Goal: Task Accomplishment & Management: Manage account settings

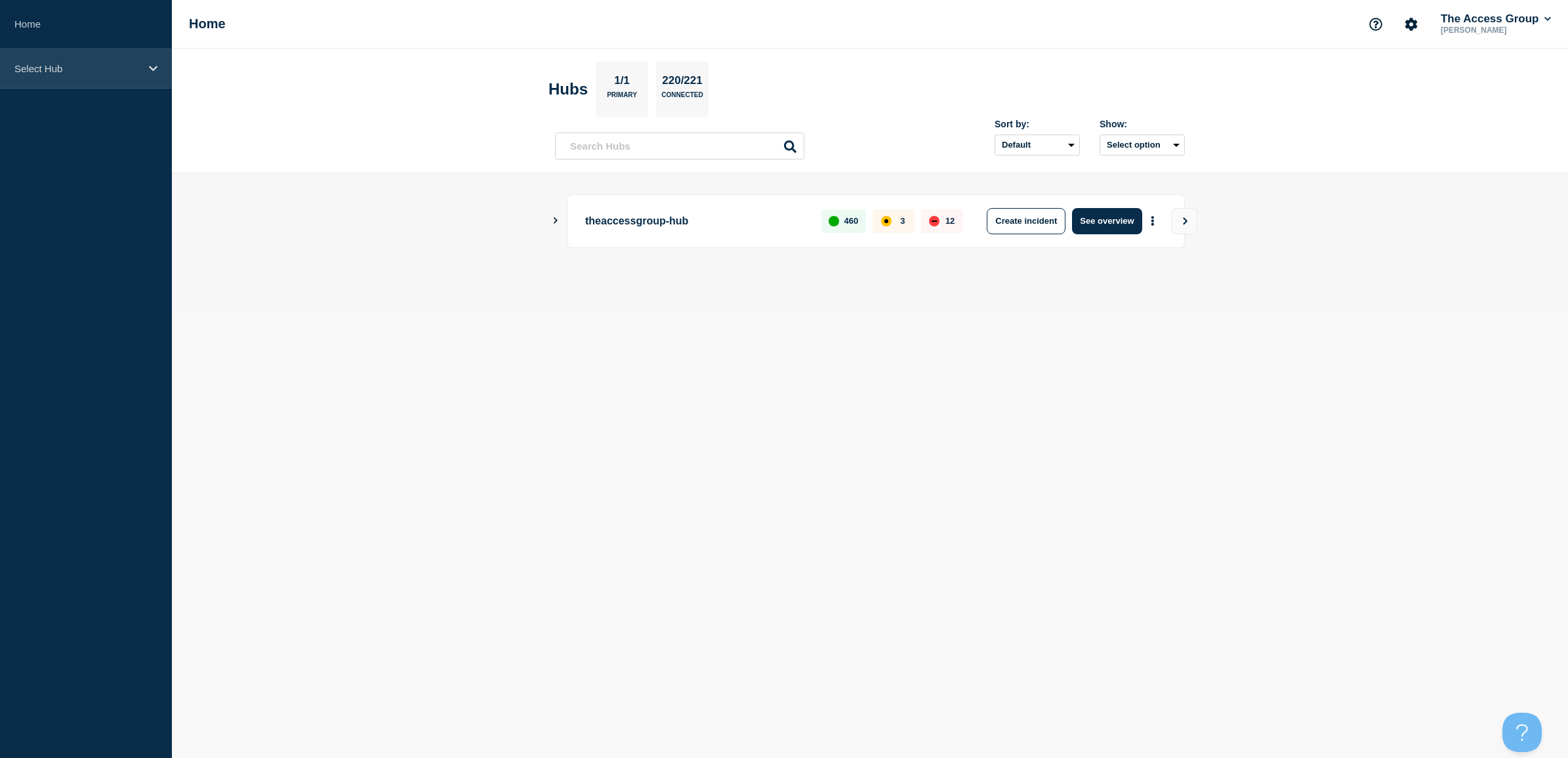
click at [53, 73] on p "Select Hub" at bounding box center [77, 68] width 126 height 11
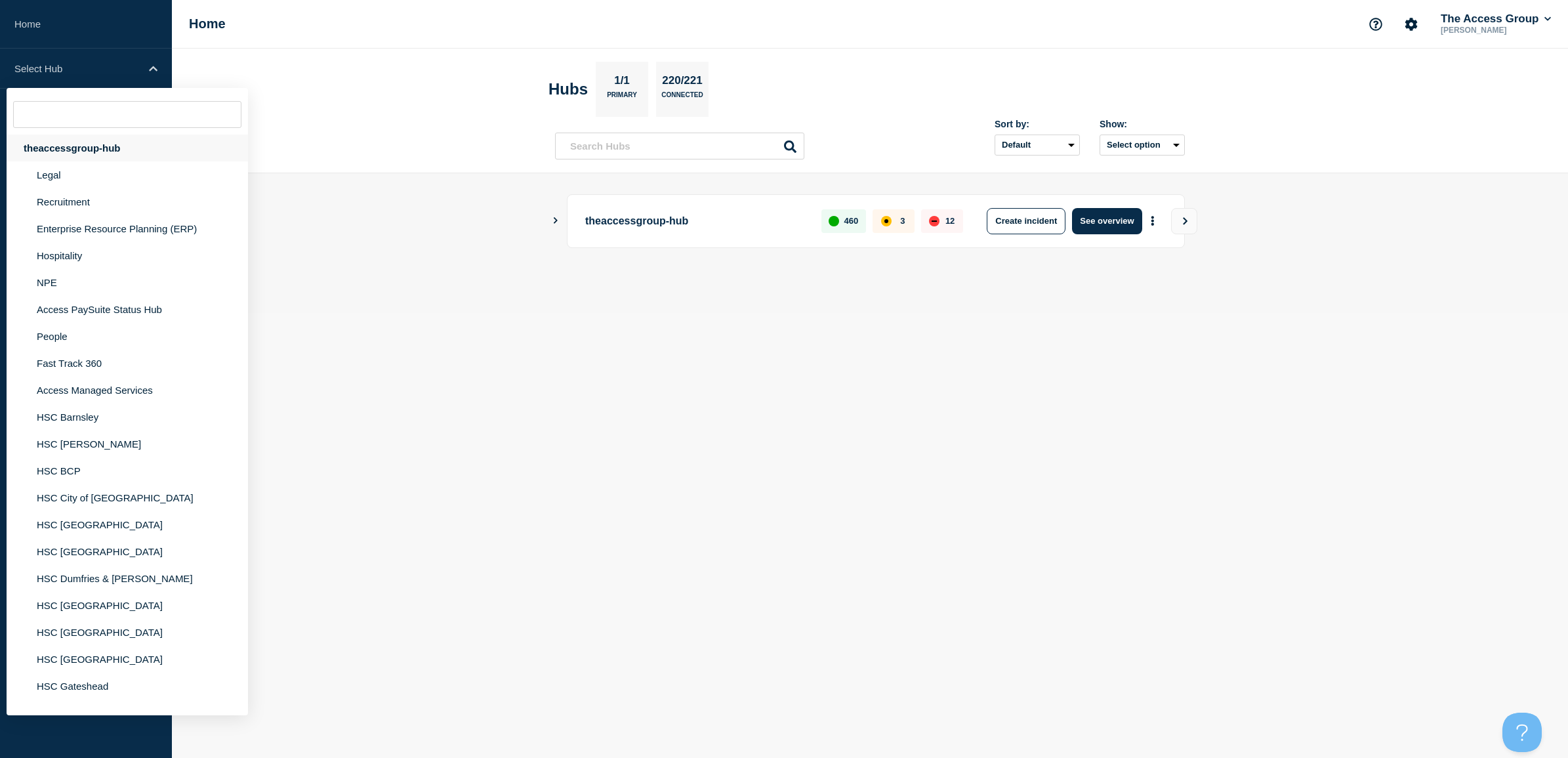
click at [67, 152] on div "theaccessgroup-hub" at bounding box center [126, 148] width 241 height 27
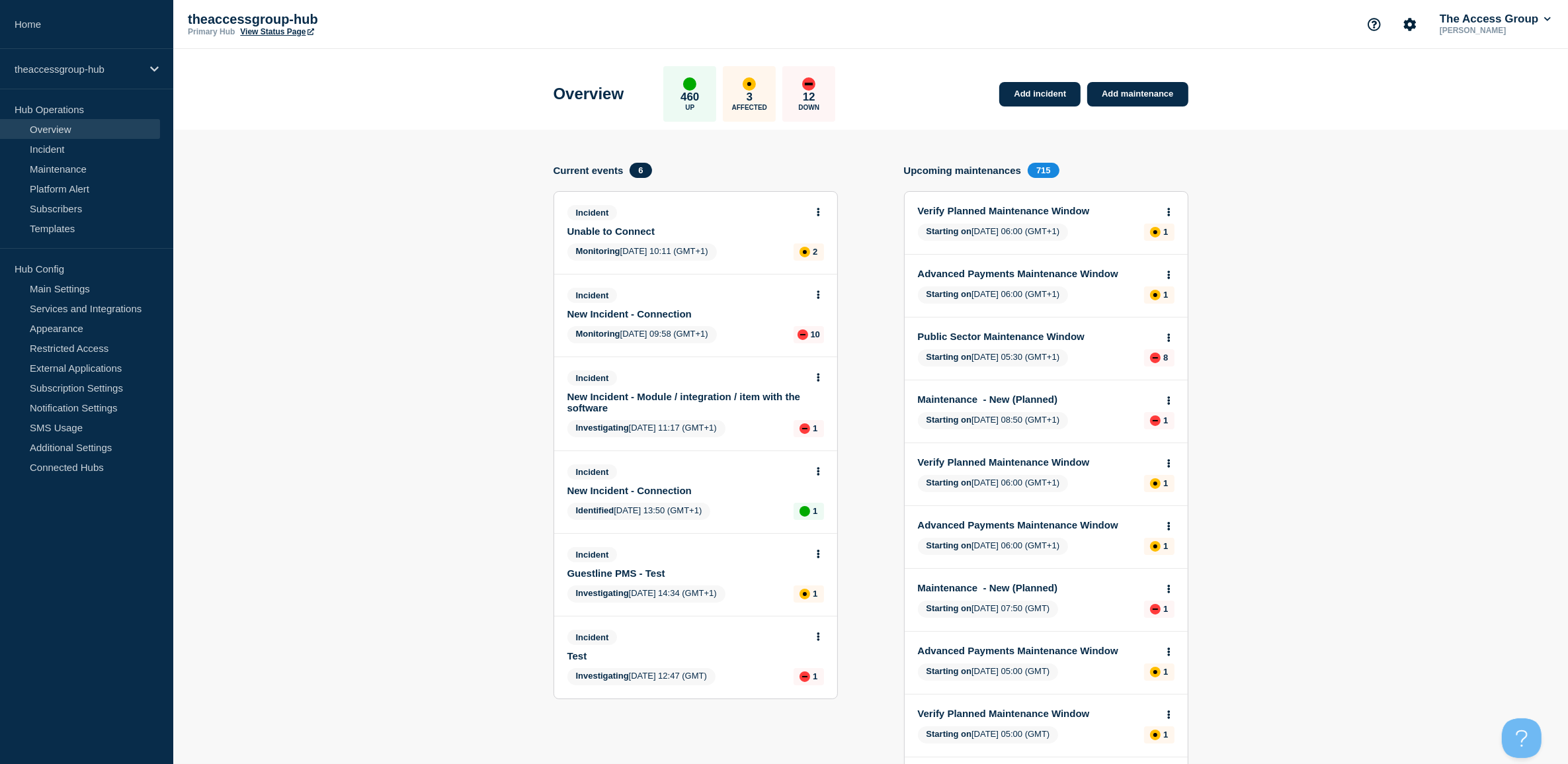
click at [615, 309] on link "New Incident - Connection" at bounding box center [687, 314] width 239 height 11
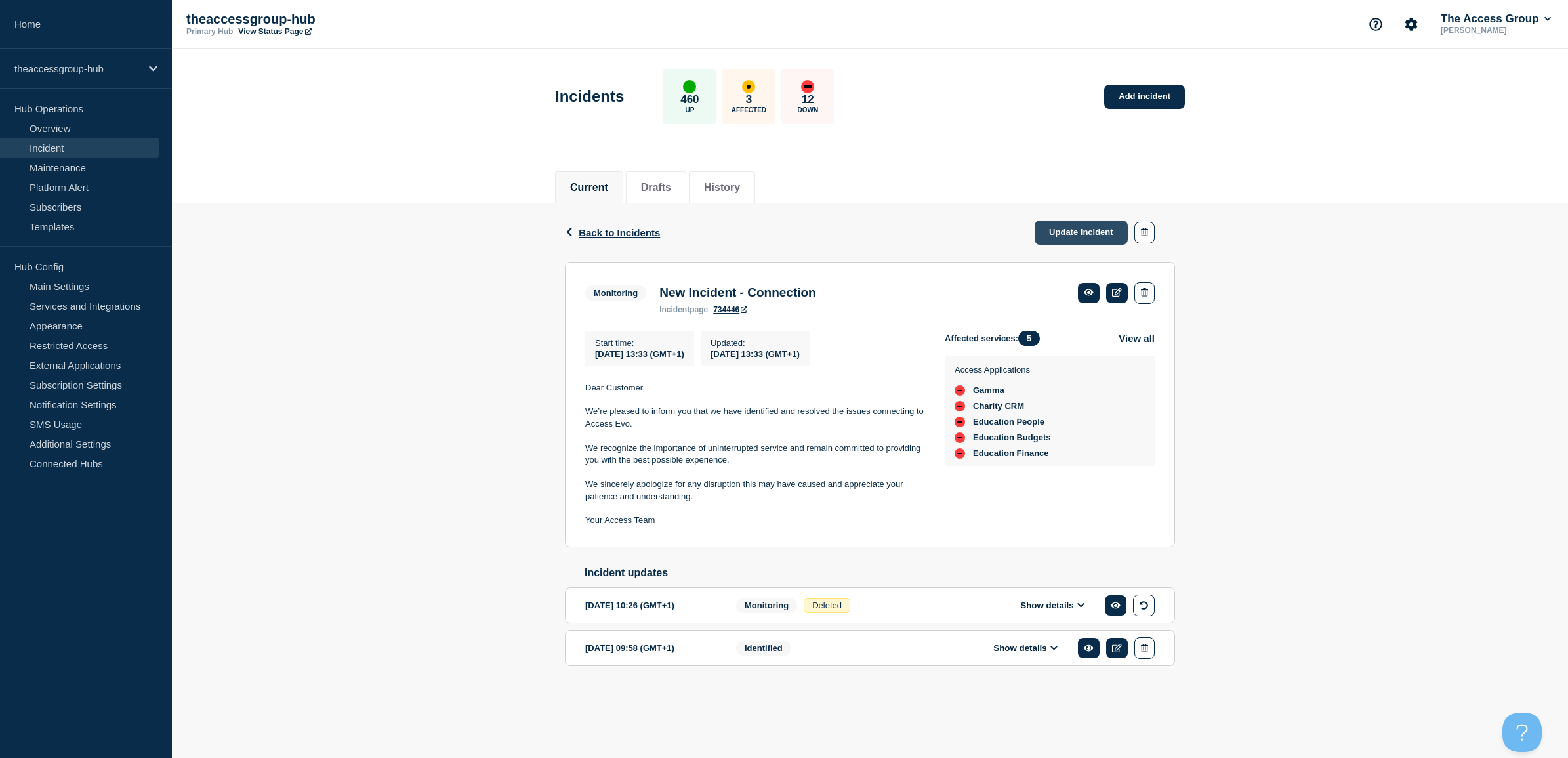
click at [1037, 237] on link "Update incident" at bounding box center [1081, 232] width 93 height 25
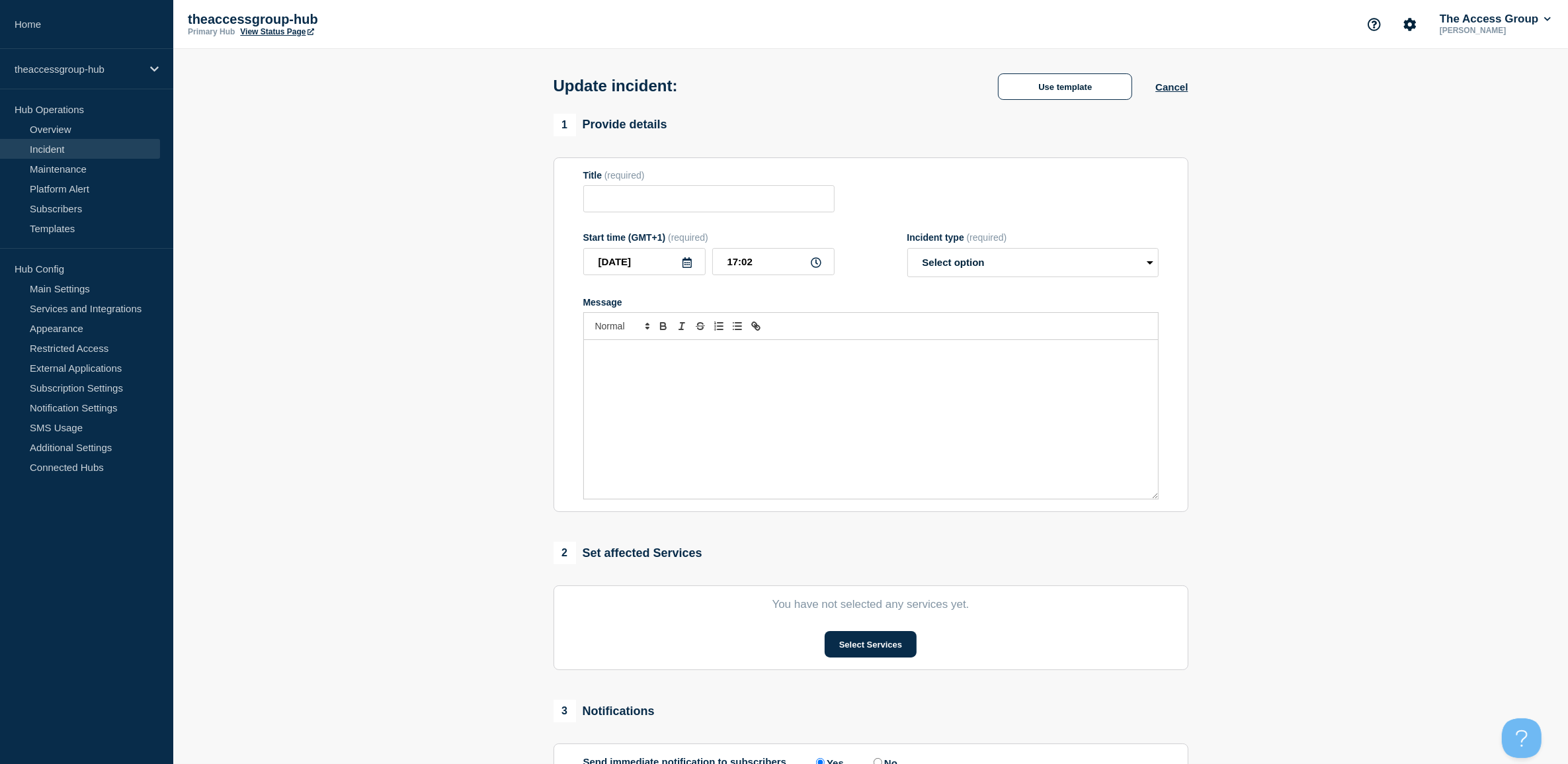
type input "New Incident - Connection"
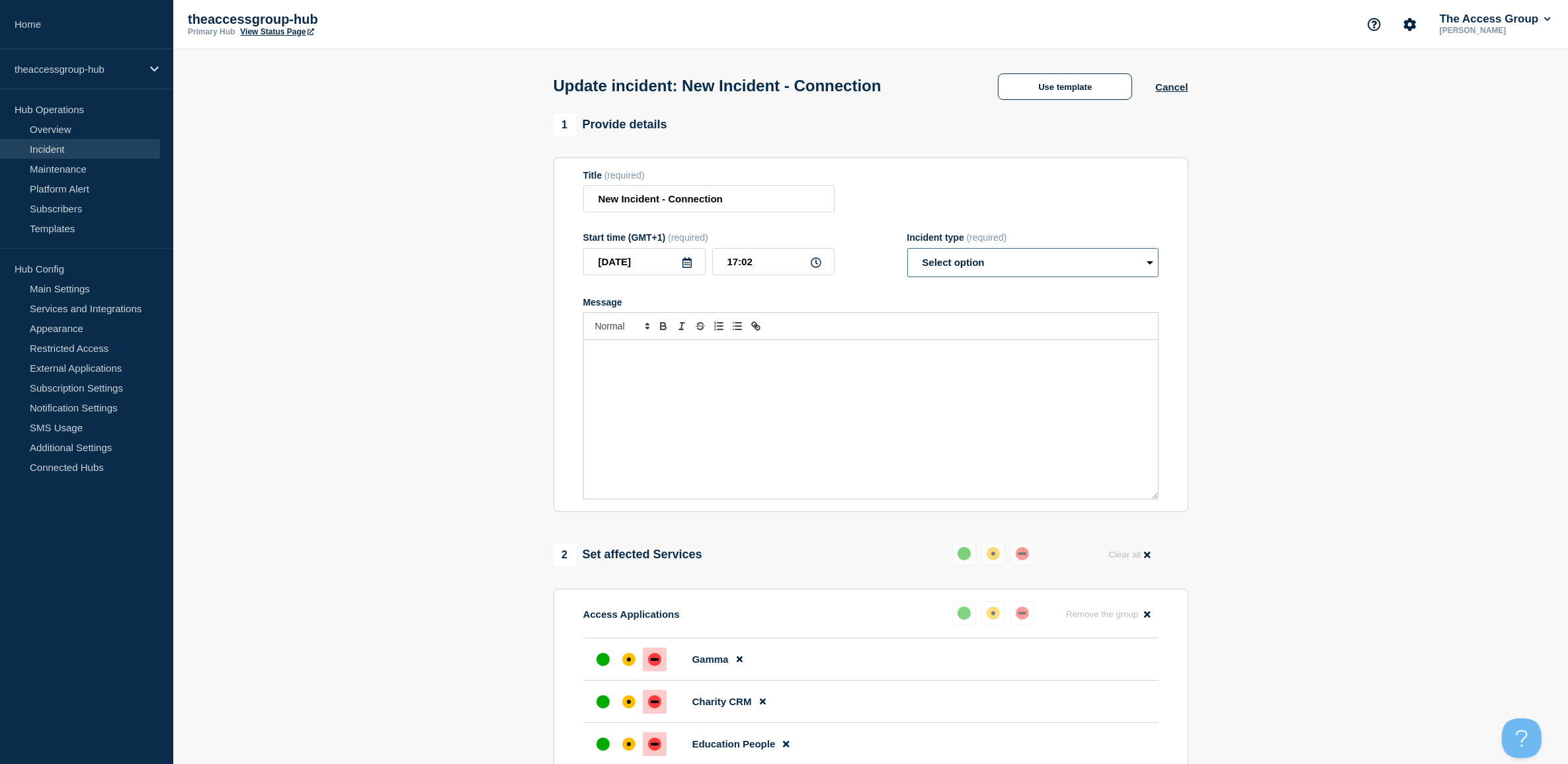
click at [992, 260] on select "Select option Investigating Identified Monitoring Resolved" at bounding box center [1033, 262] width 251 height 29
select select "resolved"
click at [907, 250] on select "Select option Investigating Identified Monitoring Resolved" at bounding box center [1033, 262] width 251 height 29
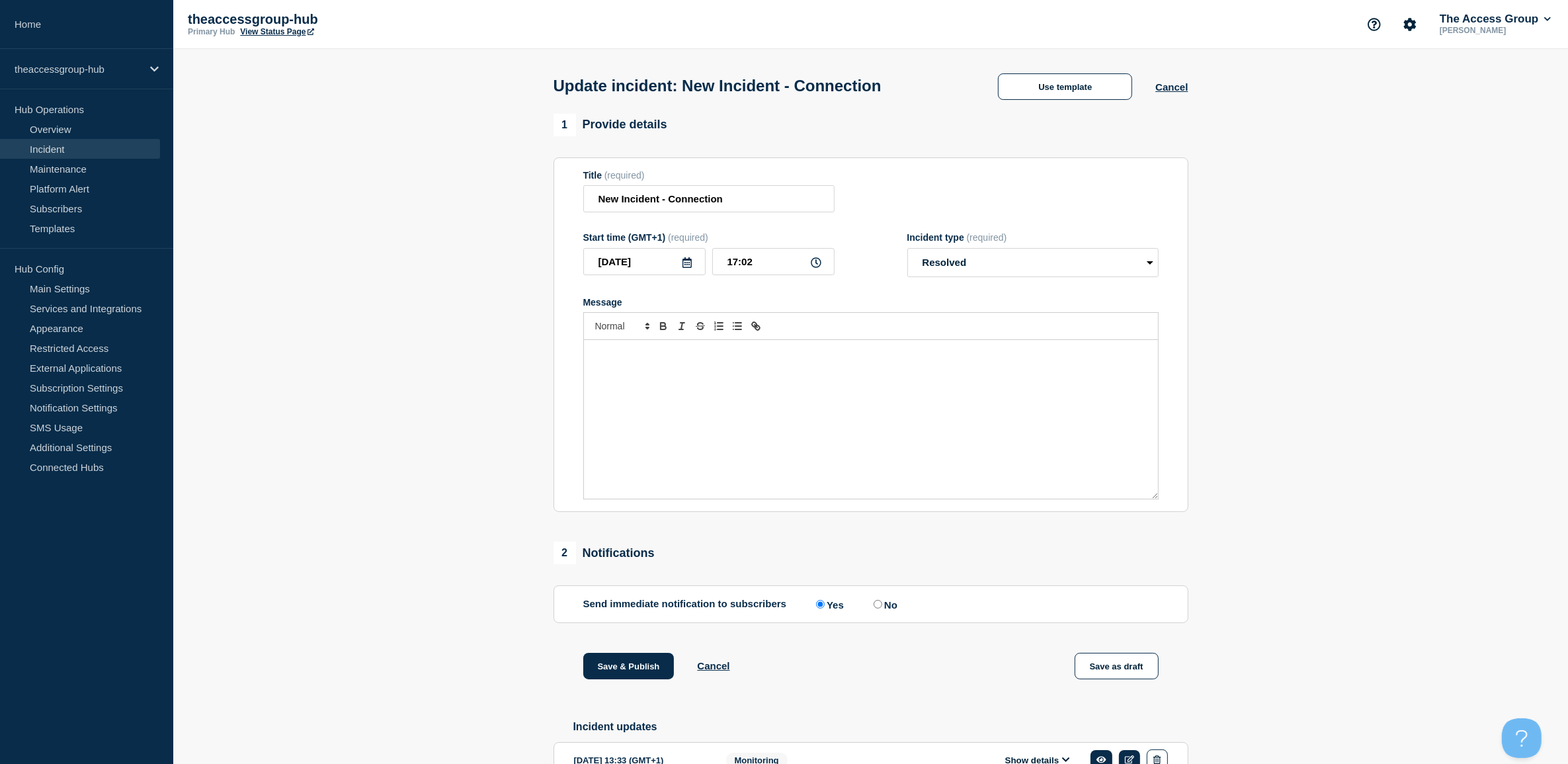
click at [762, 366] on div "Message" at bounding box center [872, 419] width 574 height 159
click at [1049, 94] on button "Use template" at bounding box center [1065, 86] width 134 height 27
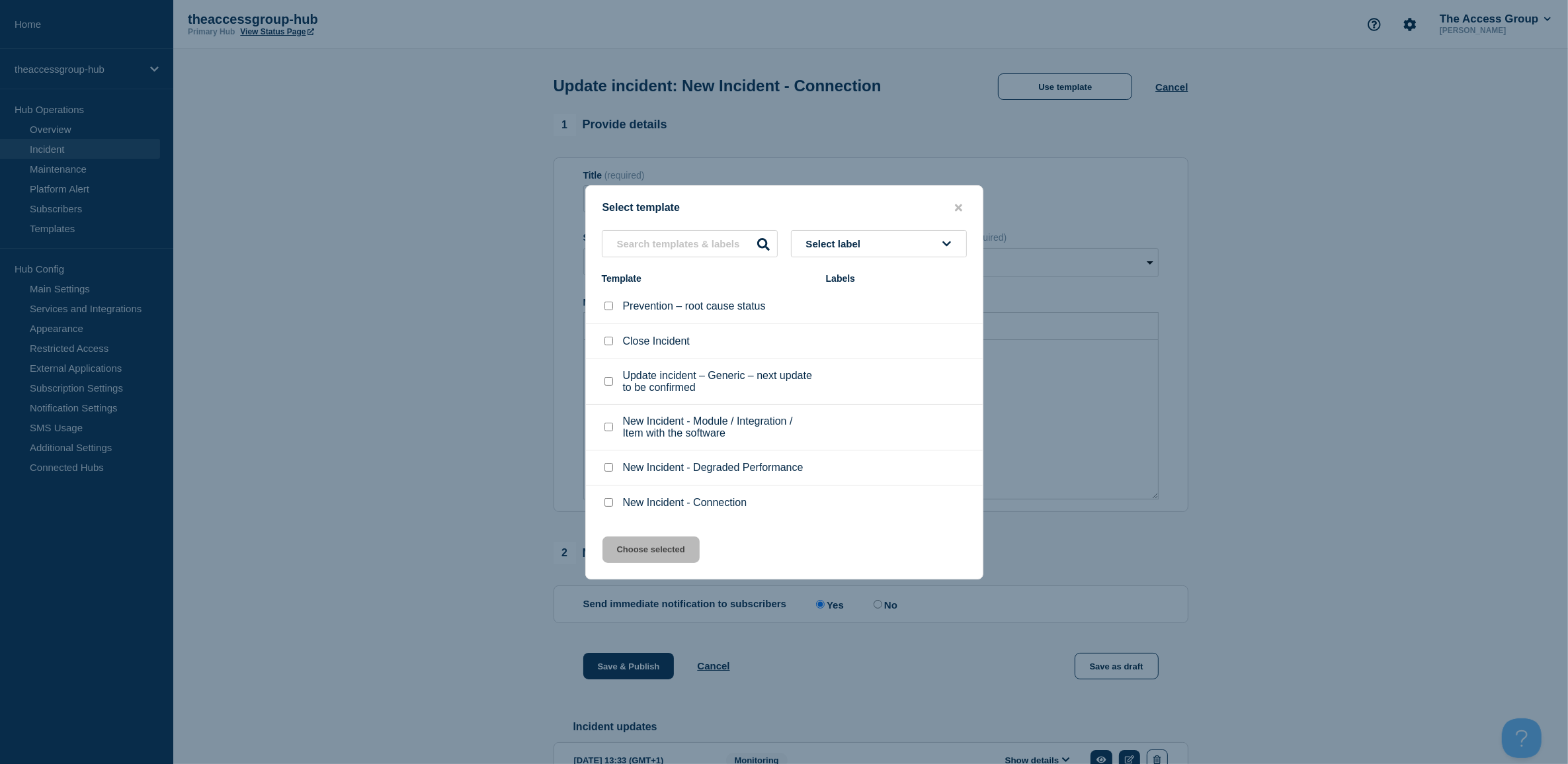
click at [609, 345] on input "Close Incident checkbox" at bounding box center [608, 340] width 8 height 8
checkbox input "true"
click at [662, 551] on button "Choose selected" at bounding box center [651, 549] width 97 height 27
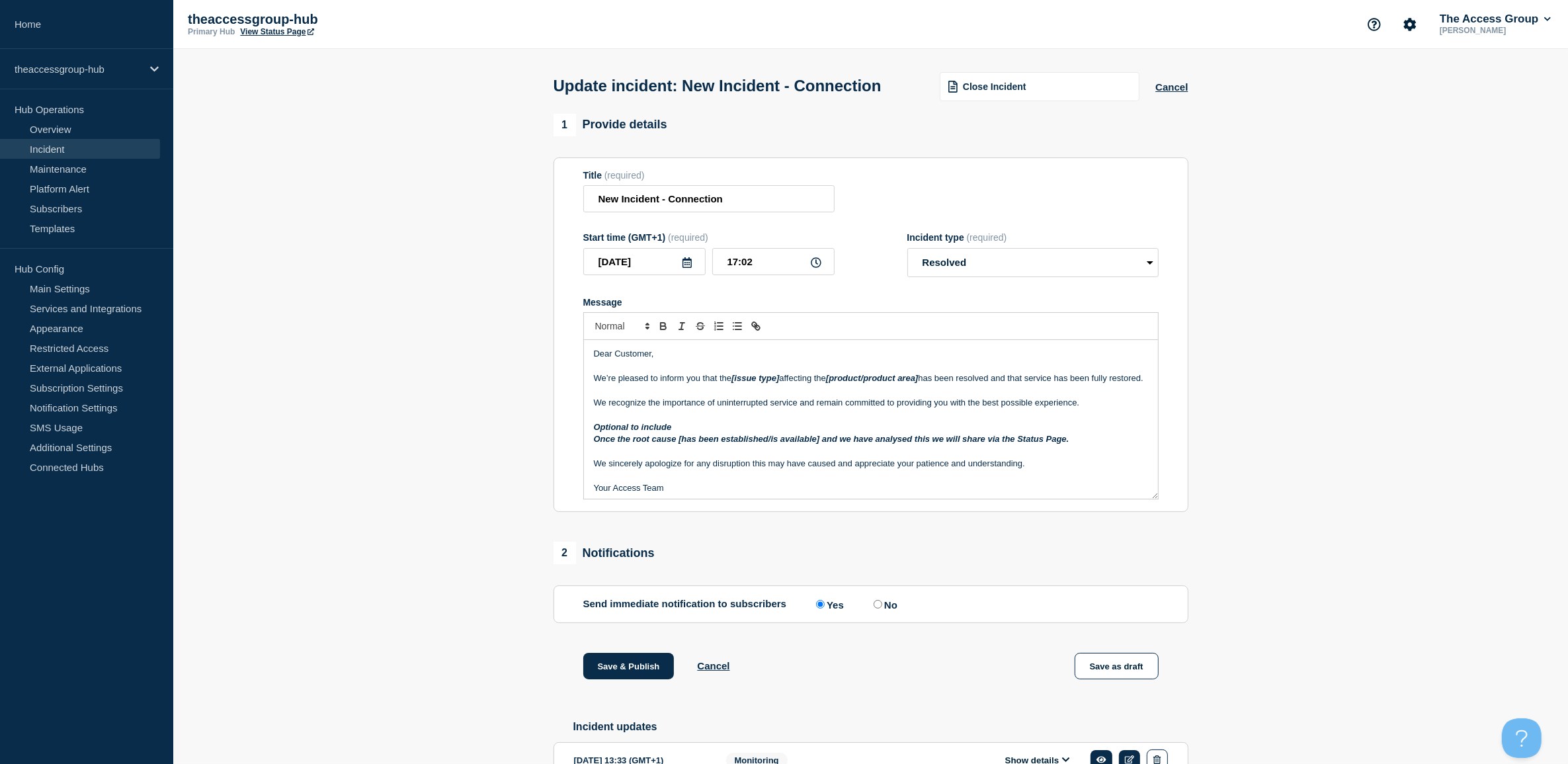
click at [751, 384] on p "We’re pleased to inform you that the [issue type] affecting the [product/produc…" at bounding box center [871, 378] width 554 height 12
click at [751, 384] on p "We’re pleased to inform you that the [issue type] affecting the [product/produc…" at bounding box center [871, 378] width 554 height 12
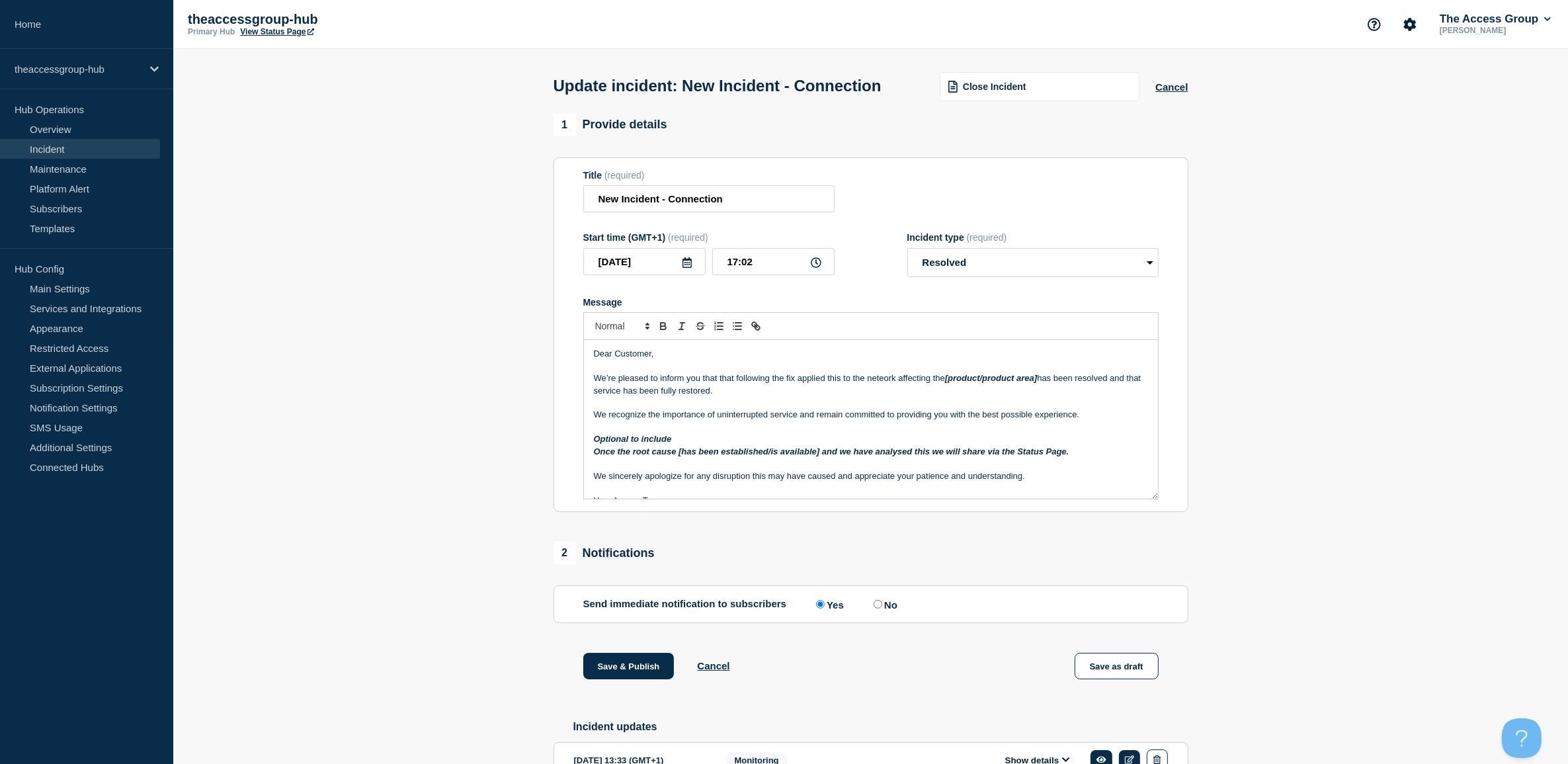
click at [890, 397] on p "We’re pleased to inform you that that following the fix applied this to the net…" at bounding box center [871, 384] width 554 height 25
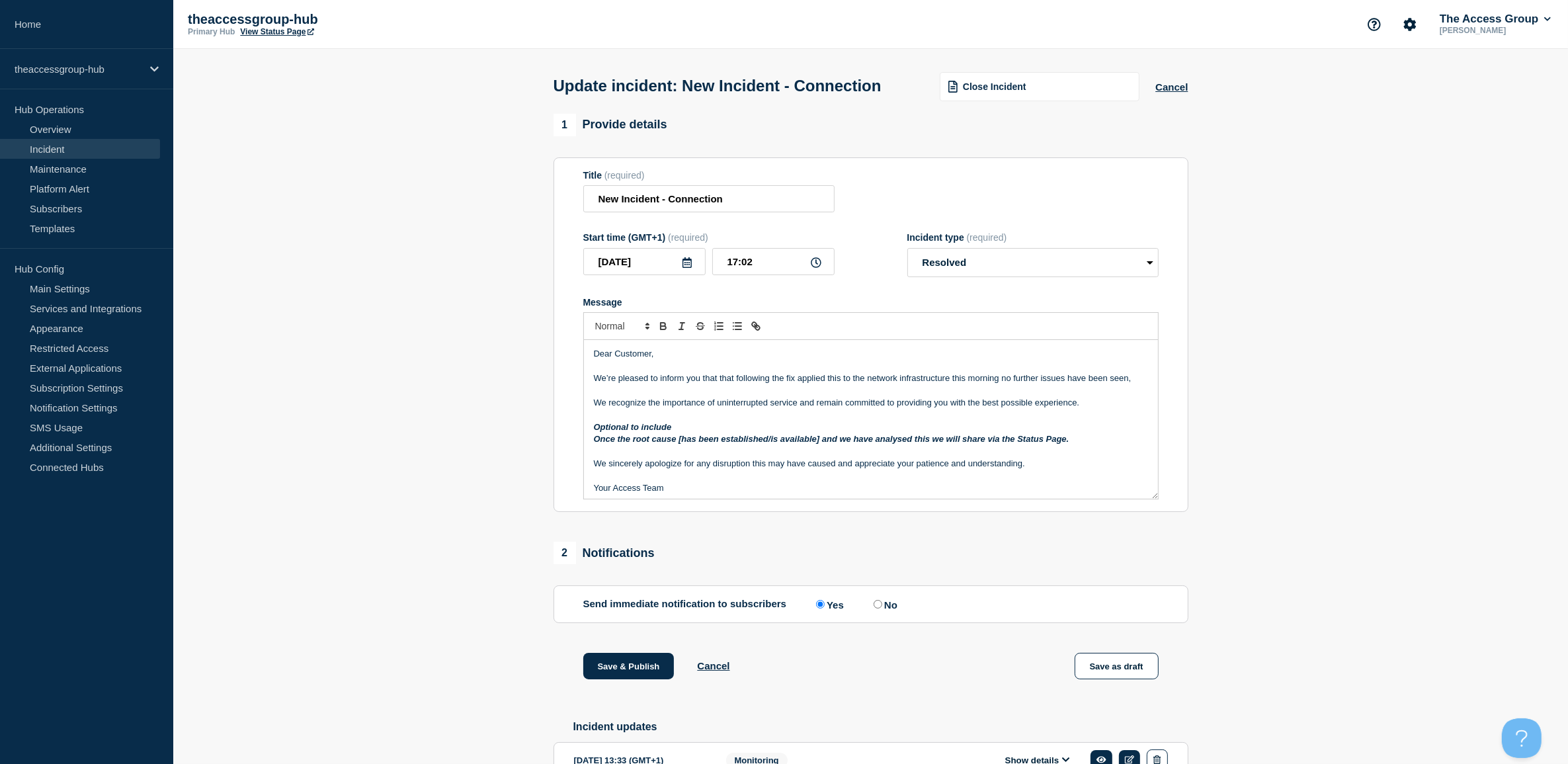
click at [1137, 409] on div "Dear Customer, We’re pleased to inform you that that following the fix applied …" at bounding box center [872, 419] width 574 height 159
click at [1110, 384] on p "We’re pleased to inform you that that following the fix applied this to the net…" at bounding box center [871, 378] width 554 height 12
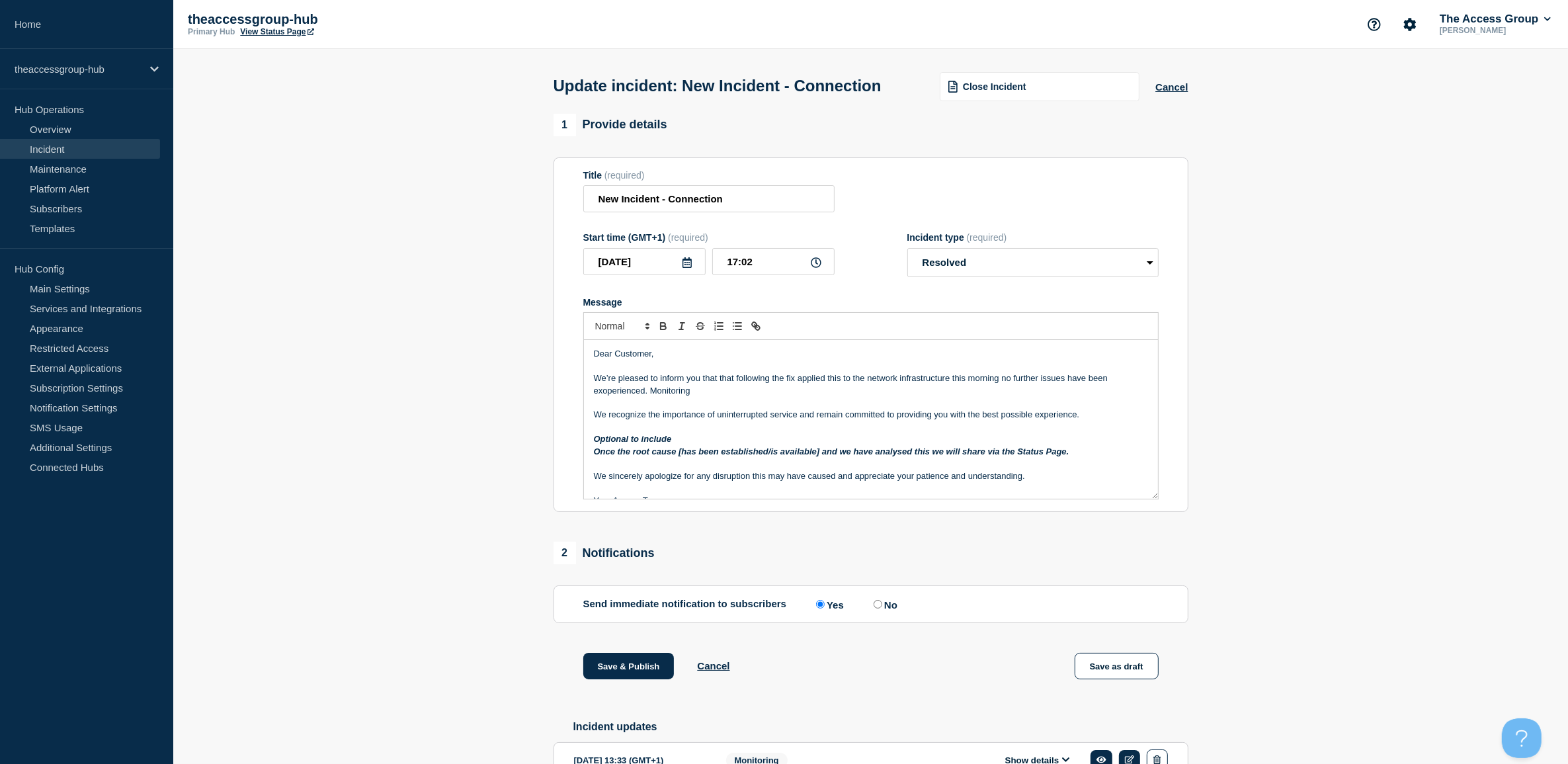
click at [706, 409] on p "Message" at bounding box center [871, 403] width 554 height 12
click at [706, 397] on p "We’re pleased to inform you that that following the fix applied this to the net…" at bounding box center [871, 384] width 554 height 25
drag, startPoint x: 665, startPoint y: 418, endPoint x: 683, endPoint y: 415, distance: 18.2
drag, startPoint x: 1099, startPoint y: 439, endPoint x: 576, endPoint y: 432, distance: 523.0
click at [576, 432] on section "Title (required) New Incident - Connection Start time (GMT+1) (required) [DATE]…" at bounding box center [871, 335] width 635 height 355
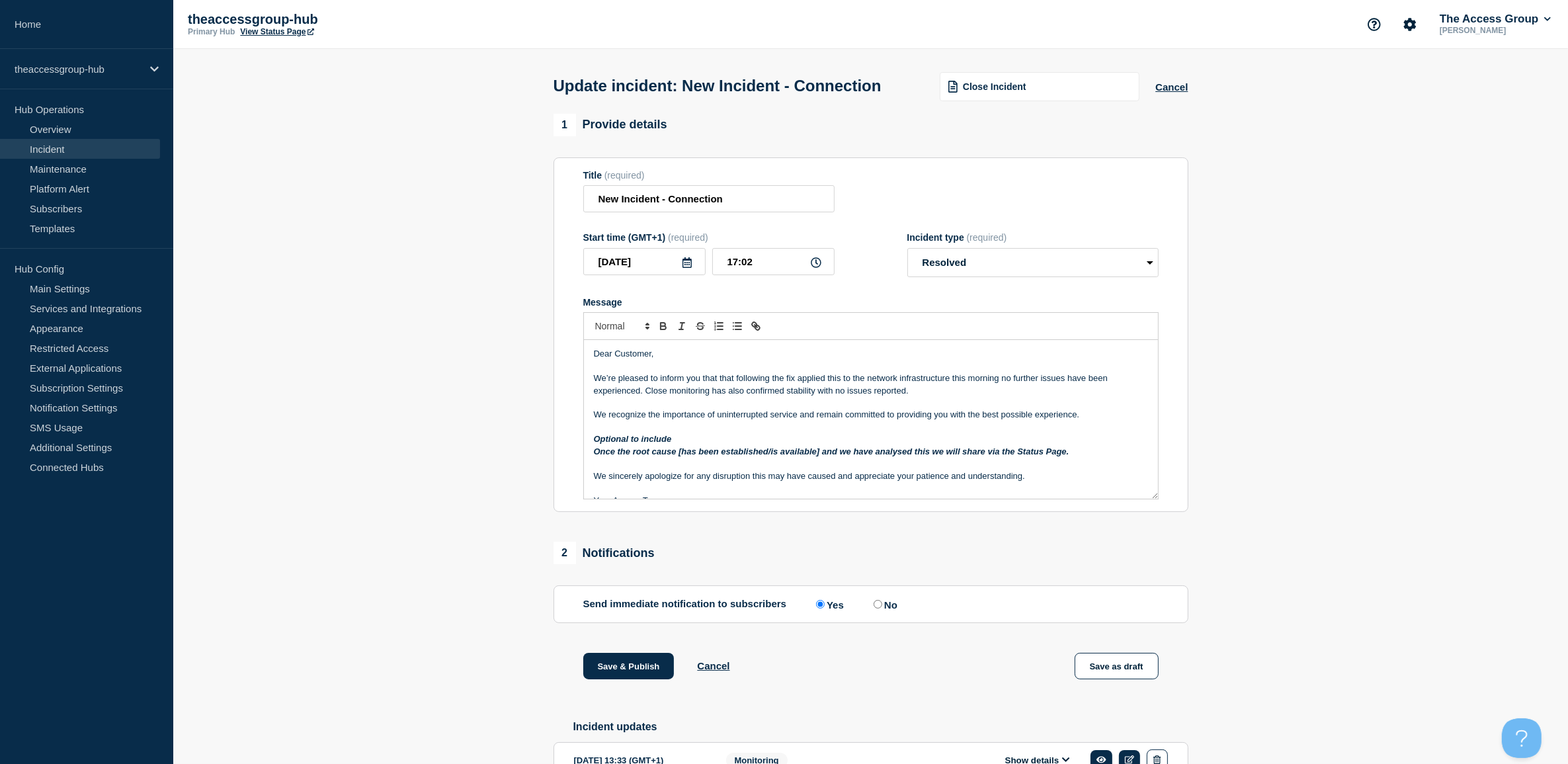
click at [959, 433] on p "Message" at bounding box center [871, 426] width 554 height 12
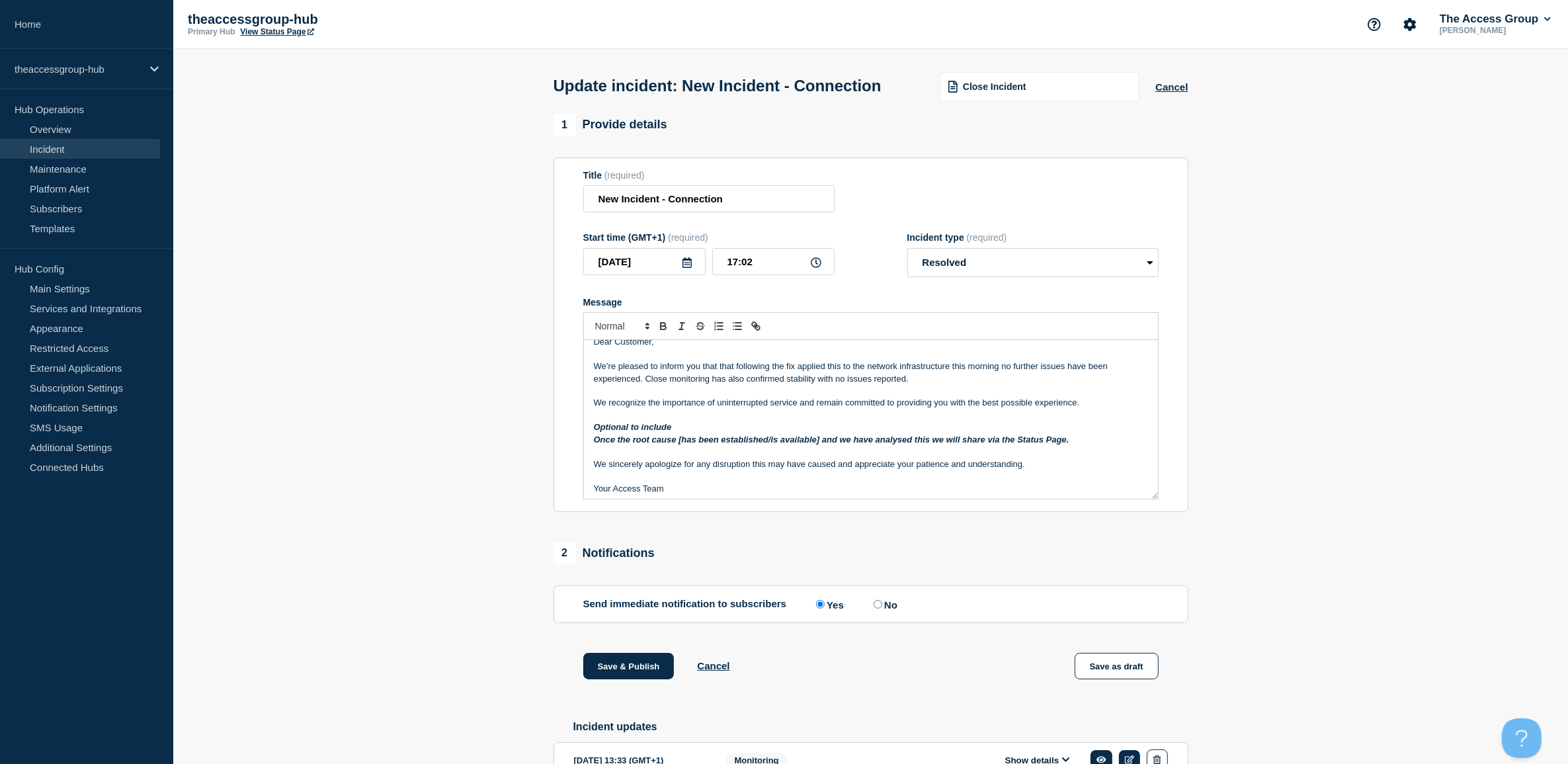
scroll to position [16, 0]
drag, startPoint x: 699, startPoint y: 445, endPoint x: 587, endPoint y: 444, distance: 112.0
click at [587, 444] on div "Dear Customer, We’re pleased to inform you that that following the fix applied …" at bounding box center [872, 419] width 574 height 159
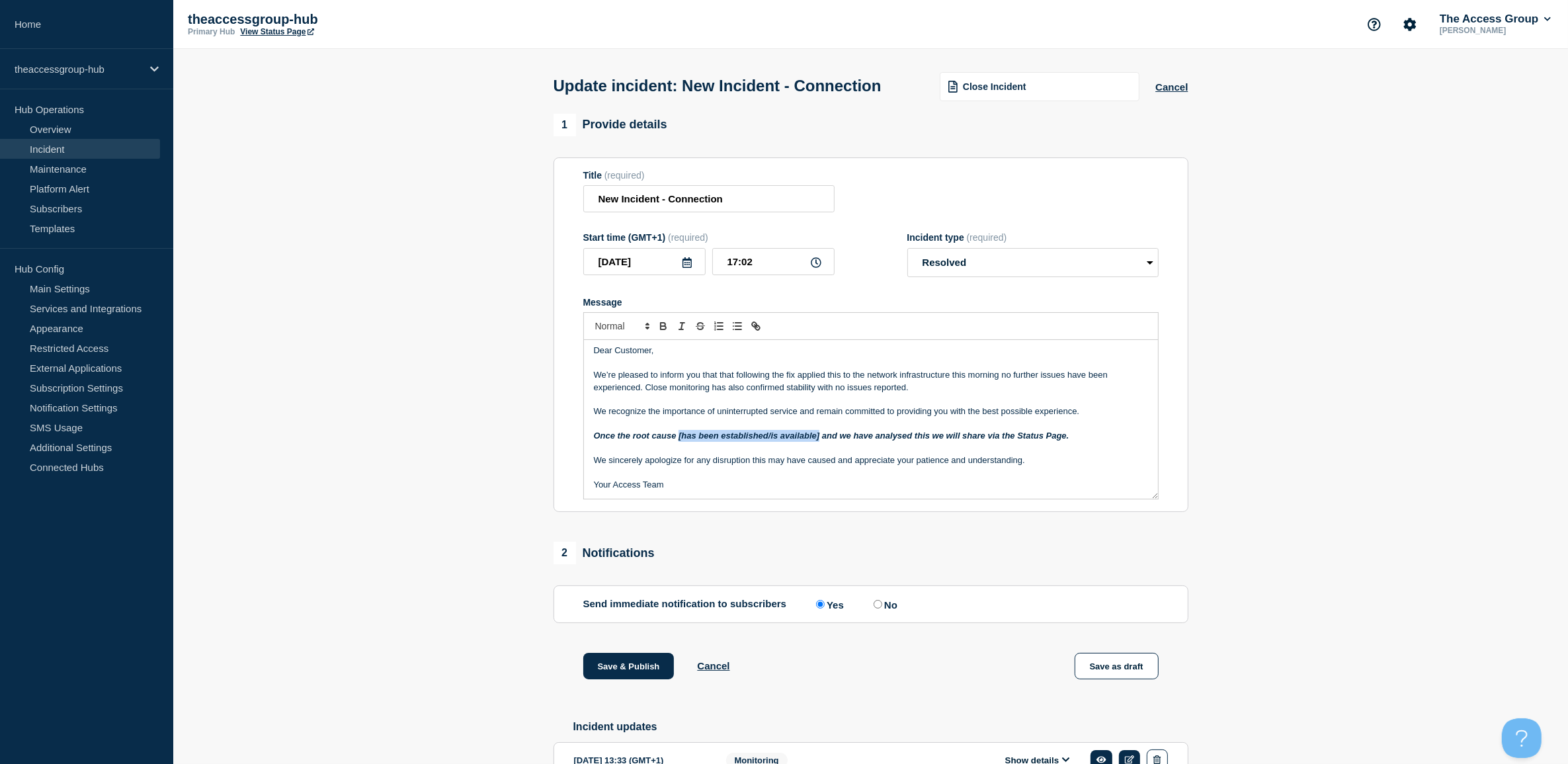
drag, startPoint x: 821, startPoint y: 458, endPoint x: 680, endPoint y: 459, distance: 141.0
click at [680, 440] on em "Once the root cause [has been established/is available] and we have analysed th…" at bounding box center [831, 435] width 475 height 10
click at [983, 393] on p "We’re pleased to inform you that that following the fix applied this to the net…" at bounding box center [871, 381] width 554 height 25
click at [593, 463] on div "Dear Customer, We’re pleased to inform you that that following the fix applied …" at bounding box center [872, 419] width 574 height 159
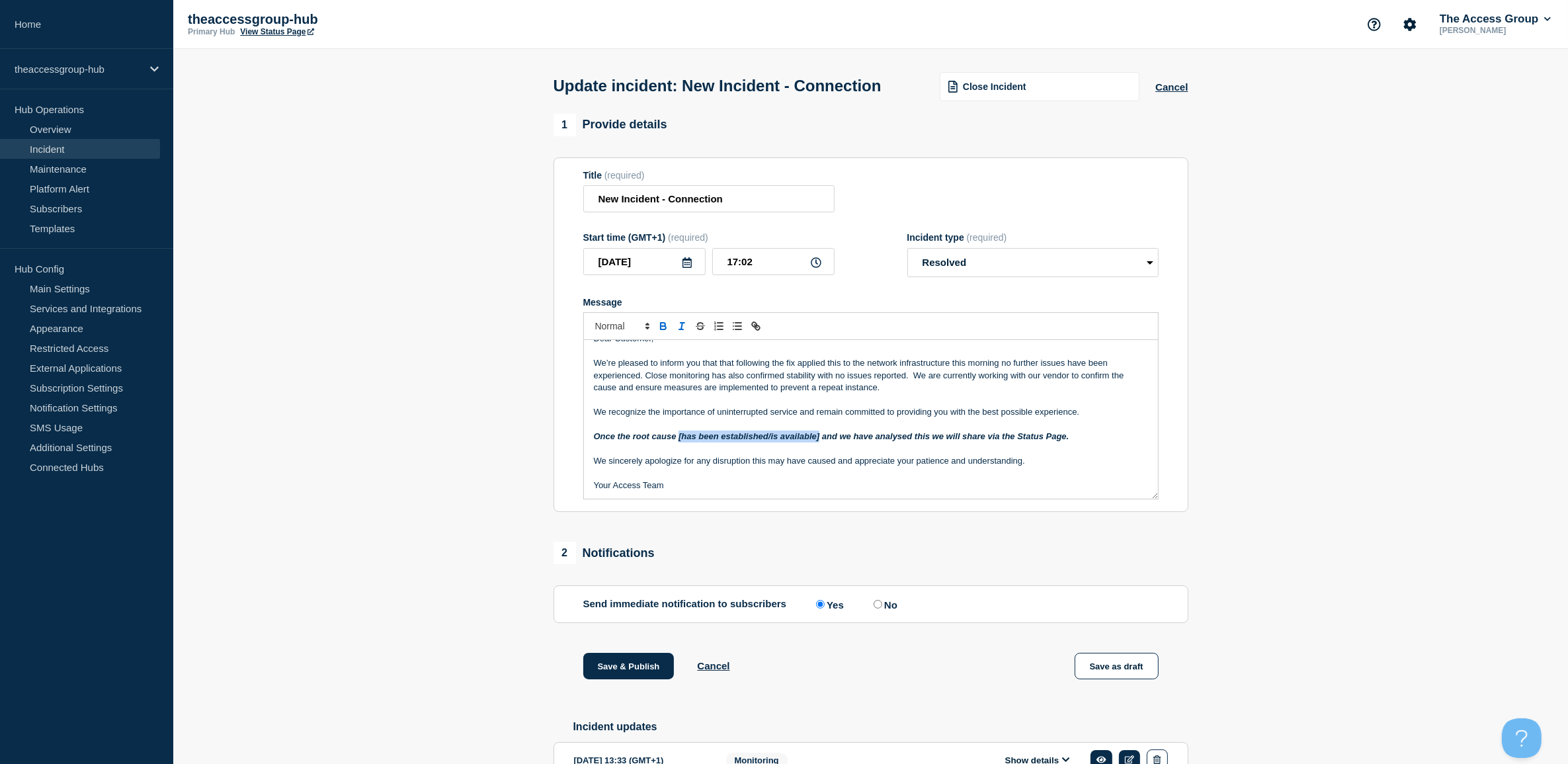
drag, startPoint x: 680, startPoint y: 461, endPoint x: 821, endPoint y: 460, distance: 141.0
click at [821, 441] on em "Once the root cause [has been established/is available] and we have analysed th…" at bounding box center [831, 436] width 475 height 10
click at [860, 441] on em "Once the root cause has been confirmed and we have analysed this we will share …" at bounding box center [801, 436] width 416 height 10
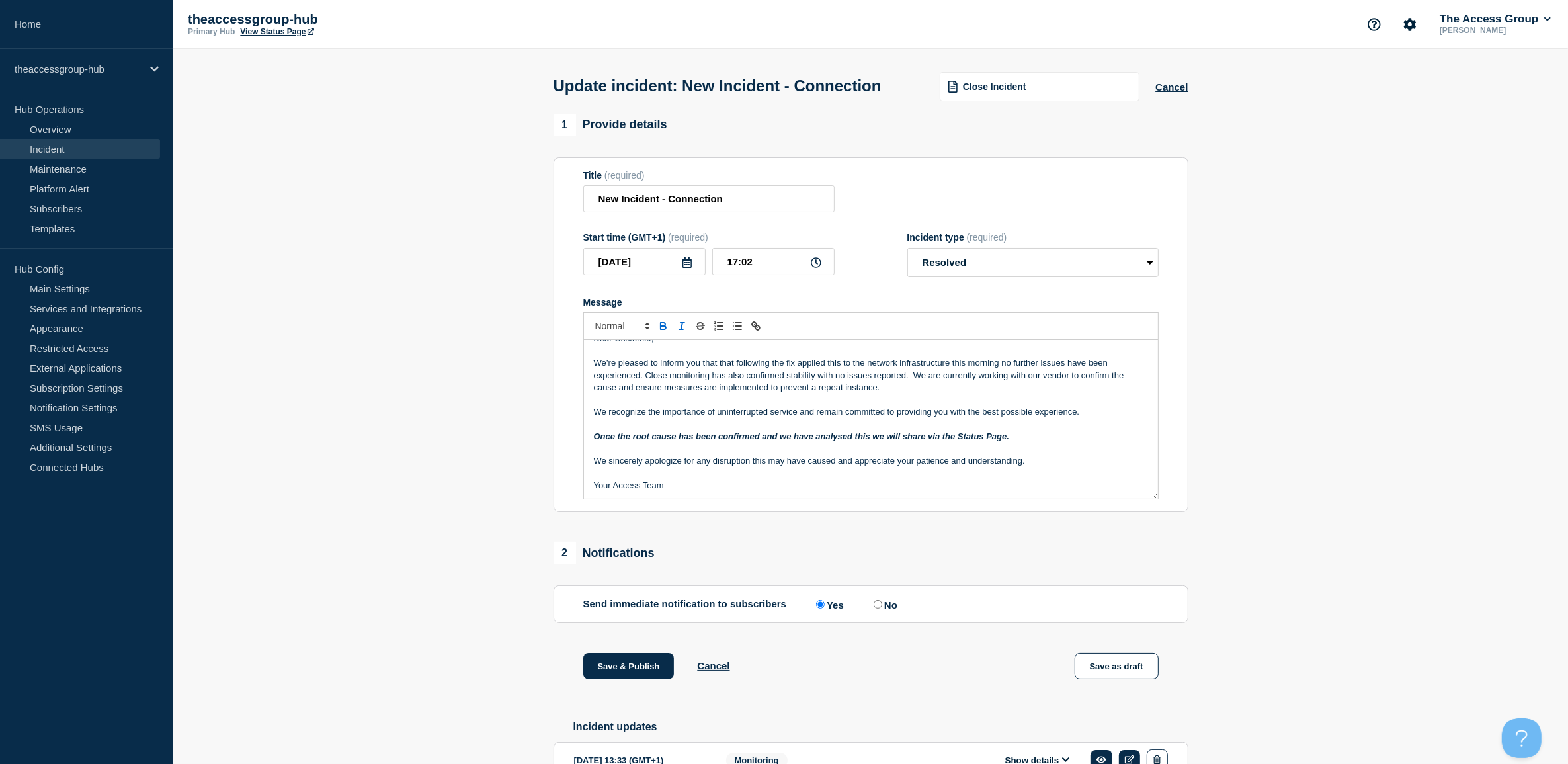
click at [789, 430] on p "Message" at bounding box center [871, 424] width 554 height 12
click at [805, 441] on em "Once the root cause has been confirmed and we have analysed this we will share …" at bounding box center [801, 436] width 416 height 10
click at [788, 441] on em "Once the root cause has been confirmed and we analysed this we will share via t…" at bounding box center [790, 436] width 394 height 10
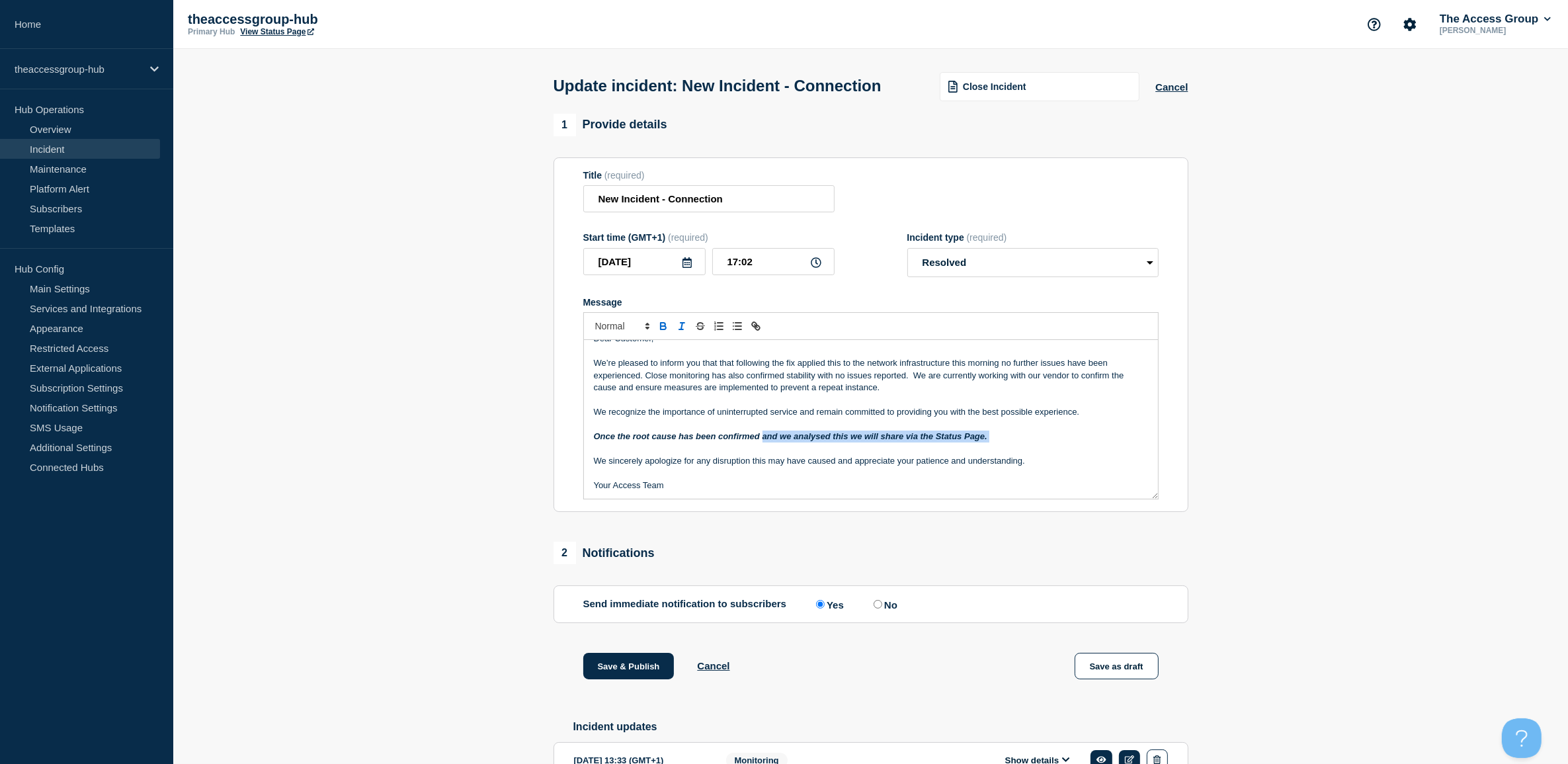
drag, startPoint x: 992, startPoint y: 460, endPoint x: 762, endPoint y: 463, distance: 230.0
click at [762, 442] on p "Once the root cause has been confirmed and we analysed this we will share via t…" at bounding box center [871, 436] width 554 height 12
click at [973, 441] on em "Once the root cause has been confirmed and we analysed this we will share via t…" at bounding box center [790, 436] width 394 height 10
click at [597, 441] on em "Once the root cause has been confirmed and we analysed this we will share via t…" at bounding box center [790, 436] width 394 height 10
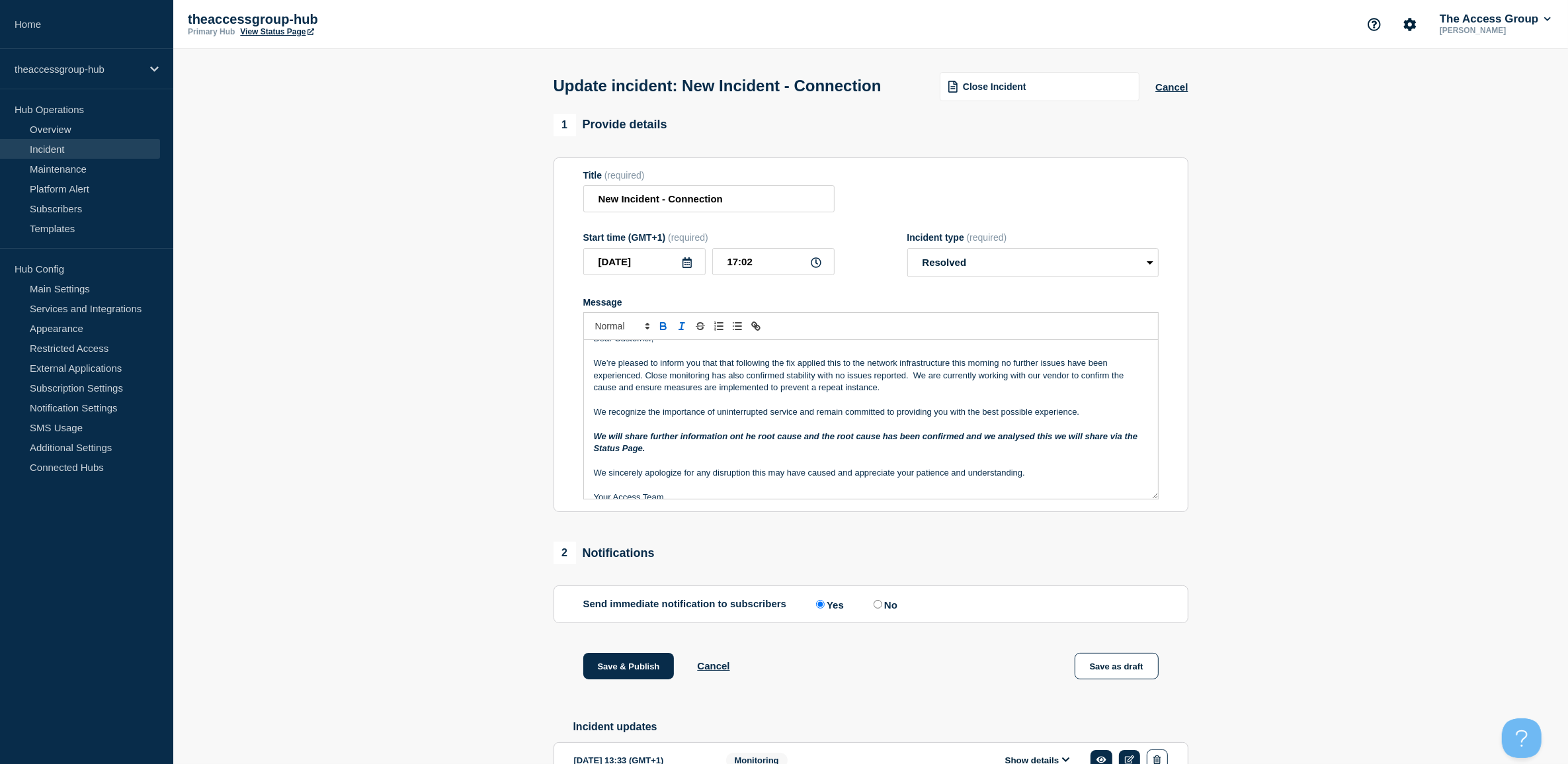
click at [742, 453] on em "We will share further information ont he root cause and the root cause has been…" at bounding box center [866, 442] width 546 height 22
drag, startPoint x: 805, startPoint y: 457, endPoint x: 962, endPoint y: 460, distance: 157.0
click at [962, 453] on em "We will share further information on the root cause and the root cause has been…" at bounding box center [866, 442] width 546 height 22
click at [817, 441] on em "We will share further information on the root cause mittigation action once and…" at bounding box center [861, 436] width 535 height 10
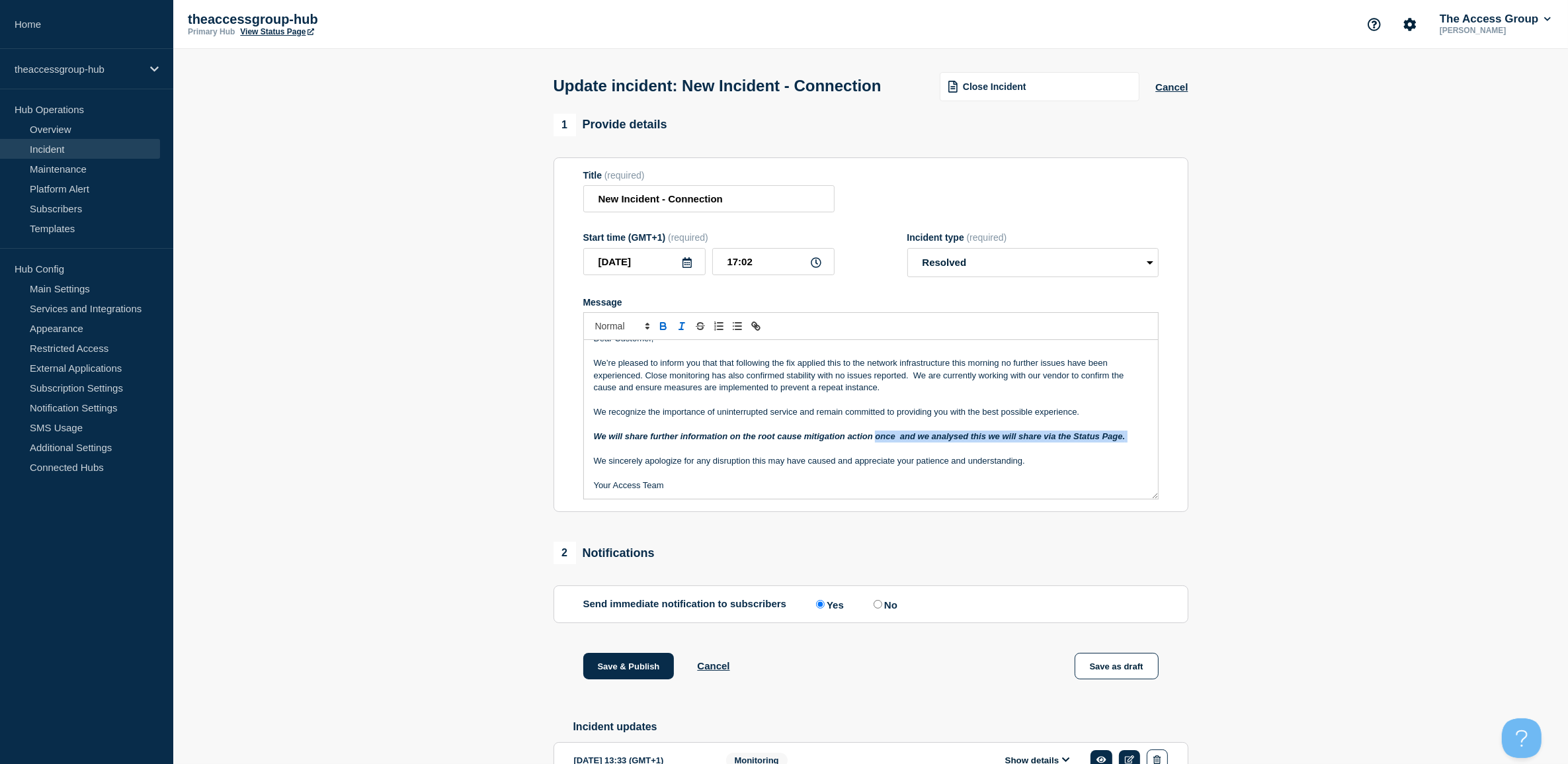
drag, startPoint x: 876, startPoint y: 458, endPoint x: 1150, endPoint y: 457, distance: 274.0
click at [1150, 457] on div "Dear Customer, We’re pleased to inform you that that following the fix applied …" at bounding box center [872, 419] width 574 height 159
drag, startPoint x: 824, startPoint y: 454, endPoint x: 562, endPoint y: 463, distance: 262.2
click at [562, 463] on section "Title (required) New Incident - Connection Start time (GMT+1) (required) [DATE]…" at bounding box center [871, 335] width 635 height 355
click at [1004, 454] on p "Message" at bounding box center [871, 448] width 554 height 12
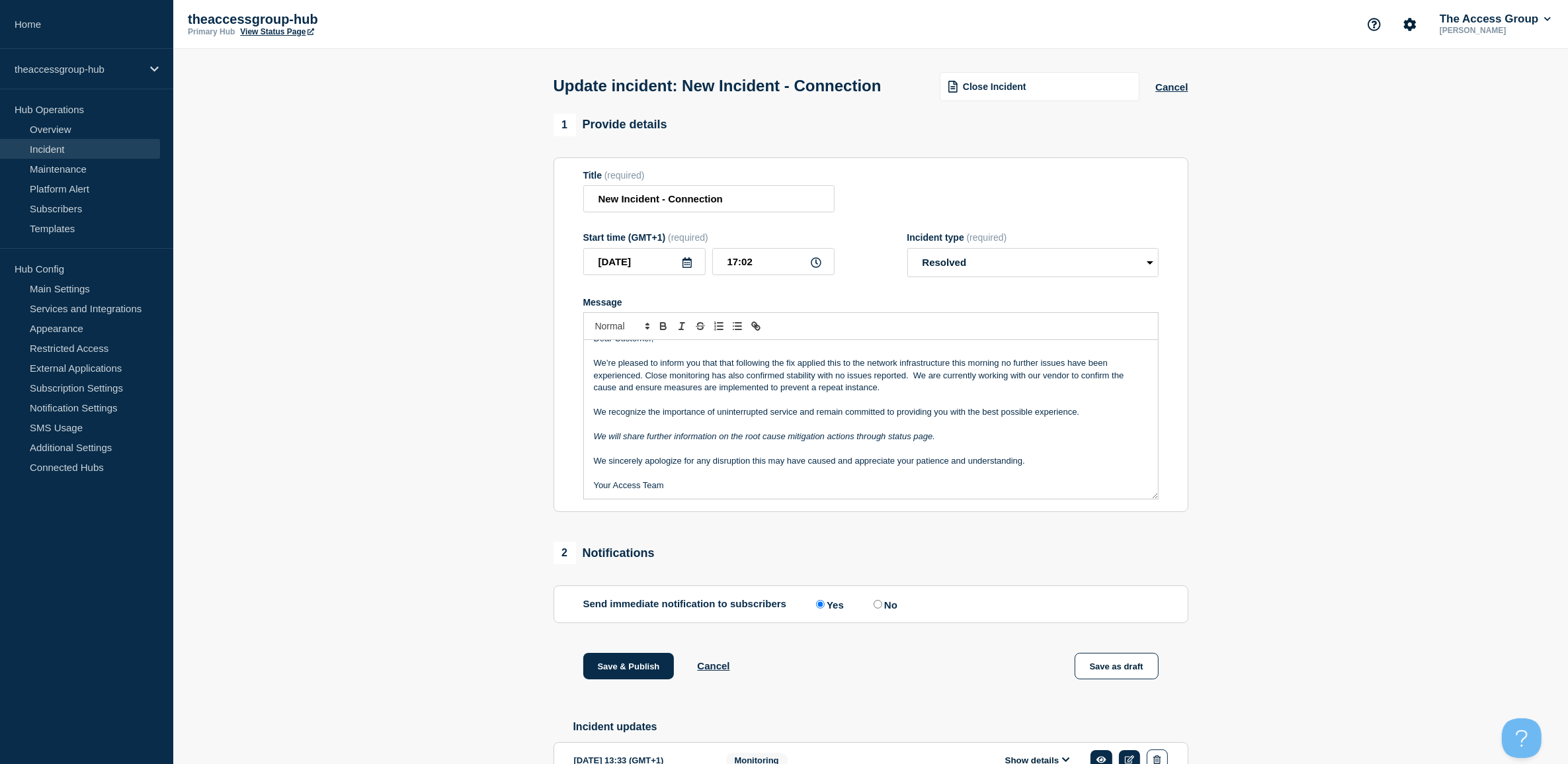
scroll to position [0, 0]
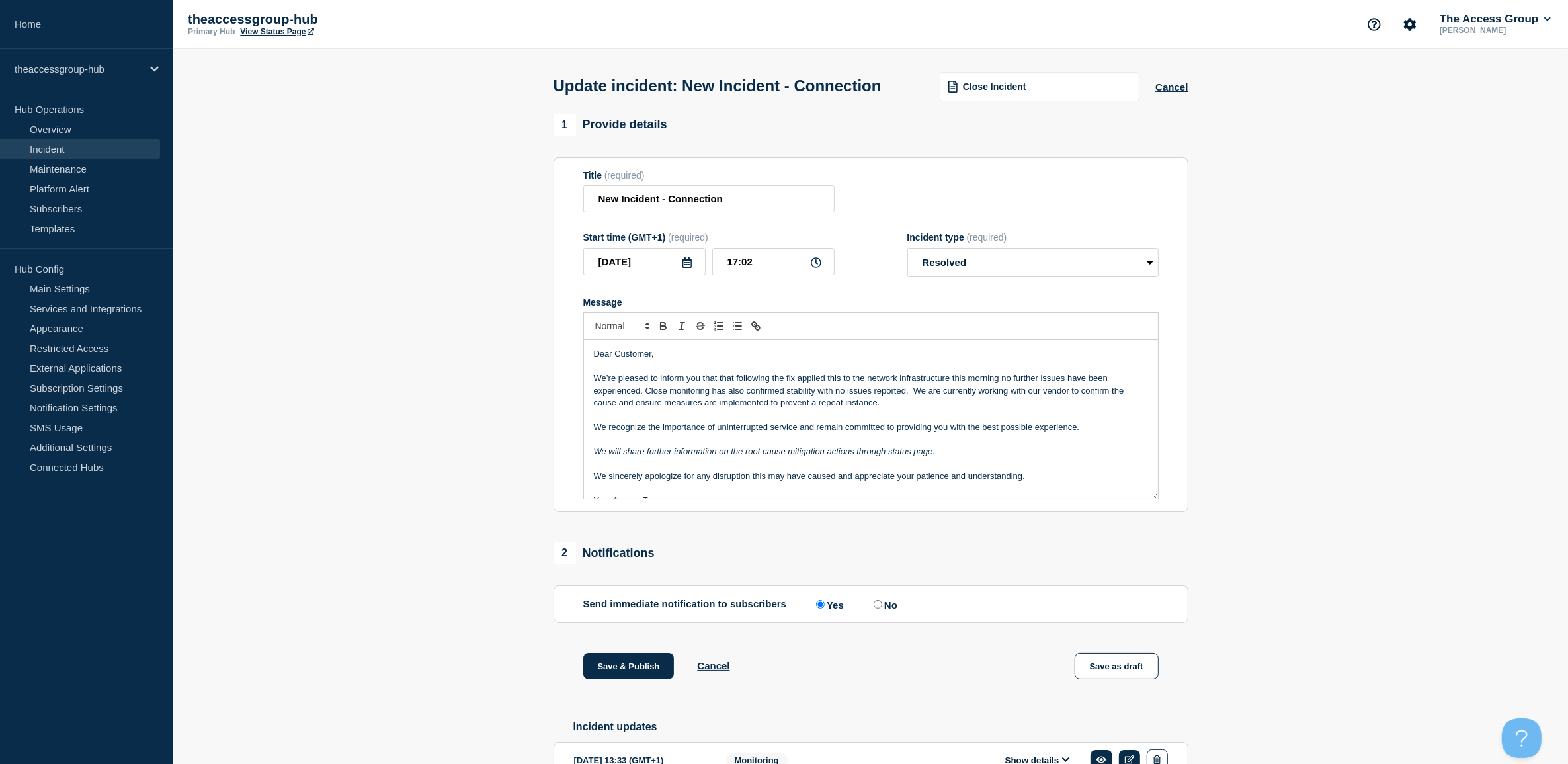
drag, startPoint x: 676, startPoint y: 513, endPoint x: 574, endPoint y: 352, distance: 190.6
click at [574, 352] on section "Title (required) New Incident - Connection Start time (GMT+1) (required) [DATE]…" at bounding box center [871, 335] width 635 height 355
copy div "Dear Customer, We’re pleased to inform you that that following the fix applied …"
click at [460, 316] on section "1 Provide details Title (required) New Incident - Connection Start time (GMT+1)…" at bounding box center [871, 510] width 1395 height 792
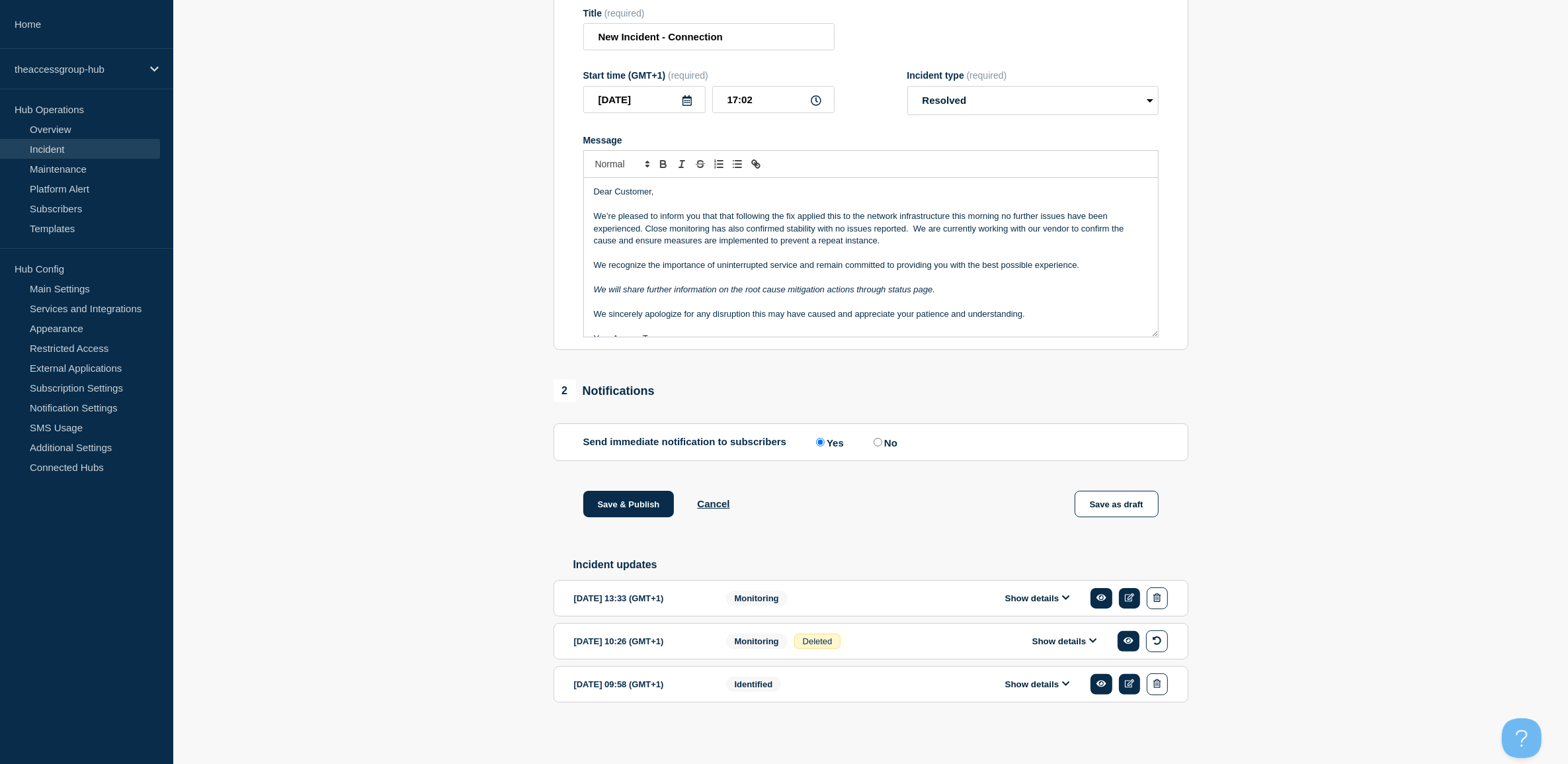
drag, startPoint x: 683, startPoint y: 319, endPoint x: 557, endPoint y: 131, distance: 226.3
click at [557, 131] on section "Title (required) New Incident - Connection Start time (GMT+1) (required) [DATE]…" at bounding box center [871, 172] width 635 height 355
copy div "Dear Customer, We’re pleased to inform you that that following the fix applied …"
click at [421, 342] on section "1 Provide details Title (required) New Incident - Connection Start time (GMT+1)…" at bounding box center [871, 348] width 1395 height 792
click at [505, 415] on section "1 Provide details Title (required) New Incident - Connection Start time (GMT+1)…" at bounding box center [871, 348] width 1395 height 792
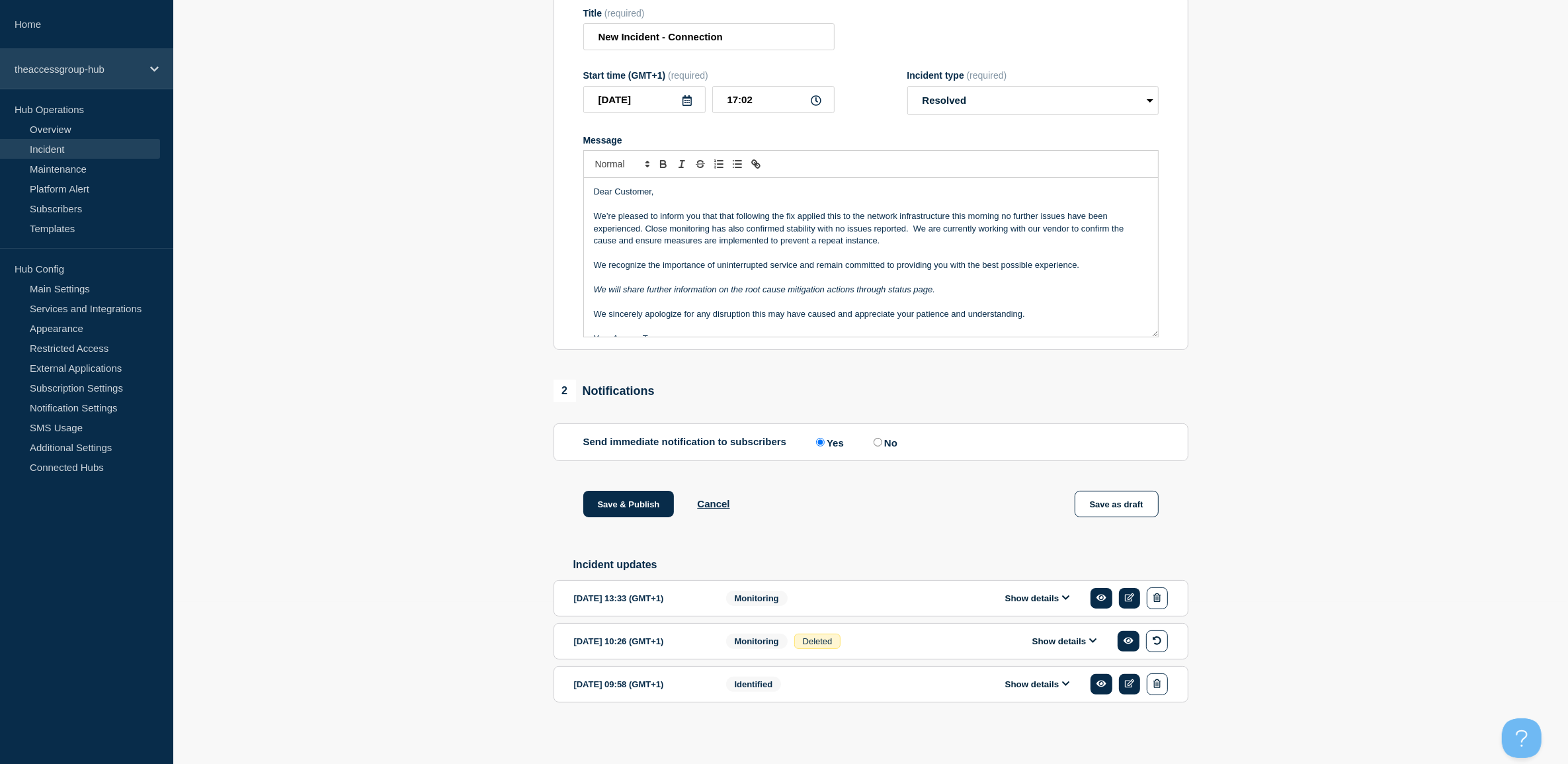
click at [80, 70] on p "theaccessgroup-hub" at bounding box center [78, 69] width 127 height 11
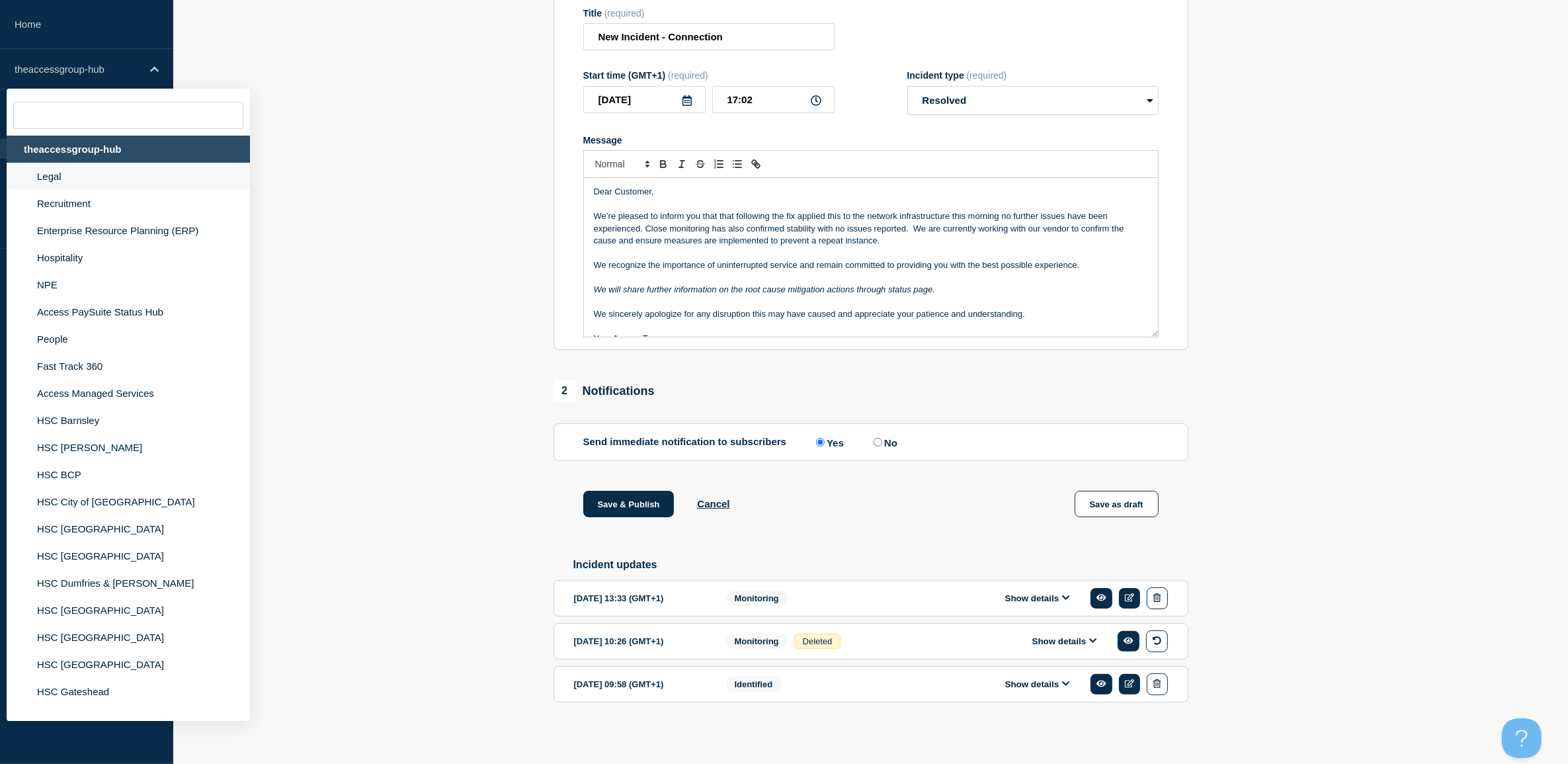
click at [53, 183] on li "Legal" at bounding box center [128, 176] width 243 height 28
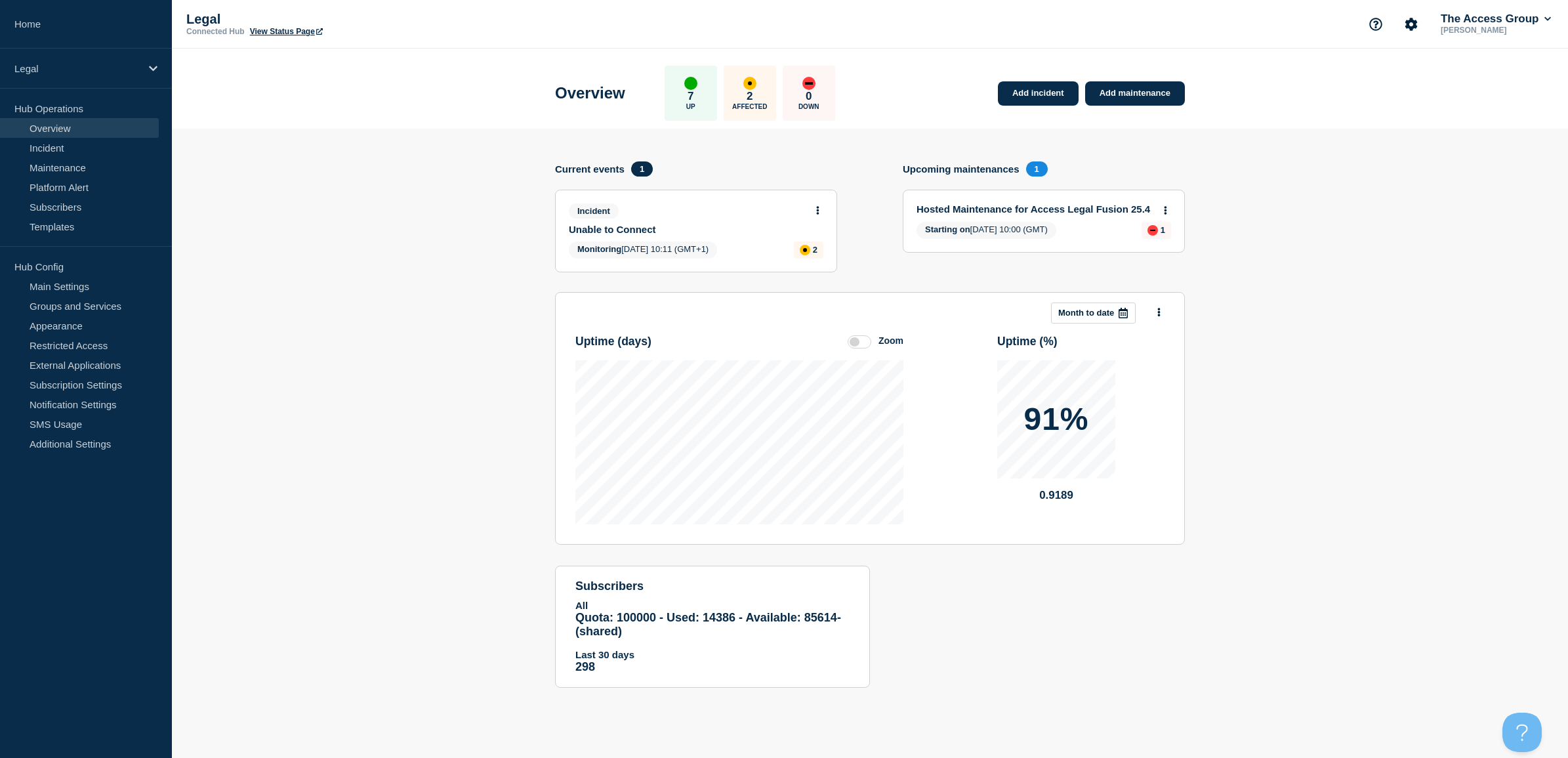
click at [767, 103] on p "Affected" at bounding box center [750, 106] width 35 height 7
click at [770, 86] on div "2 Affected" at bounding box center [750, 93] width 53 height 56
click at [752, 83] on div "affected" at bounding box center [750, 83] width 4 height 4
click at [633, 224] on link "Unable to Connect" at bounding box center [687, 229] width 237 height 11
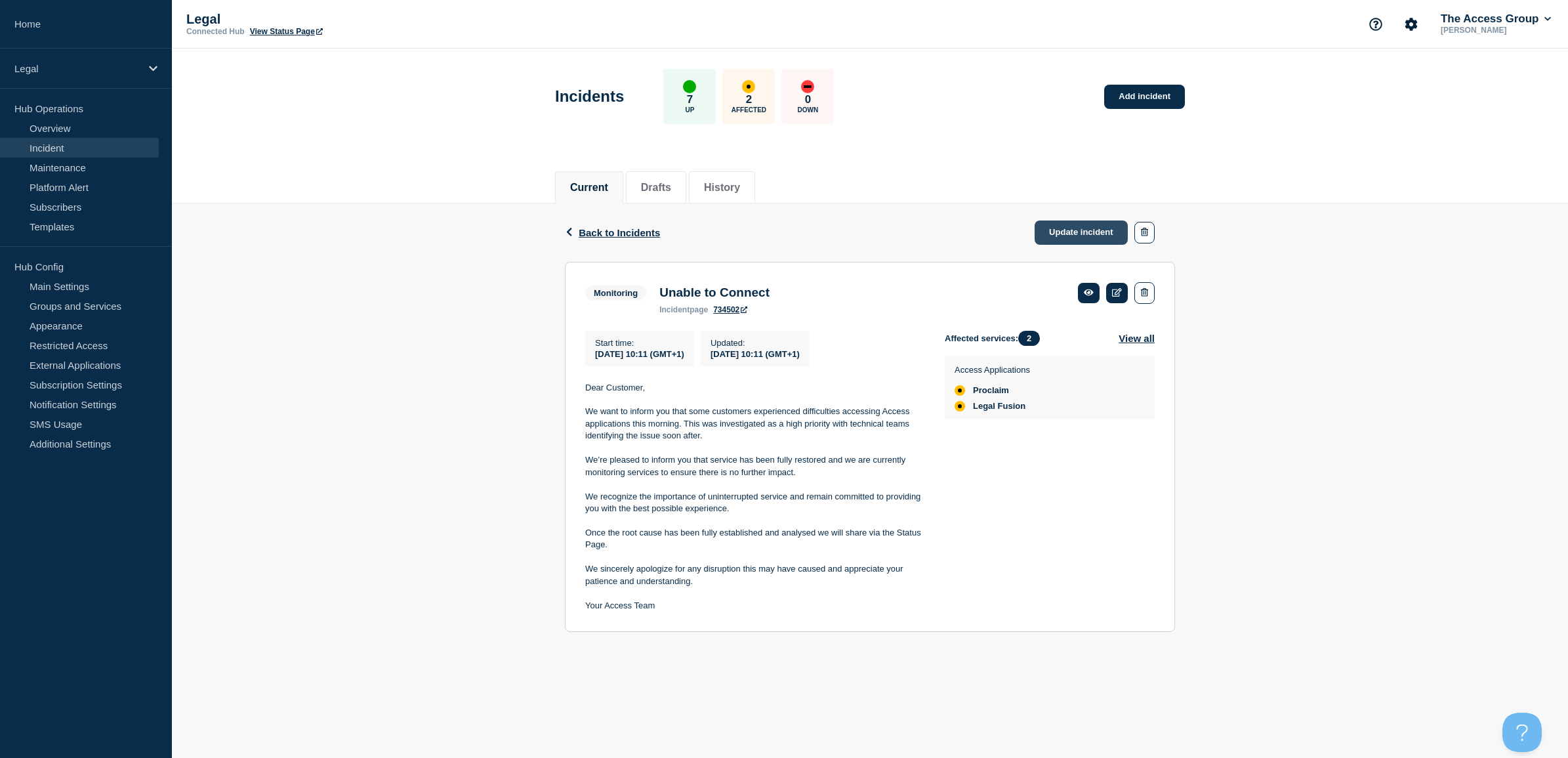
click at [1090, 237] on link "Update incident" at bounding box center [1081, 232] width 93 height 25
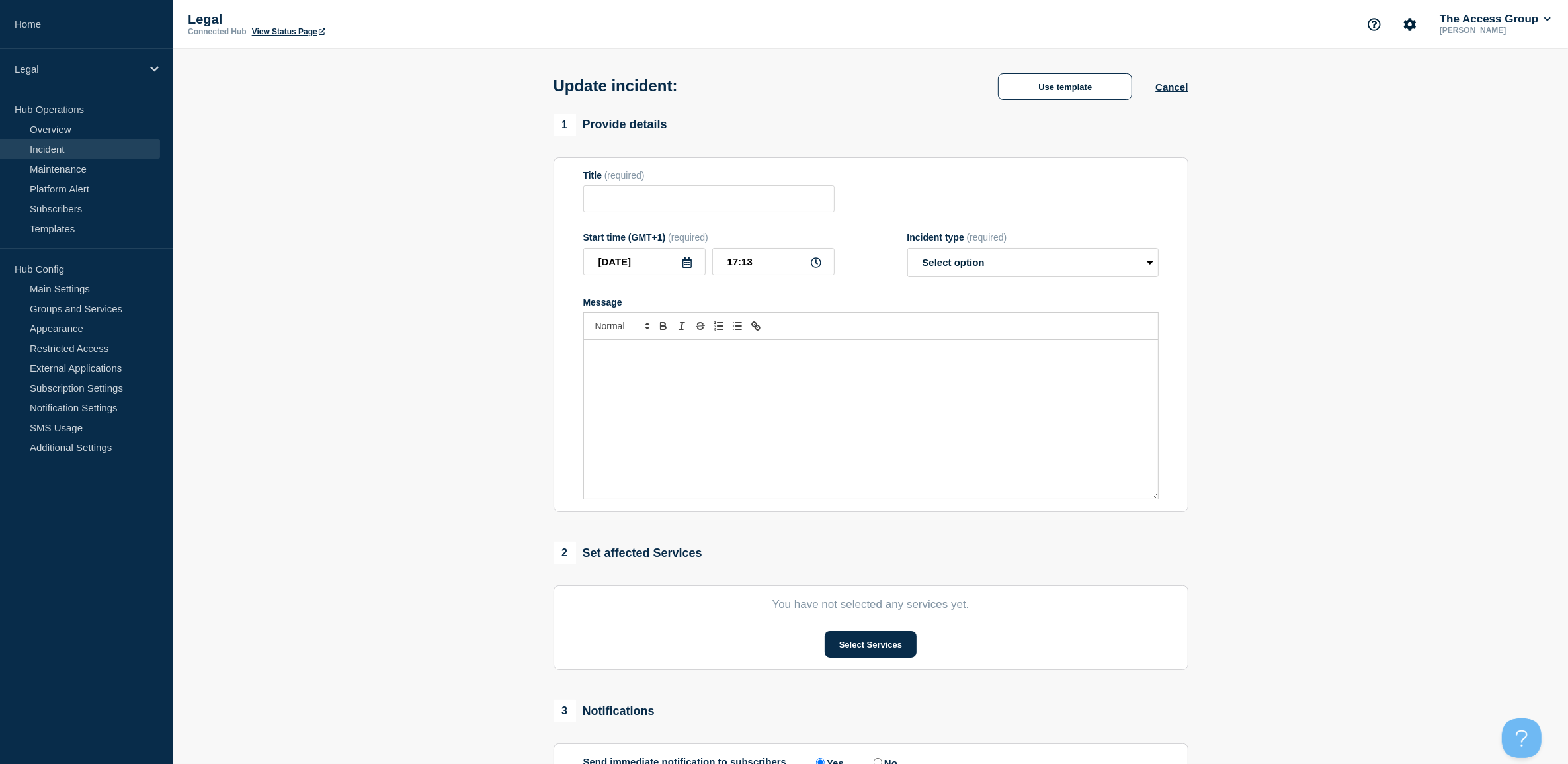
type input "Unable to Connect"
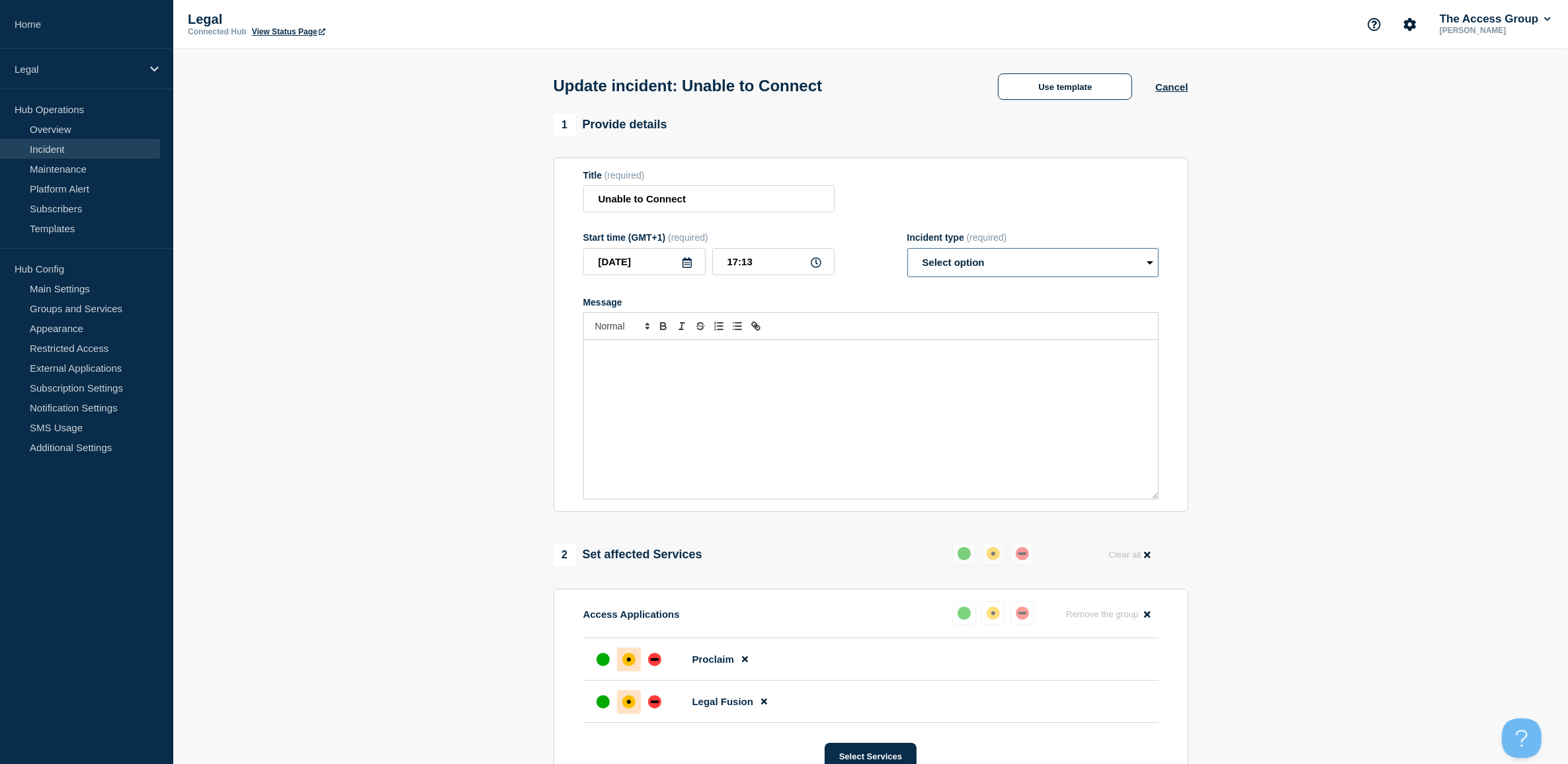
click at [1011, 261] on select "Select option Investigating Identified Monitoring Resolved" at bounding box center [1033, 262] width 251 height 29
select select "resolved"
click at [907, 250] on select "Select option Investigating Identified Monitoring Resolved" at bounding box center [1033, 262] width 251 height 29
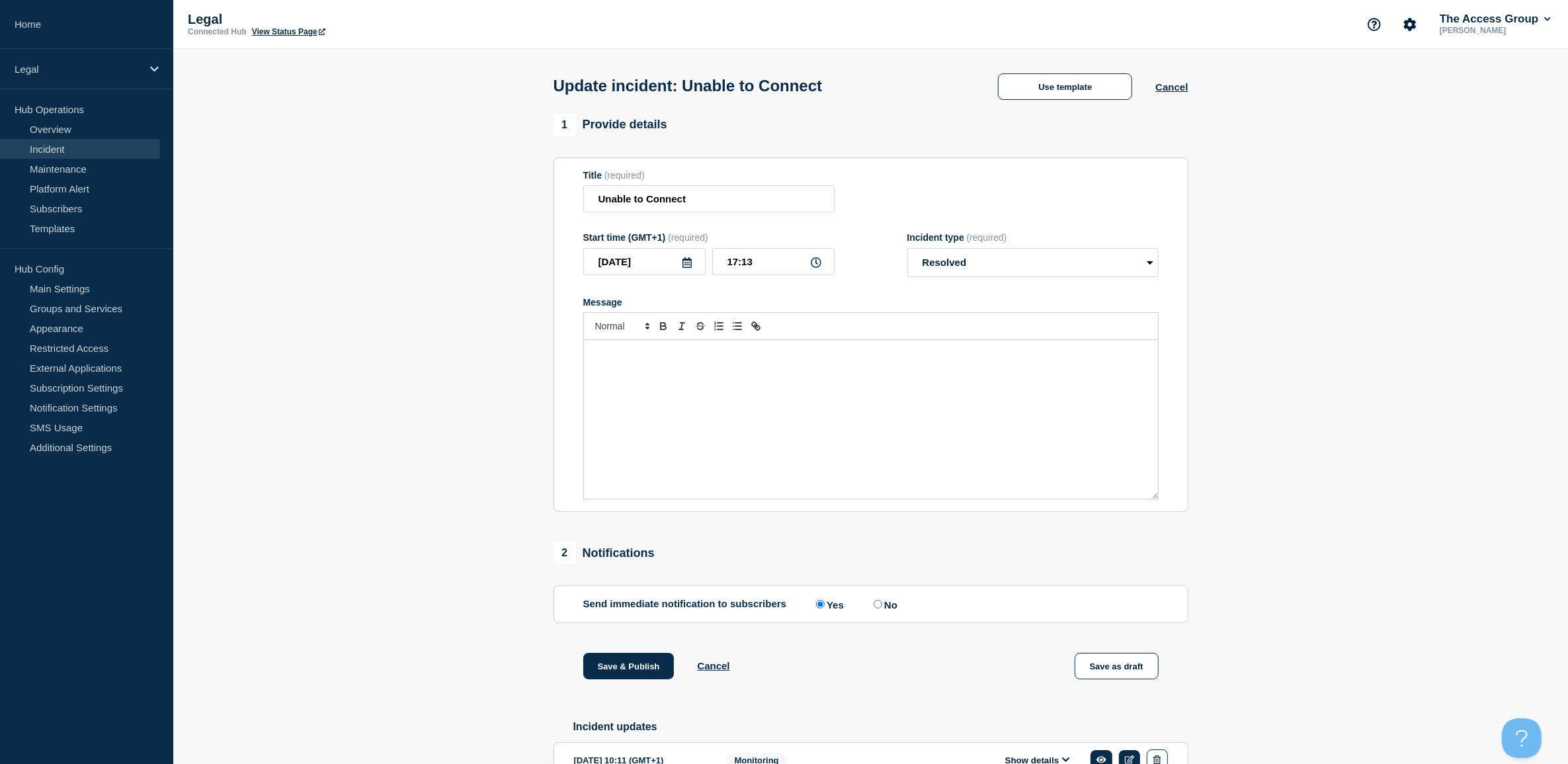
click at [819, 393] on div "Message" at bounding box center [872, 419] width 574 height 159
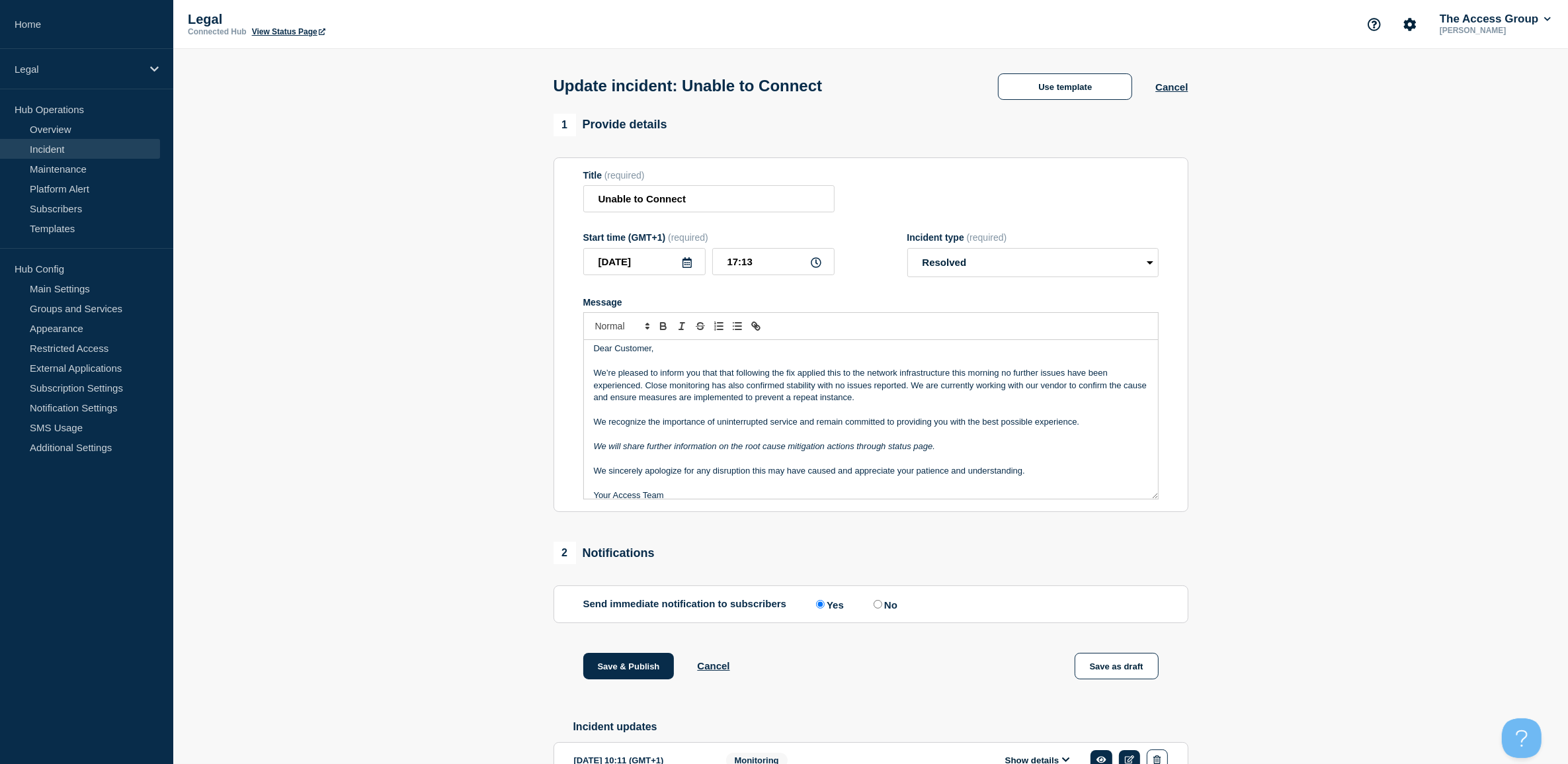
drag, startPoint x: 956, startPoint y: 447, endPoint x: 573, endPoint y: 447, distance: 383.0
click at [573, 447] on section "Title (required) Unable to Connect Start time (GMT+1) (required) [DATE] 17:13 I…" at bounding box center [871, 335] width 635 height 355
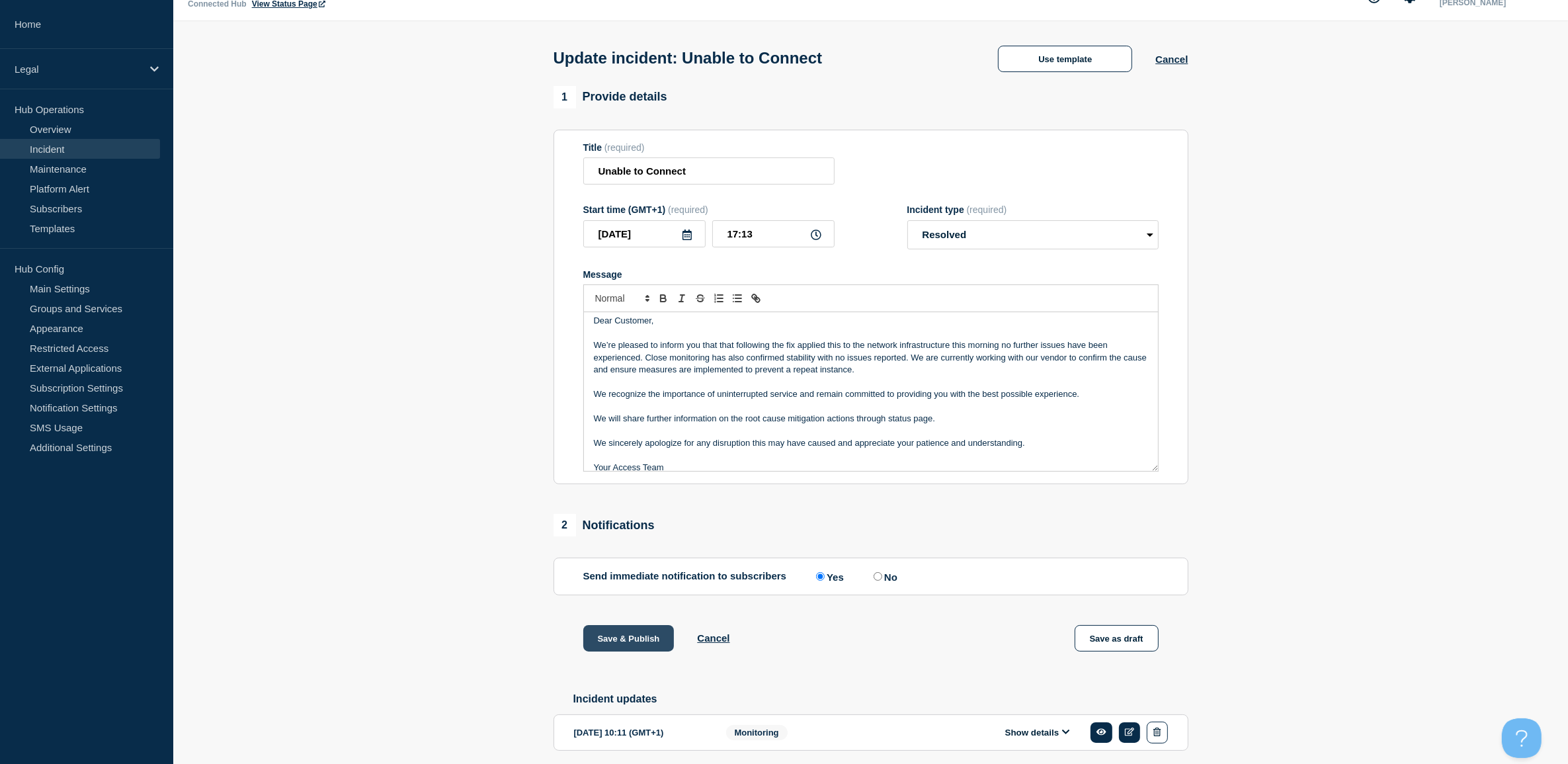
scroll to position [0, 0]
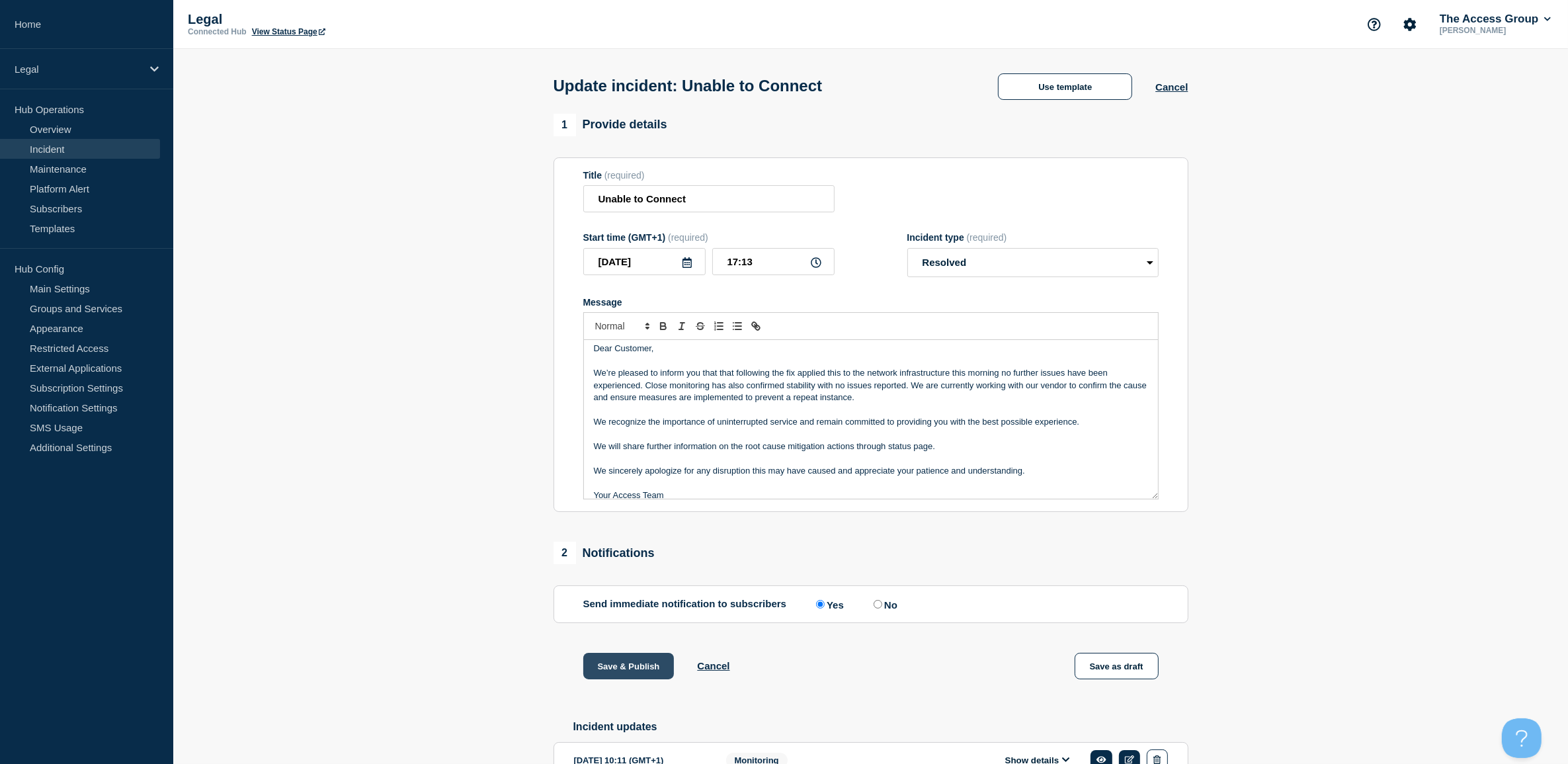
click at [632, 665] on button "Save & Publish" at bounding box center [628, 666] width 91 height 27
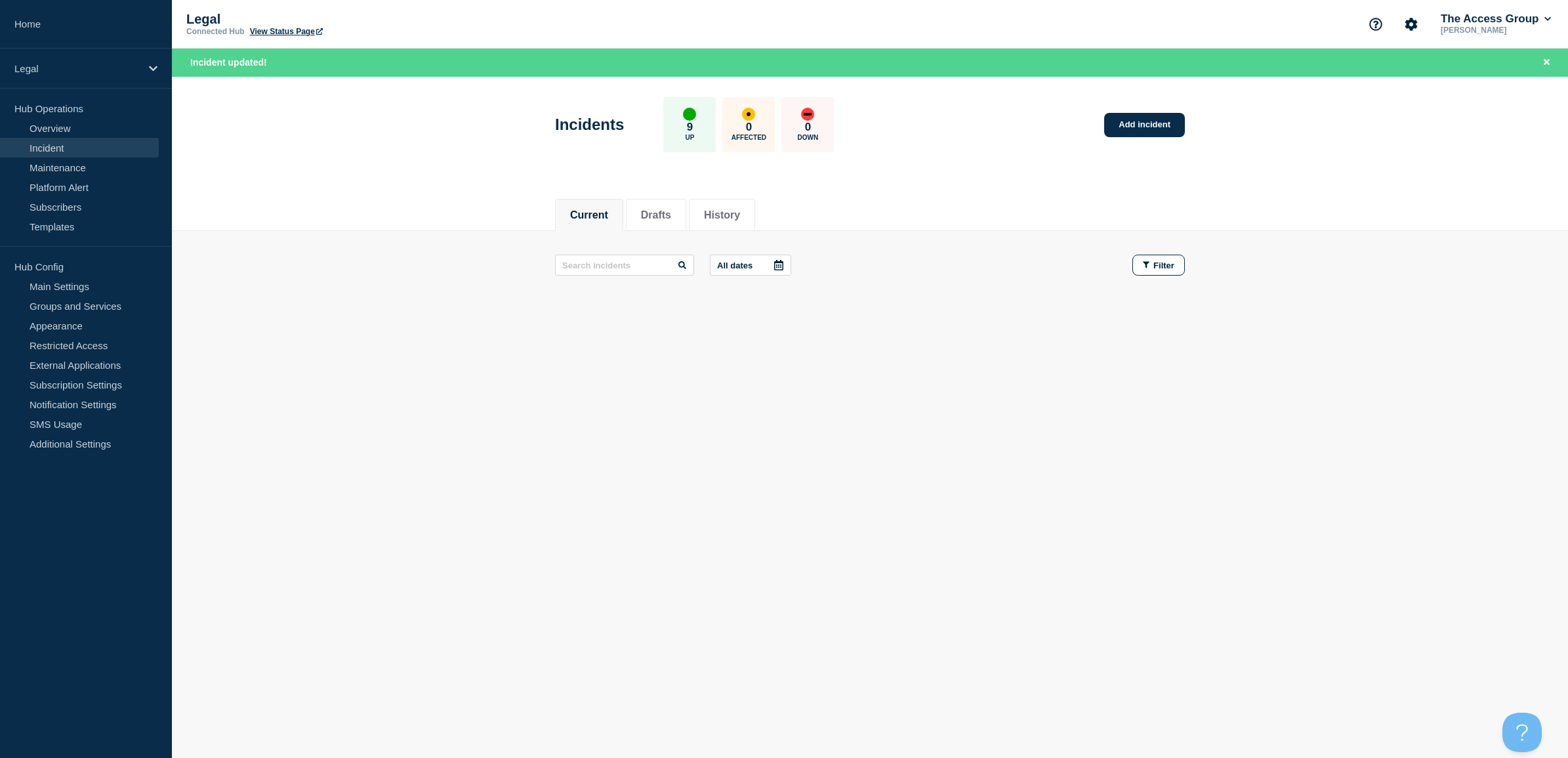
click at [61, 145] on link "Incident" at bounding box center [79, 147] width 158 height 20
click at [86, 84] on div "Legal" at bounding box center [86, 68] width 172 height 40
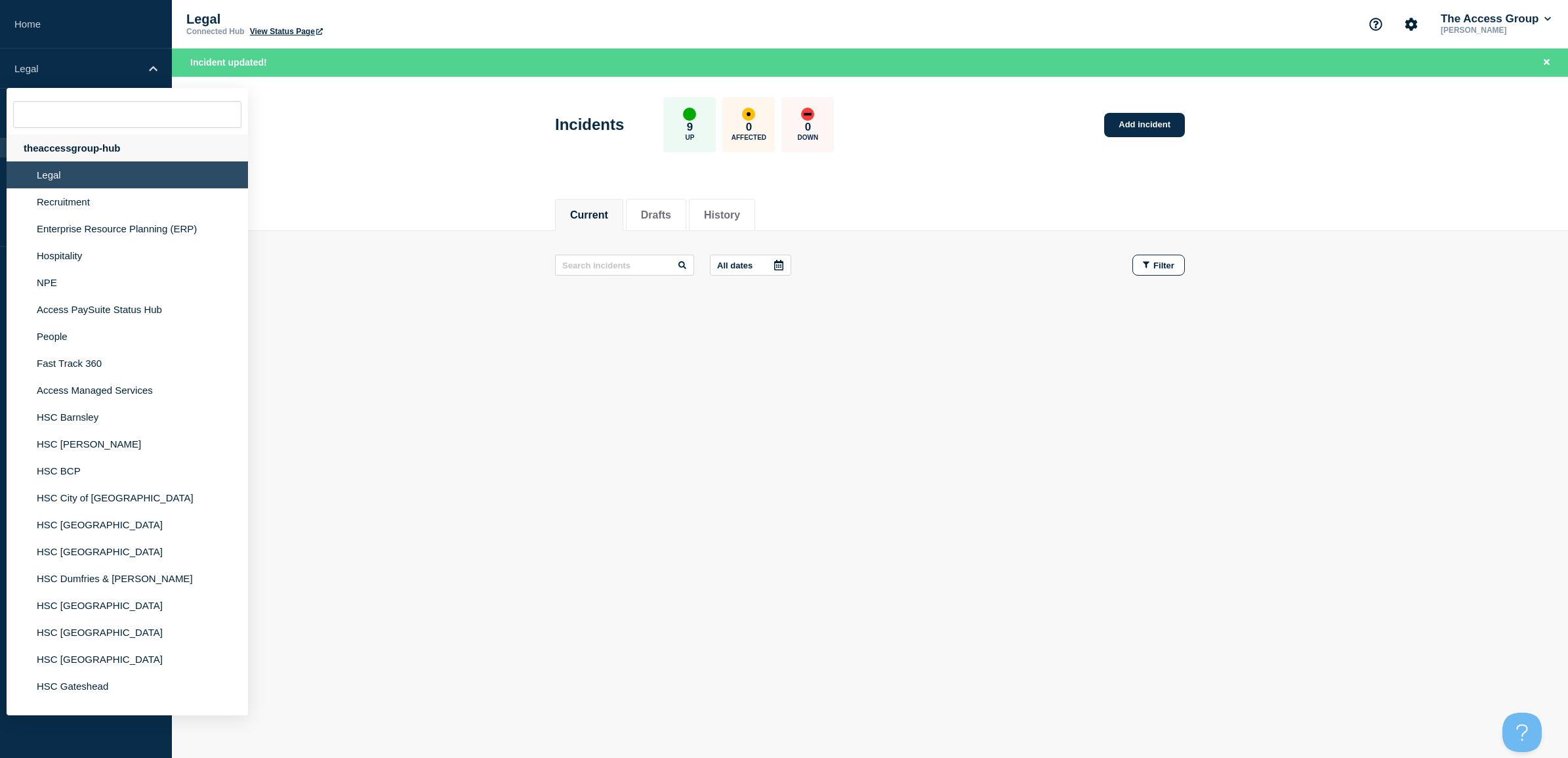
click at [84, 139] on div "theaccessgroup-hub" at bounding box center [126, 148] width 241 height 27
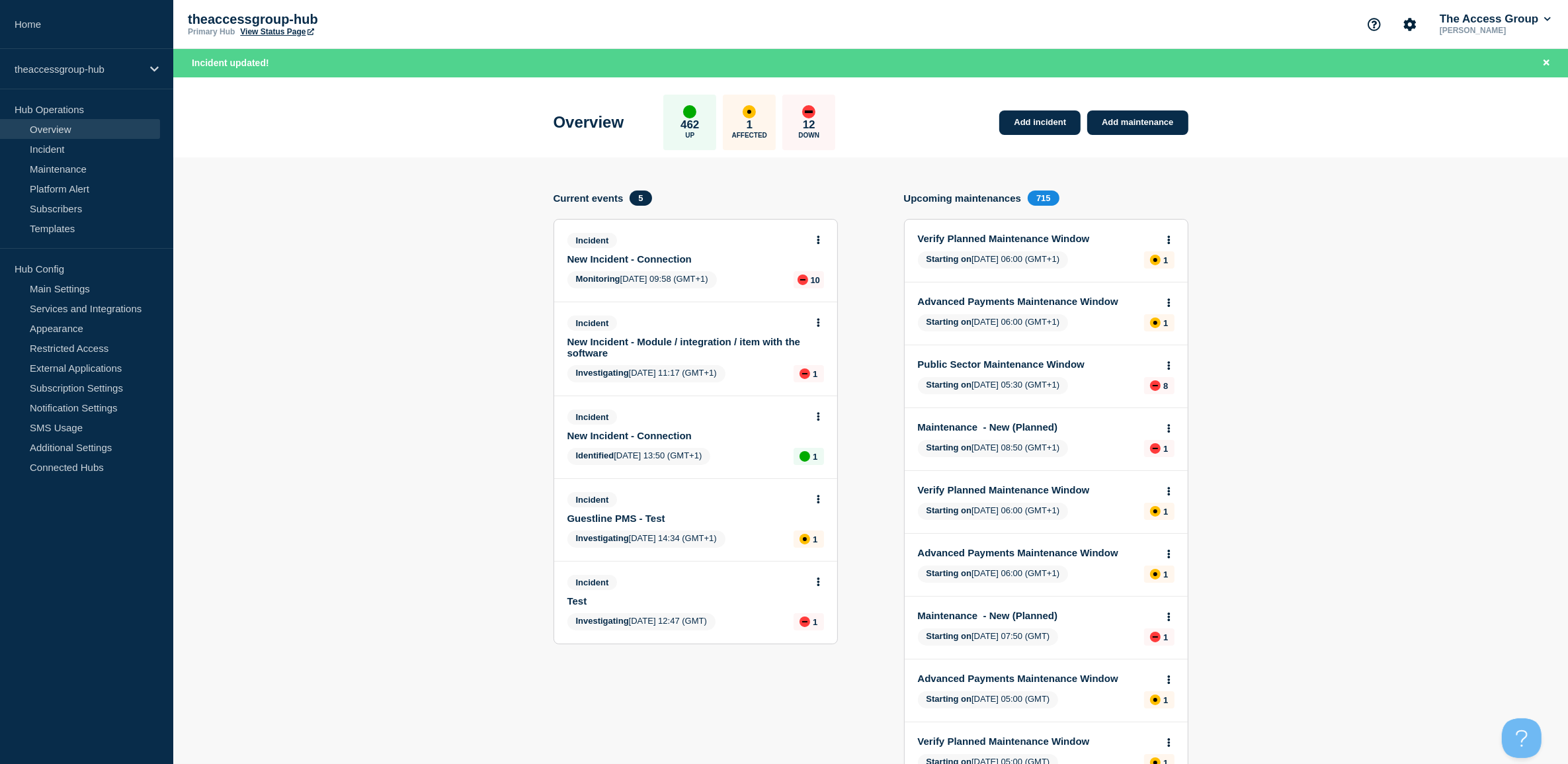
click at [675, 257] on link "New Incident - Connection" at bounding box center [687, 259] width 239 height 11
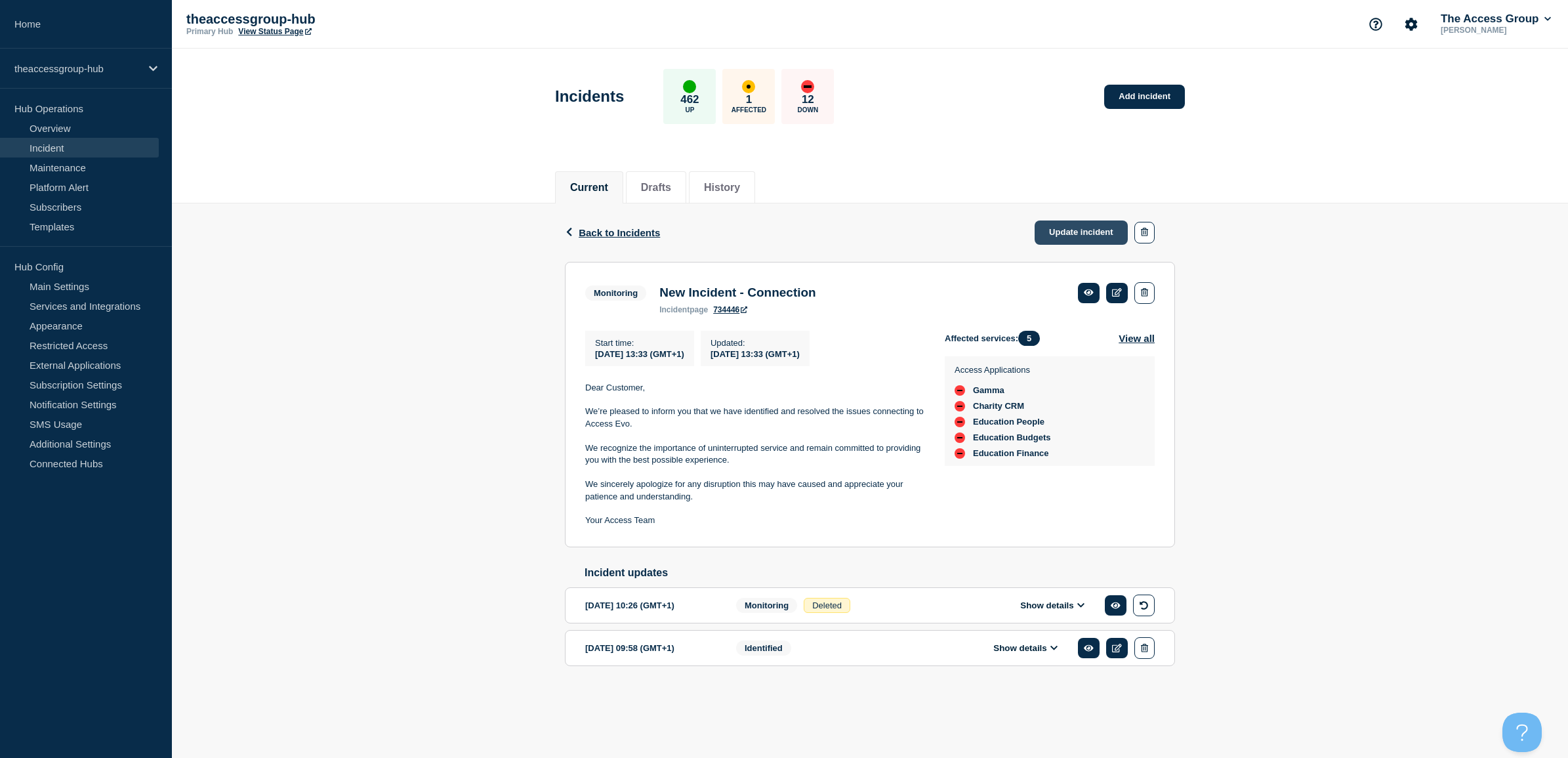
click at [1091, 235] on link "Update incident" at bounding box center [1081, 232] width 93 height 25
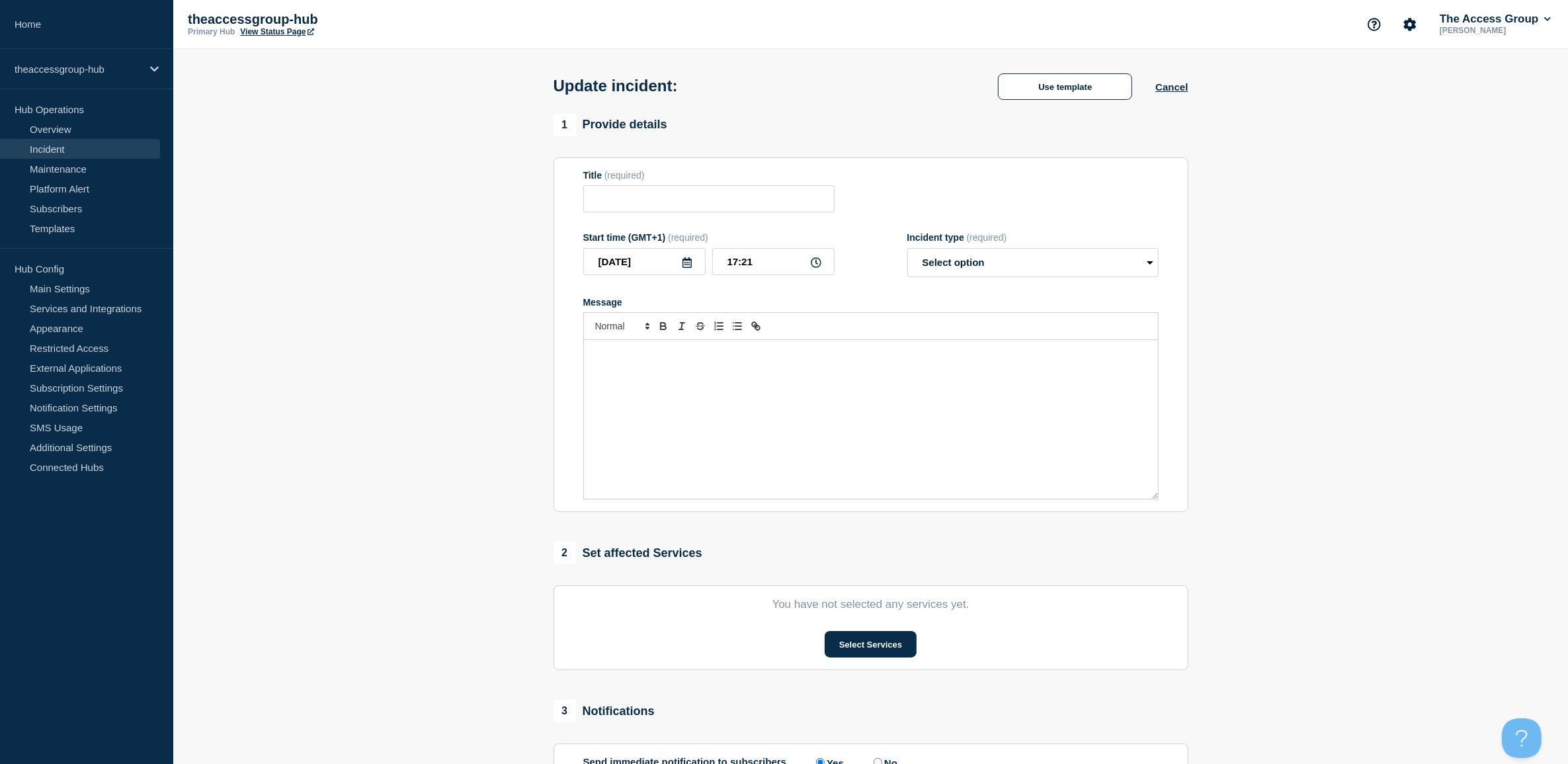
type input "New Incident - Connection"
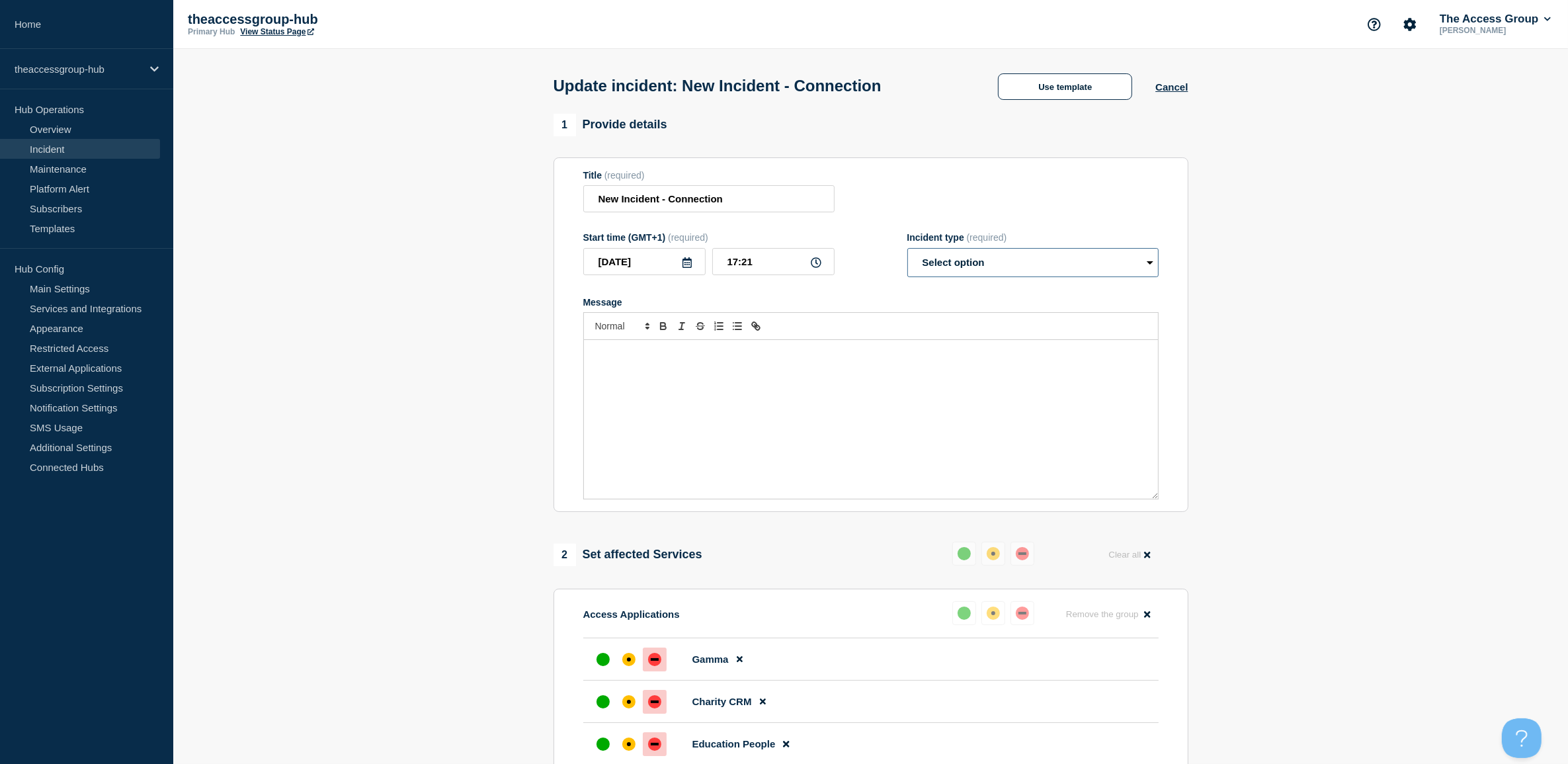
click at [938, 260] on select "Select option Investigating Identified Monitoring Resolved" at bounding box center [1033, 262] width 251 height 29
select select "resolved"
click at [907, 250] on select "Select option Investigating Identified Monitoring Resolved" at bounding box center [1033, 262] width 251 height 29
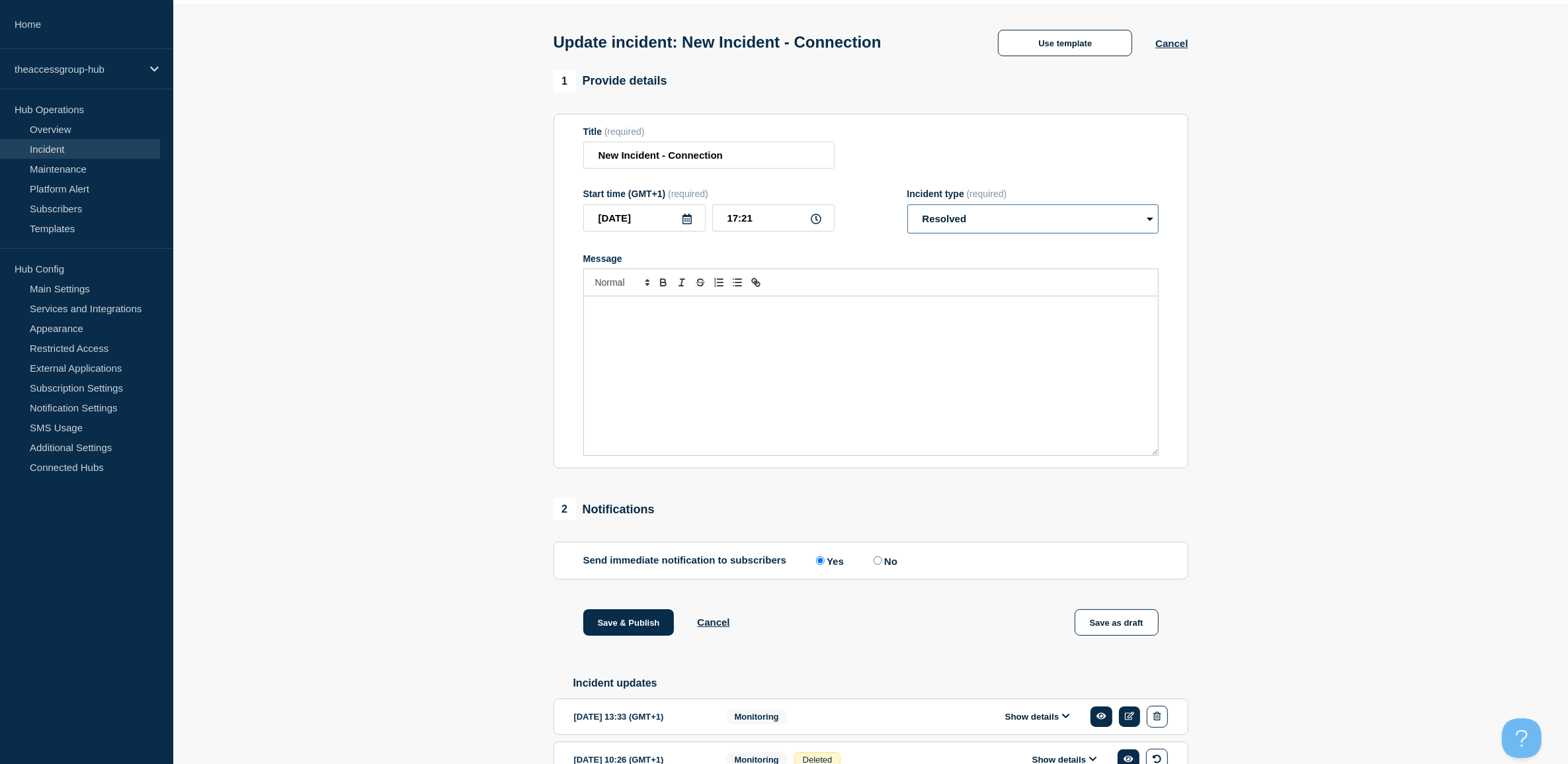
scroll to position [83, 0]
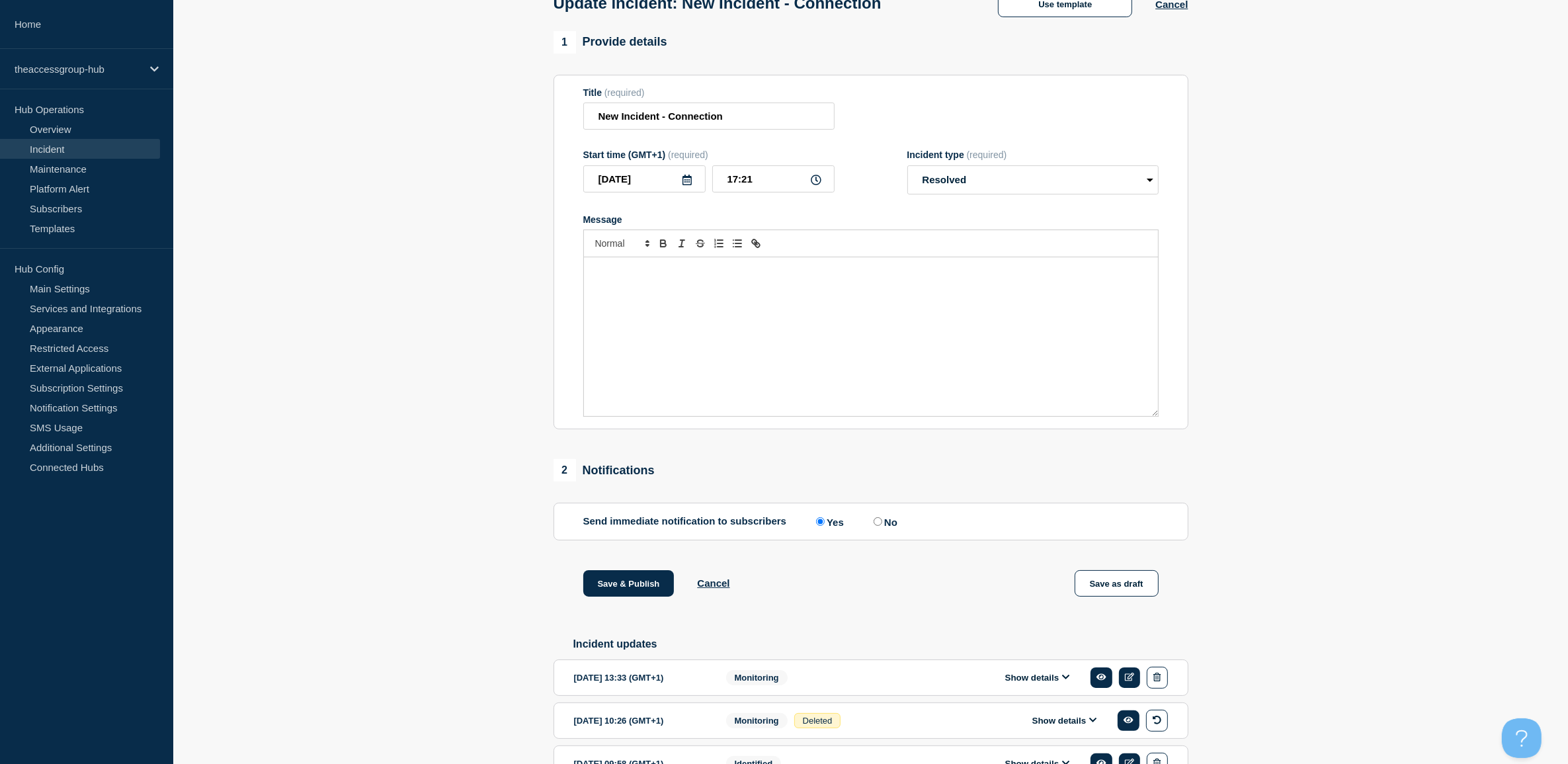
click at [855, 304] on div "Message" at bounding box center [872, 336] width 574 height 159
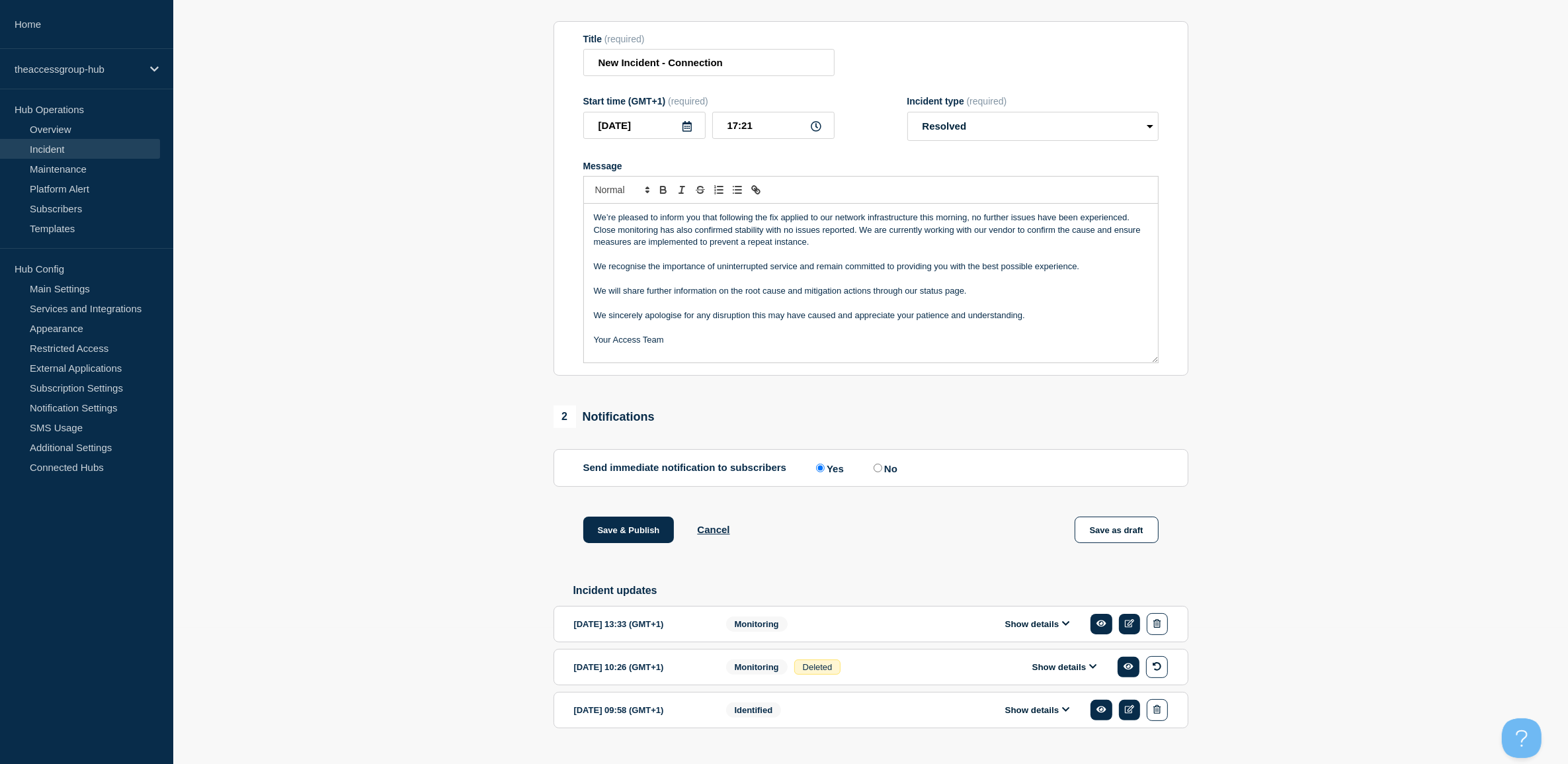
scroll to position [165, 0]
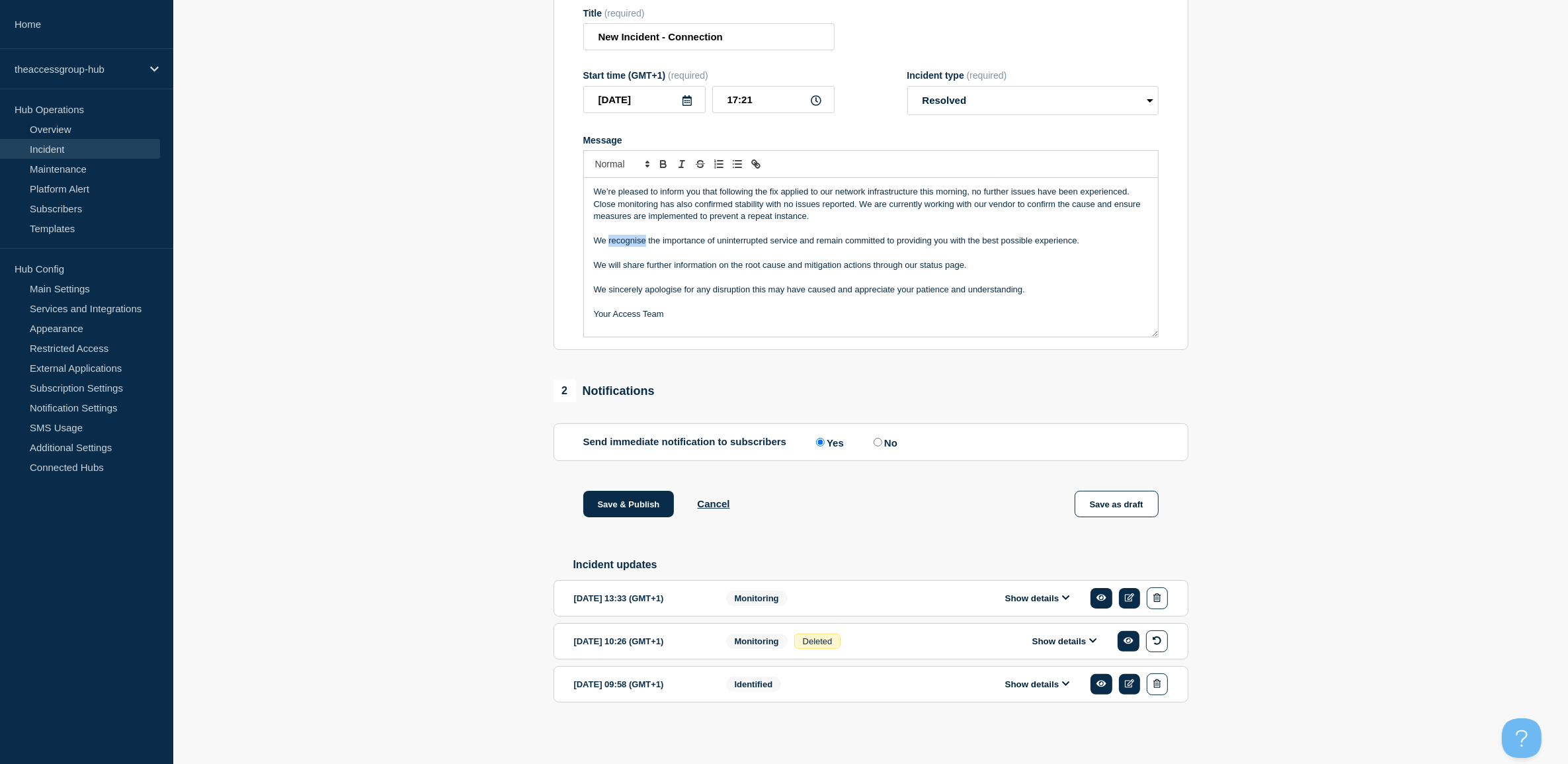
drag, startPoint x: 634, startPoint y: 243, endPoint x: 1043, endPoint y: 271, distance: 410.0
click at [1043, 271] on p "Message" at bounding box center [871, 277] width 554 height 12
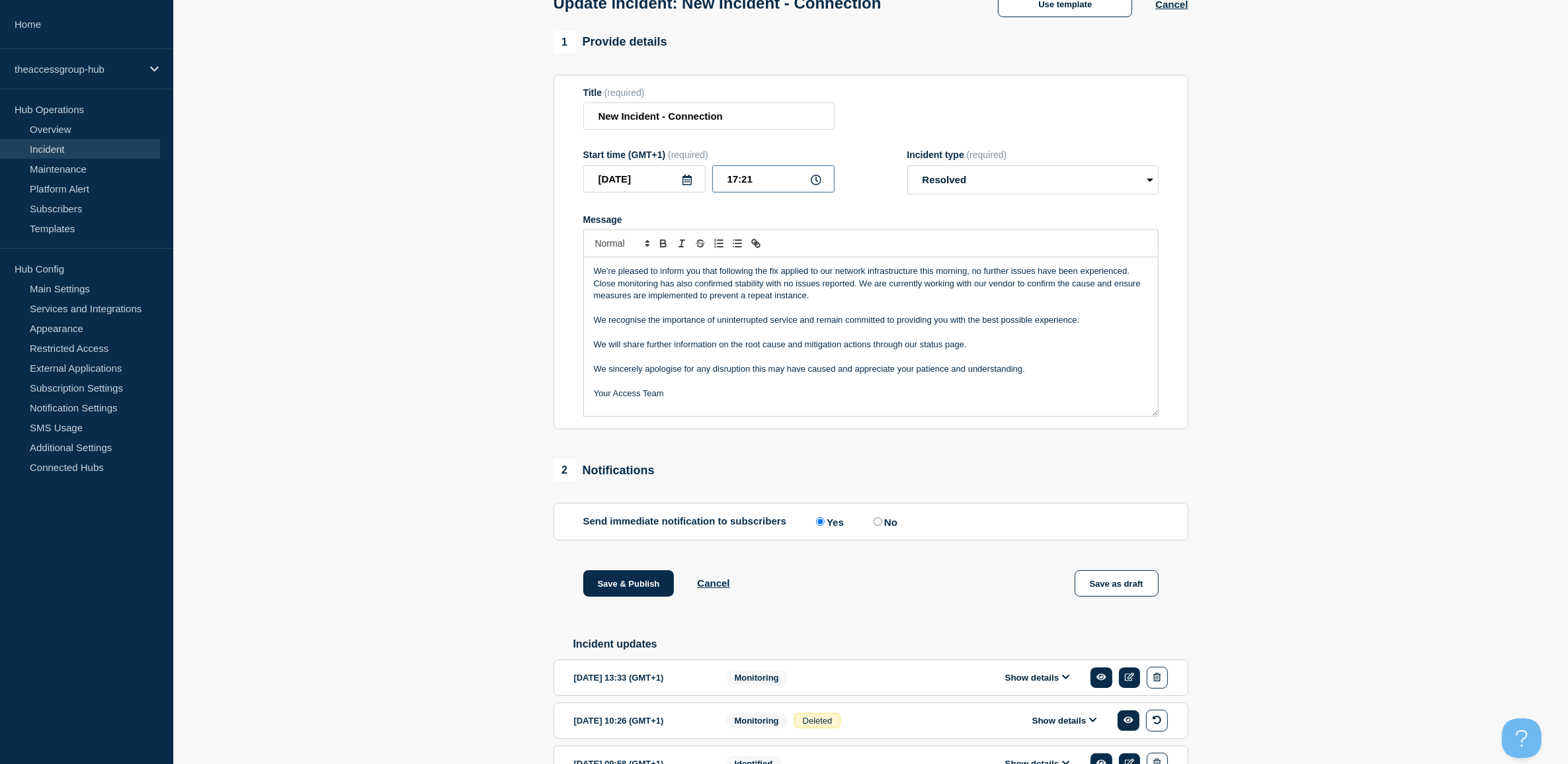
click at [785, 188] on input "17:21" at bounding box center [773, 179] width 122 height 28
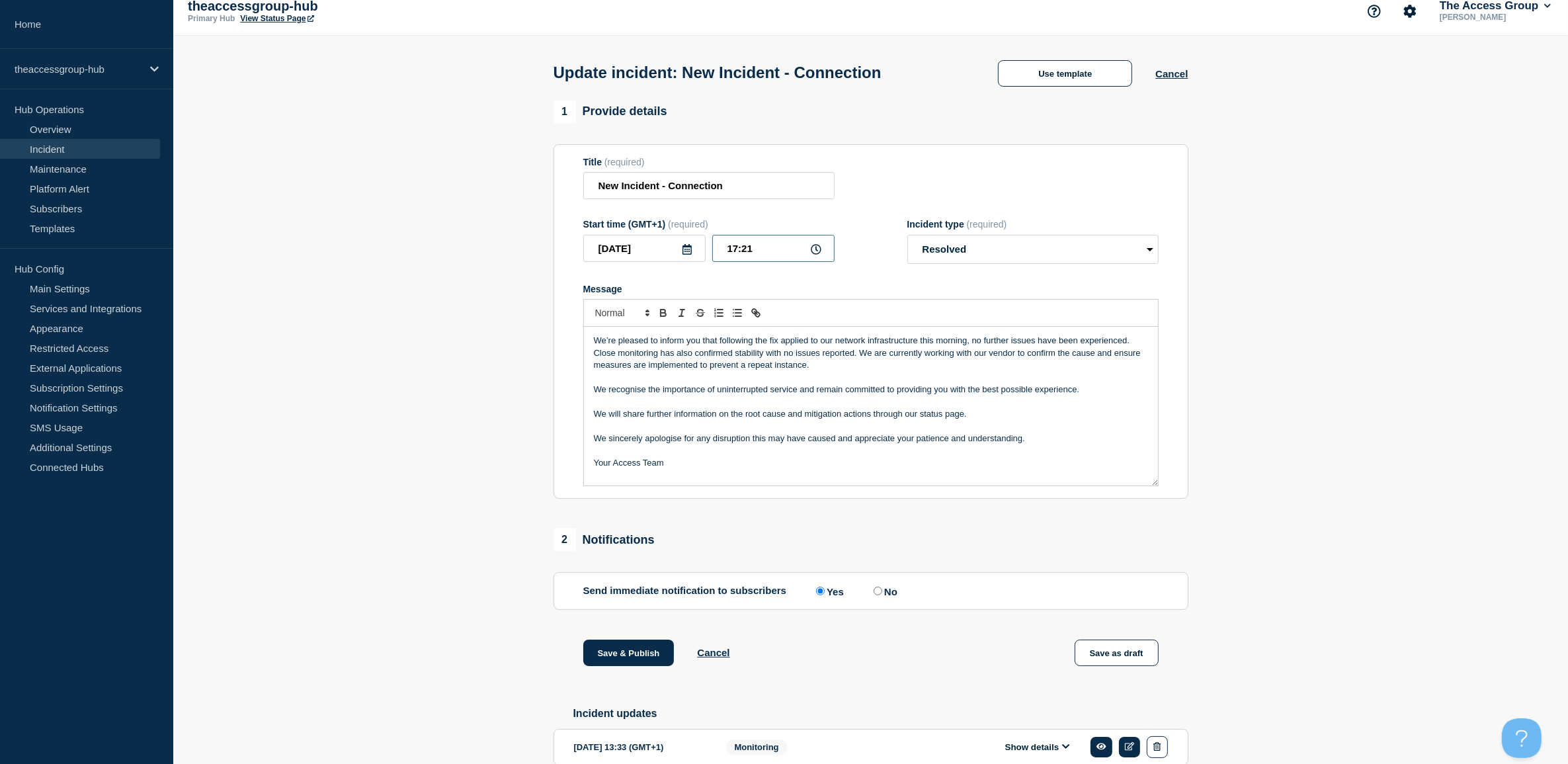
scroll to position [0, 0]
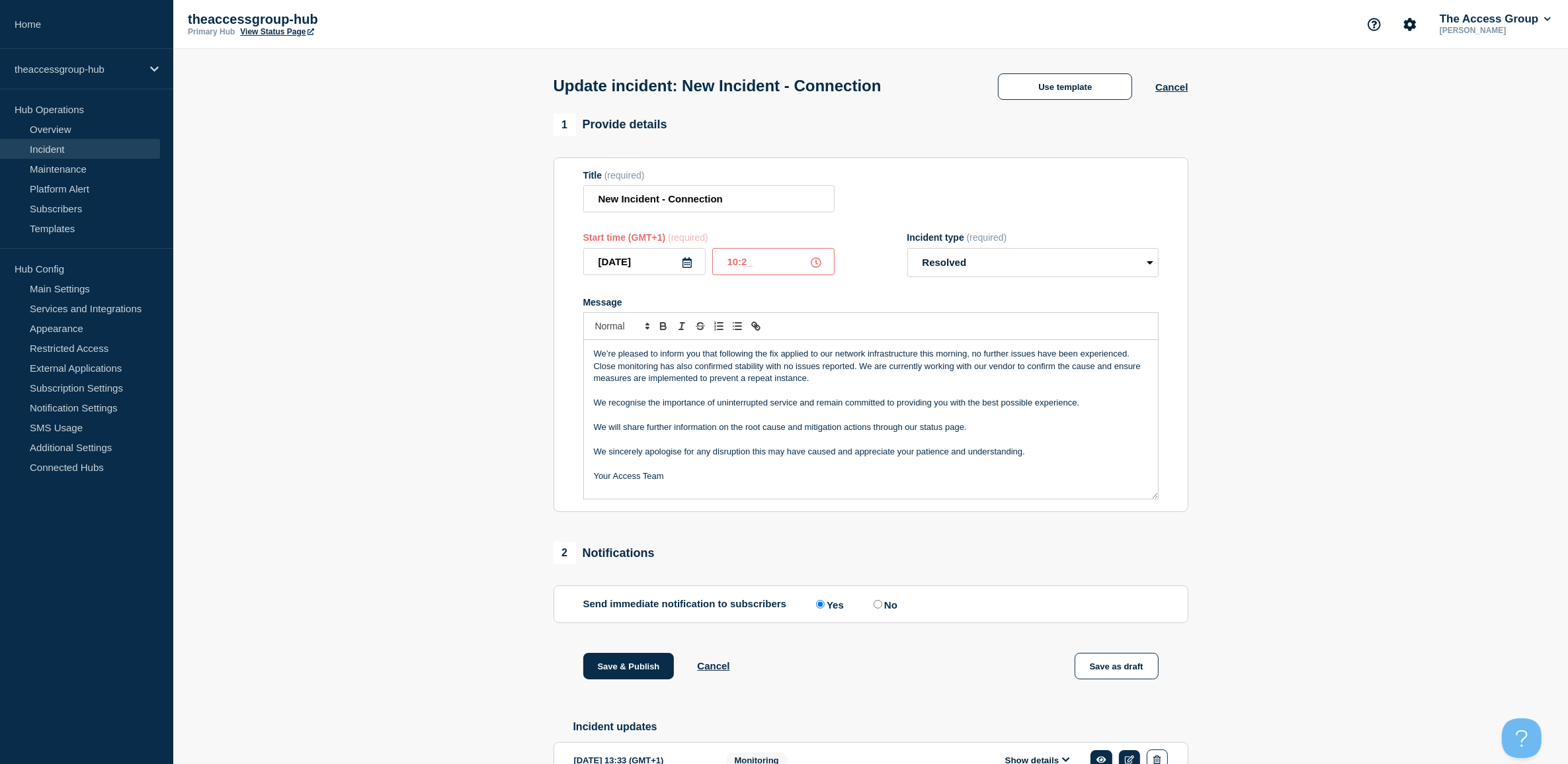
type input "10:22"
click at [736, 418] on p "Message" at bounding box center [871, 415] width 554 height 12
click at [595, 355] on p "We’re pleased to inform you that following the fix applied to our network infra…" at bounding box center [871, 366] width 554 height 37
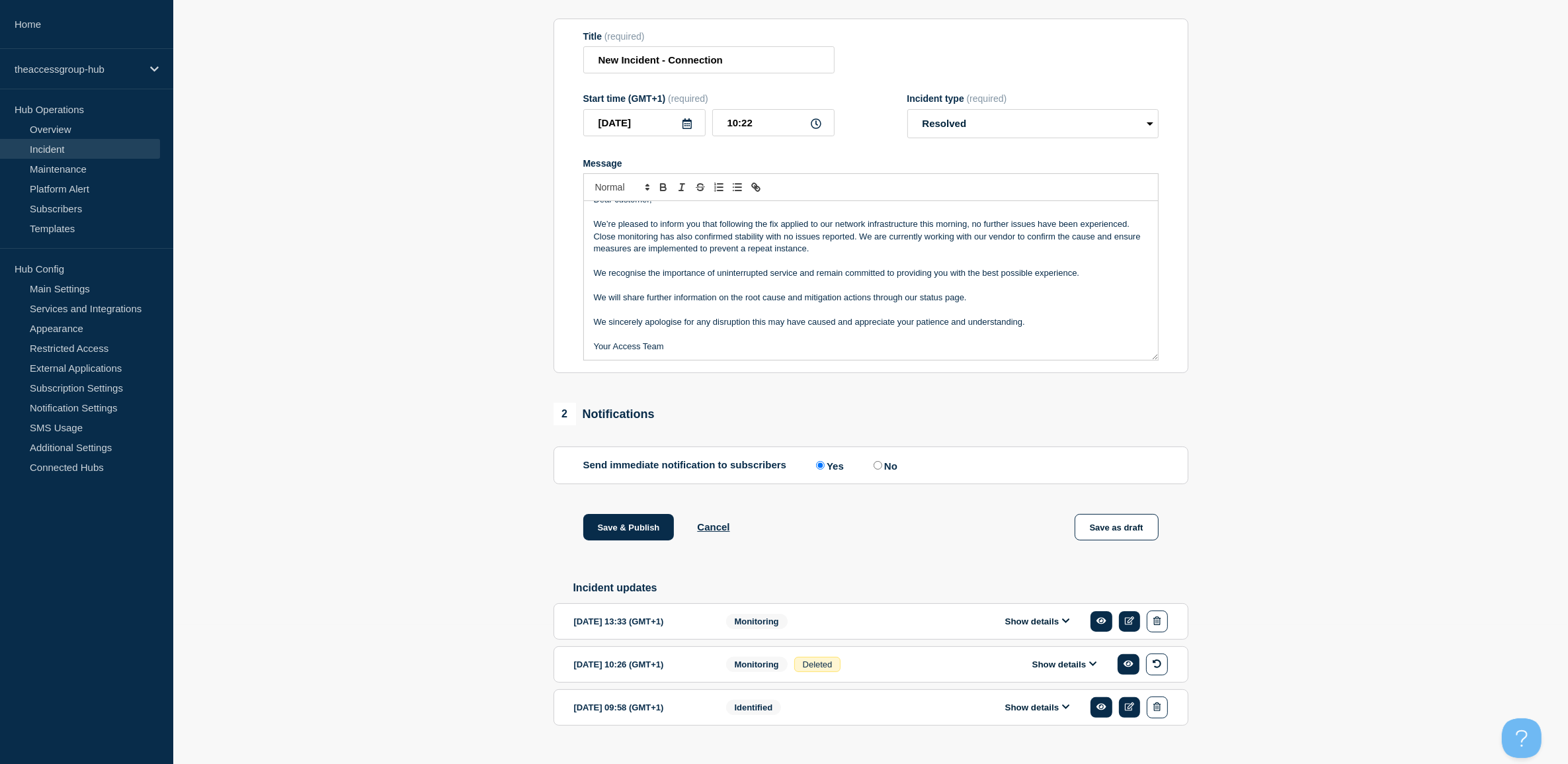
scroll to position [169, 0]
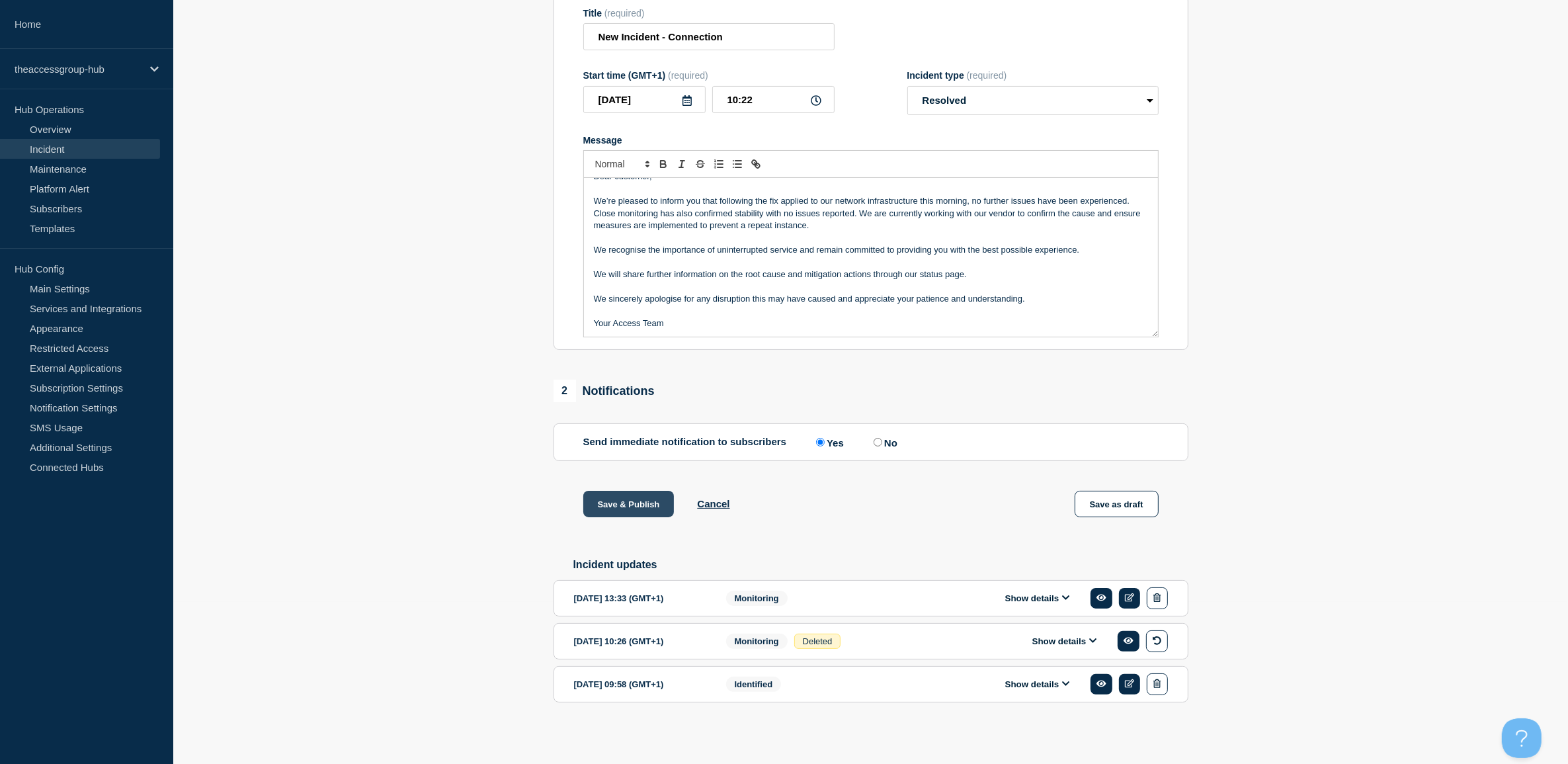
click at [650, 510] on button "Save & Publish" at bounding box center [628, 504] width 91 height 27
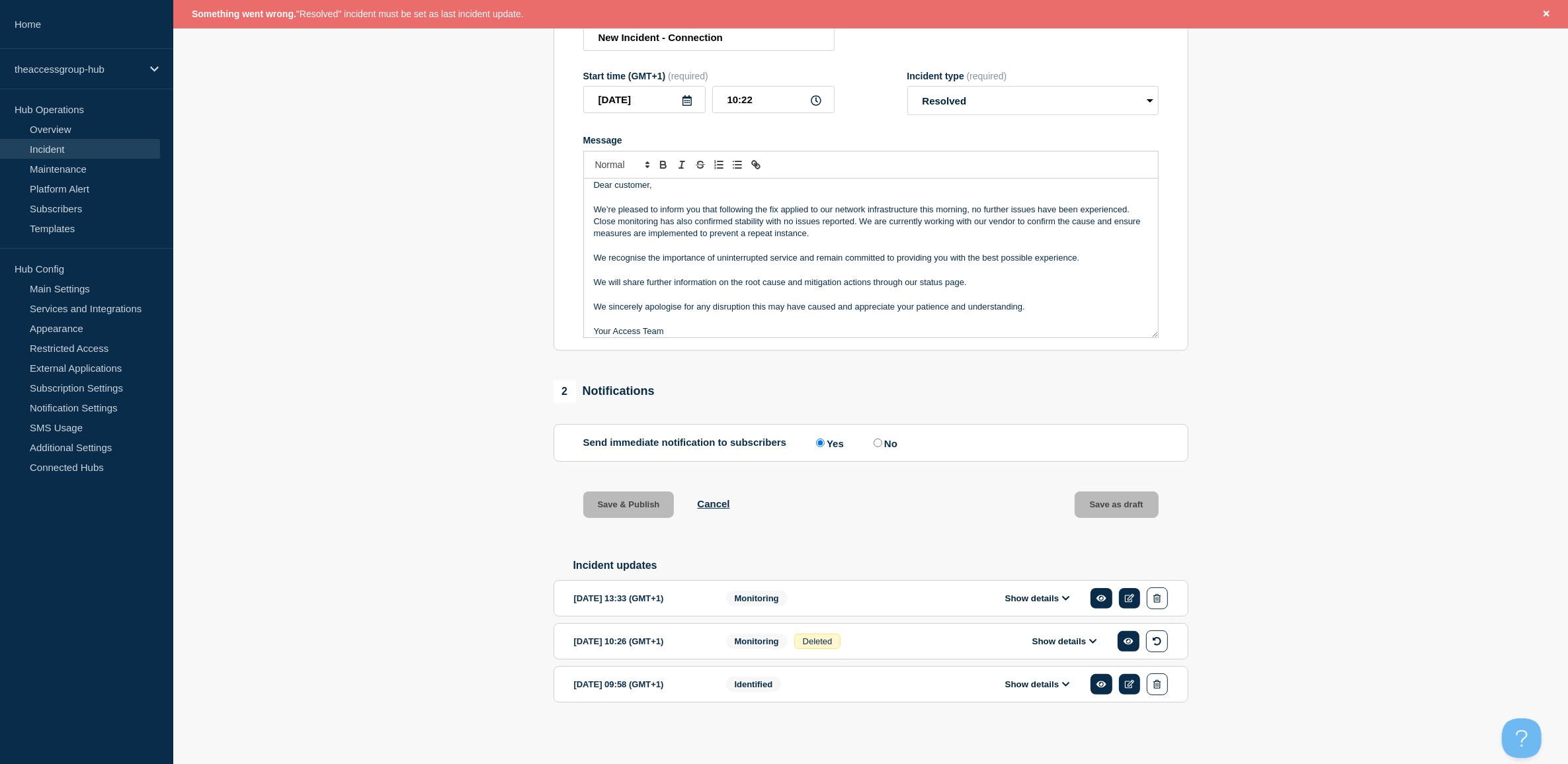
scroll to position [0, 0]
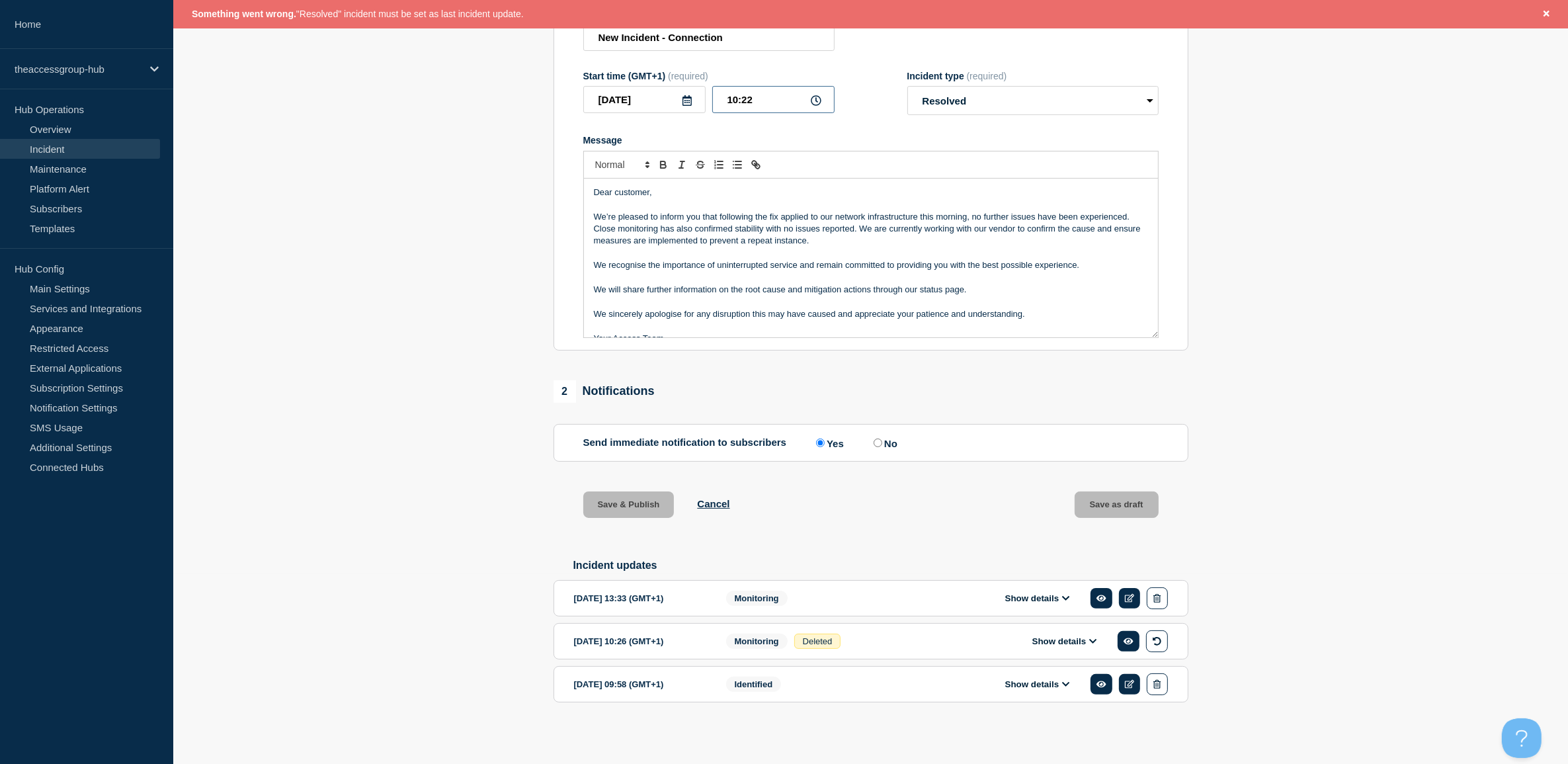
drag, startPoint x: 764, startPoint y: 97, endPoint x: 702, endPoint y: 94, distance: 62.1
click at [702, 96] on div "[DATE] 10:22" at bounding box center [709, 100] width 251 height 28
type input "17:23"
click at [476, 444] on section "1 Provide details Title (required) New Incident - Connection Start time (GMT+1)…" at bounding box center [871, 348] width 1395 height 792
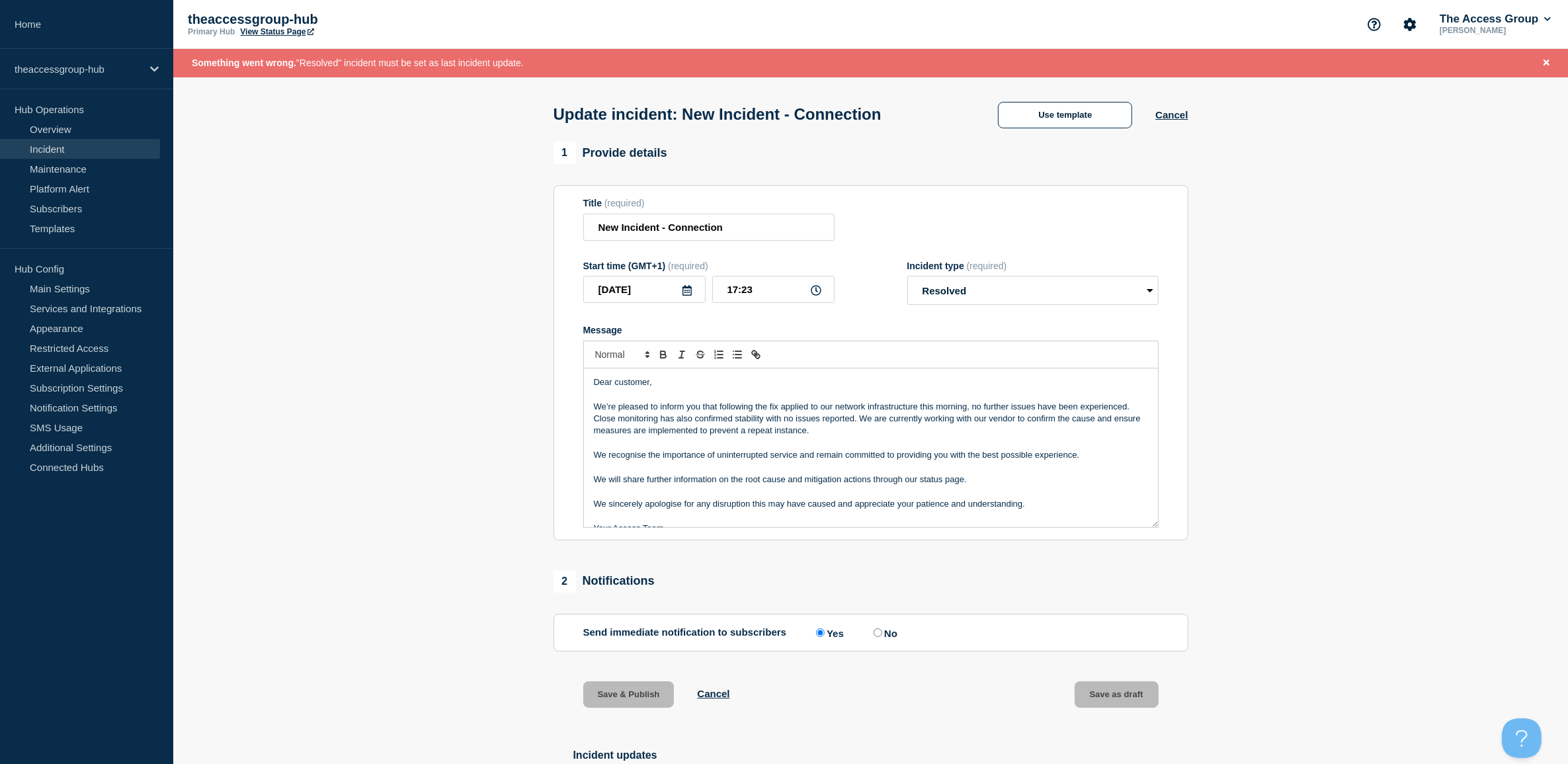
click at [973, 248] on form "Title (required) New Incident - Connection Start time (GMT+1) (required) [DATE]…" at bounding box center [871, 363] width 575 height 330
click at [976, 295] on select "Select option Investigating Identified Monitoring Resolved" at bounding box center [1033, 291] width 251 height 29
click at [907, 279] on select "Select option Investigating Identified Monitoring Resolved" at bounding box center [1033, 291] width 251 height 29
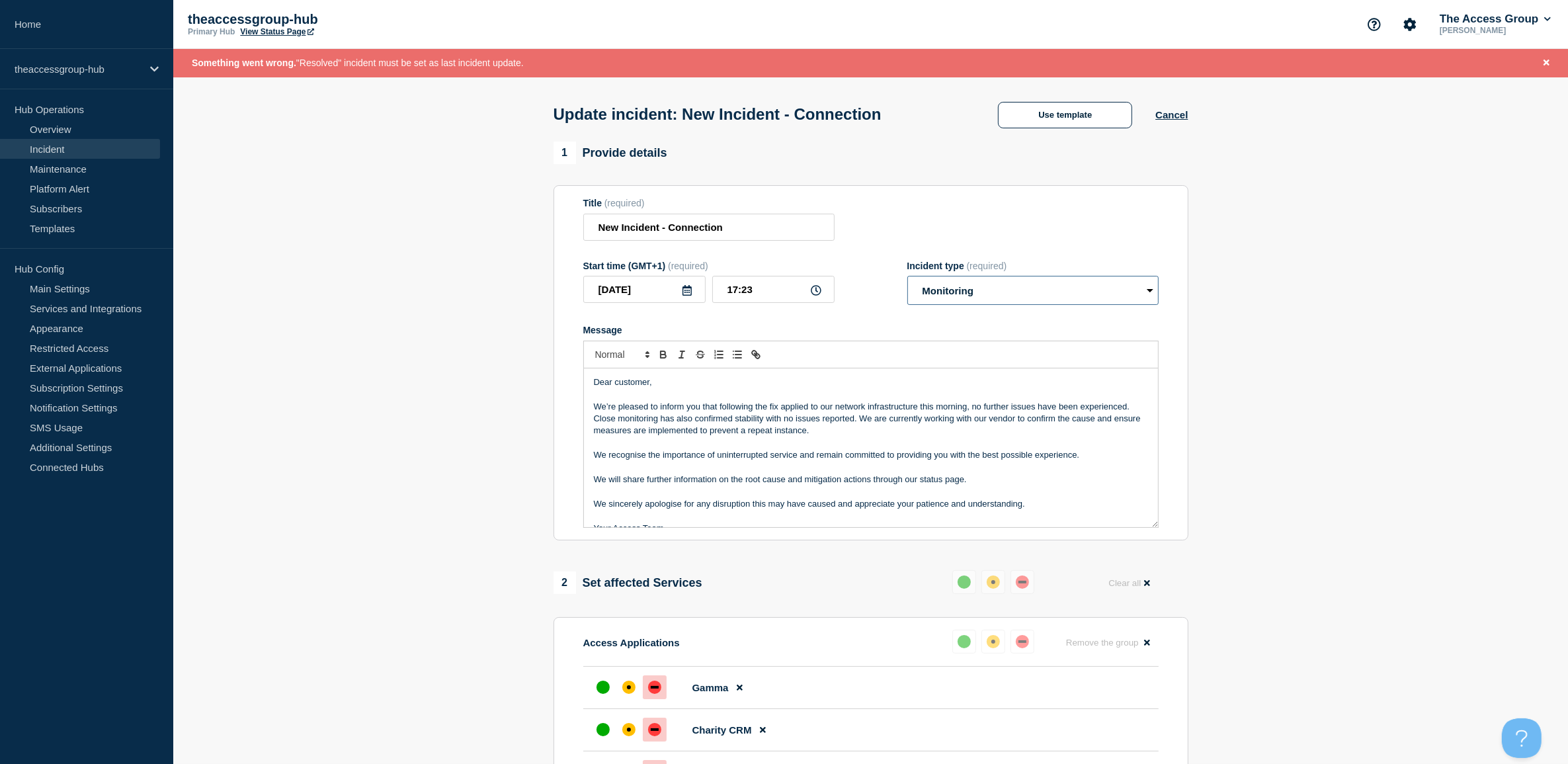
click at [971, 295] on select "Select option Investigating Identified Monitoring Resolved" at bounding box center [1033, 291] width 251 height 29
select select "resolved"
click at [907, 279] on select "Select option Investigating Identified Monitoring Resolved" at bounding box center [1033, 291] width 251 height 29
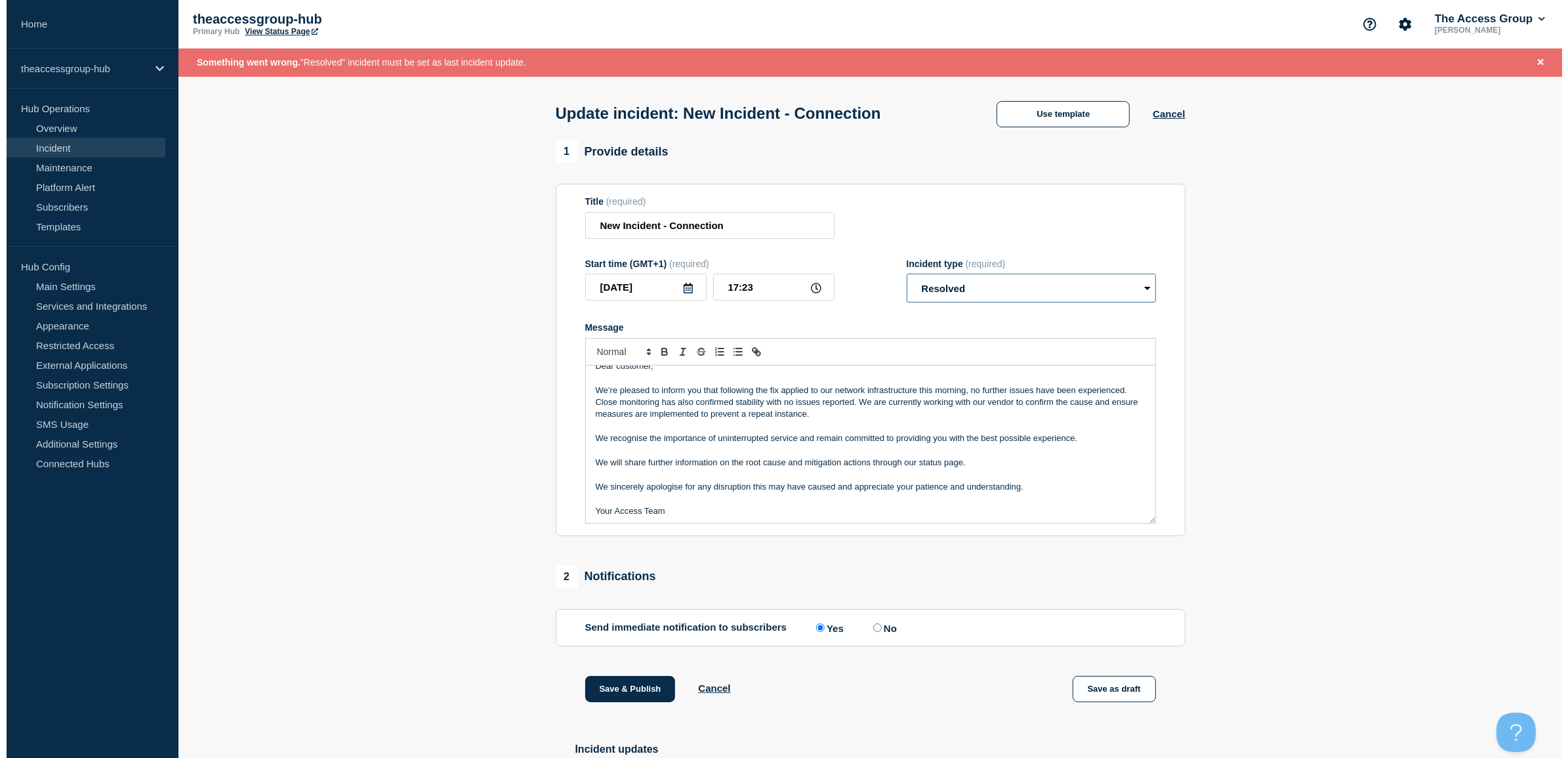
scroll to position [15, 0]
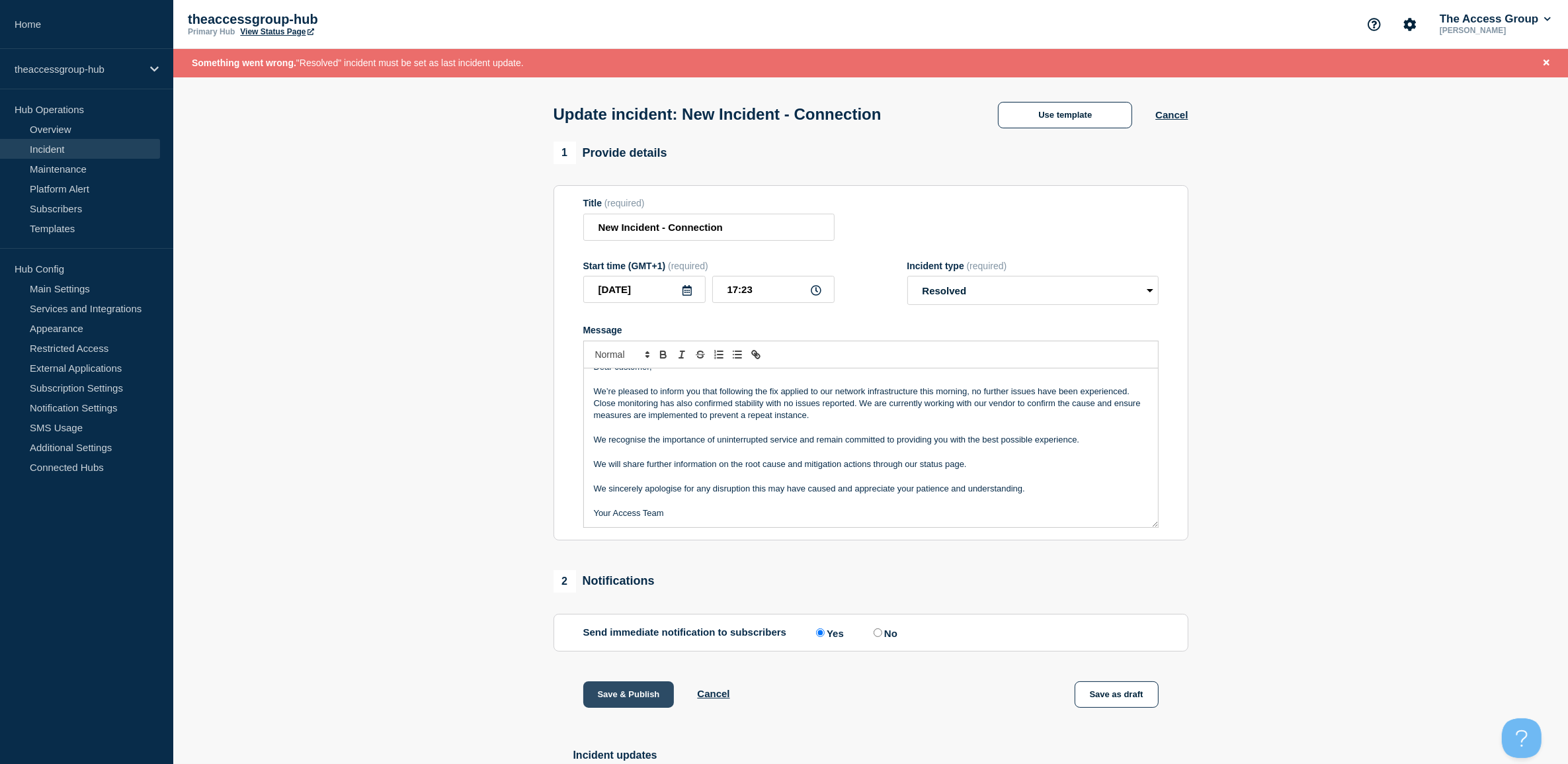
click at [626, 700] on button "Save & Publish" at bounding box center [628, 694] width 91 height 27
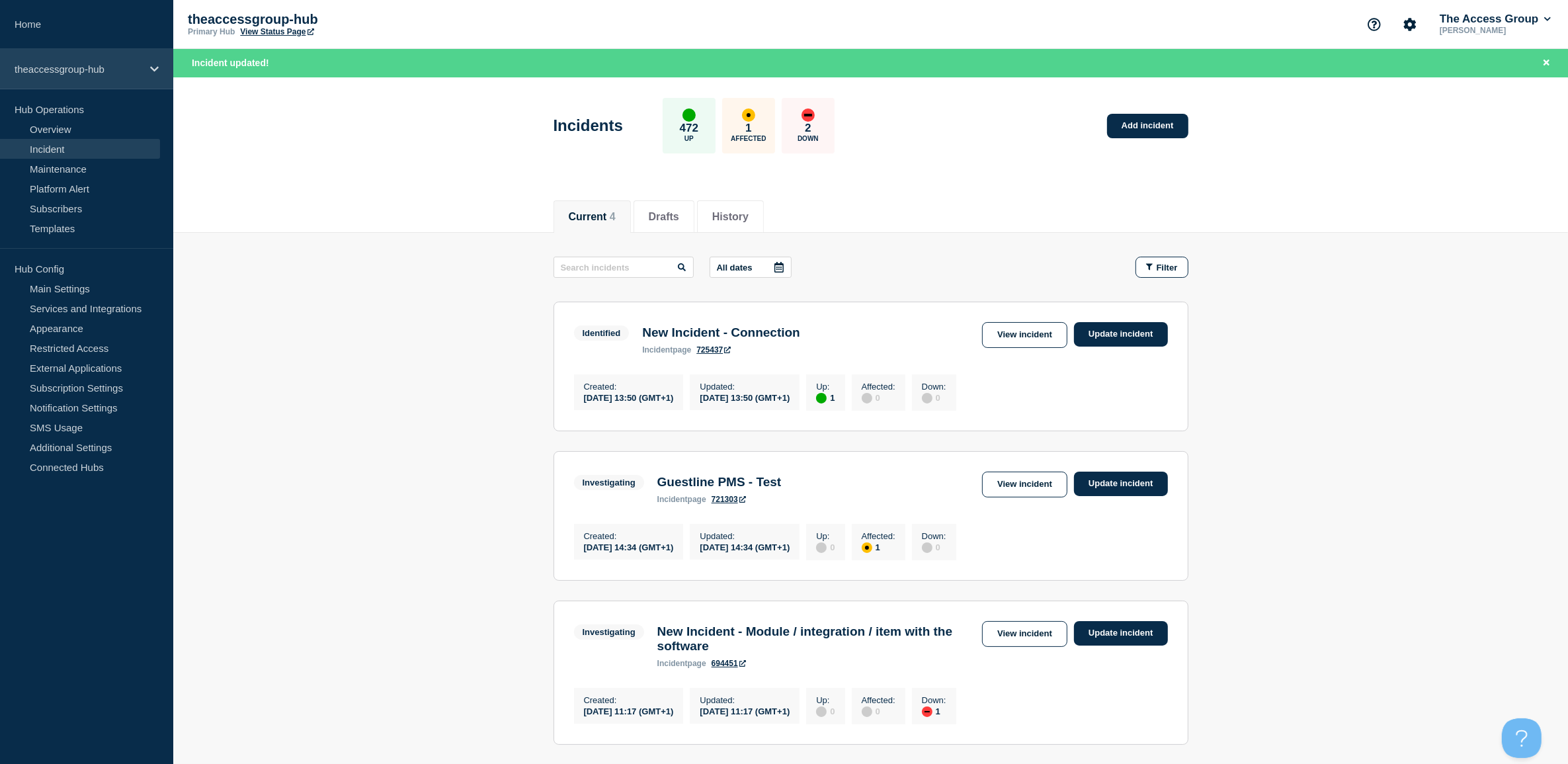
click at [87, 70] on p "theaccessgroup-hub" at bounding box center [78, 69] width 127 height 11
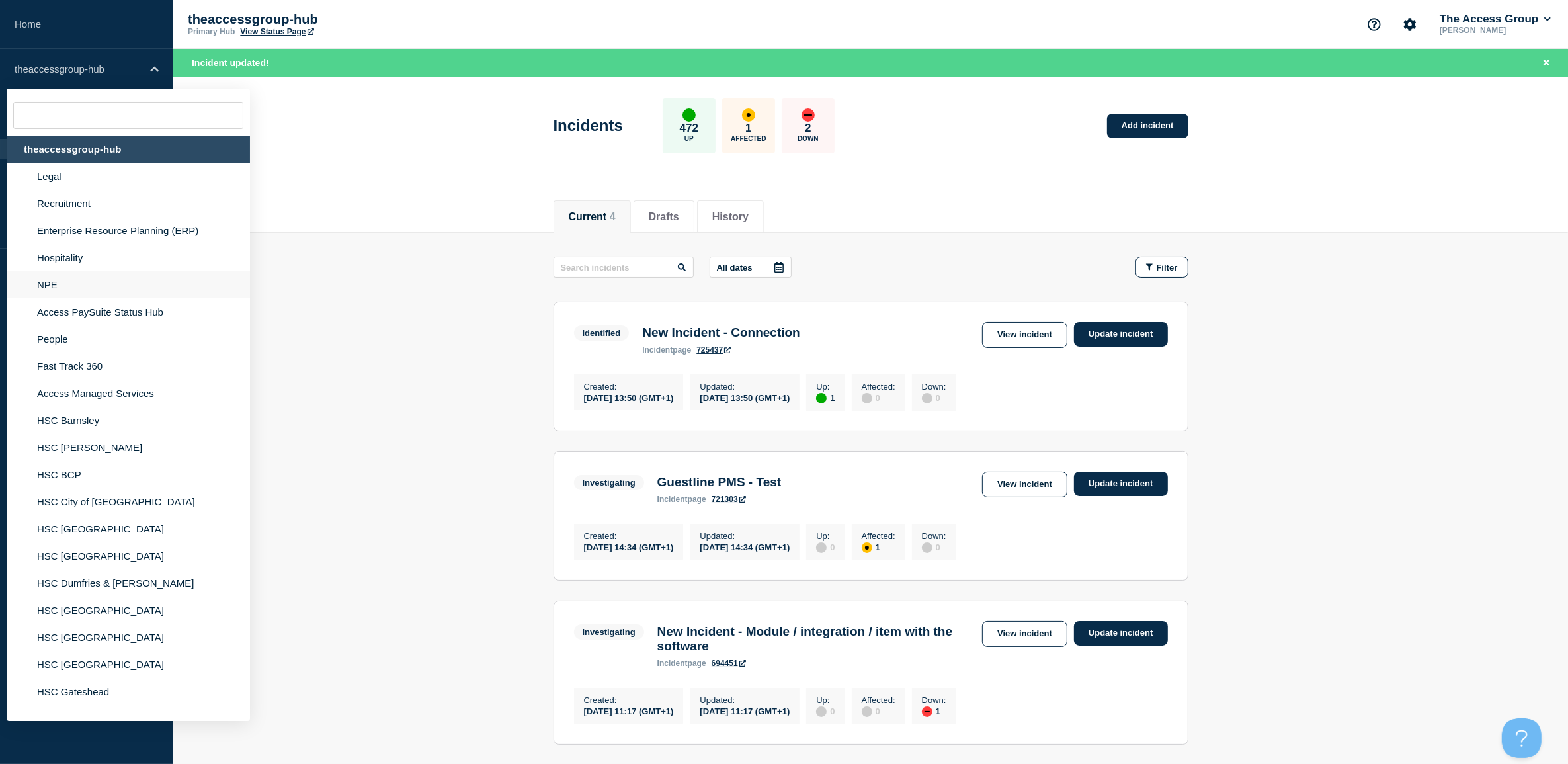
click at [71, 282] on li "NPE" at bounding box center [128, 285] width 243 height 28
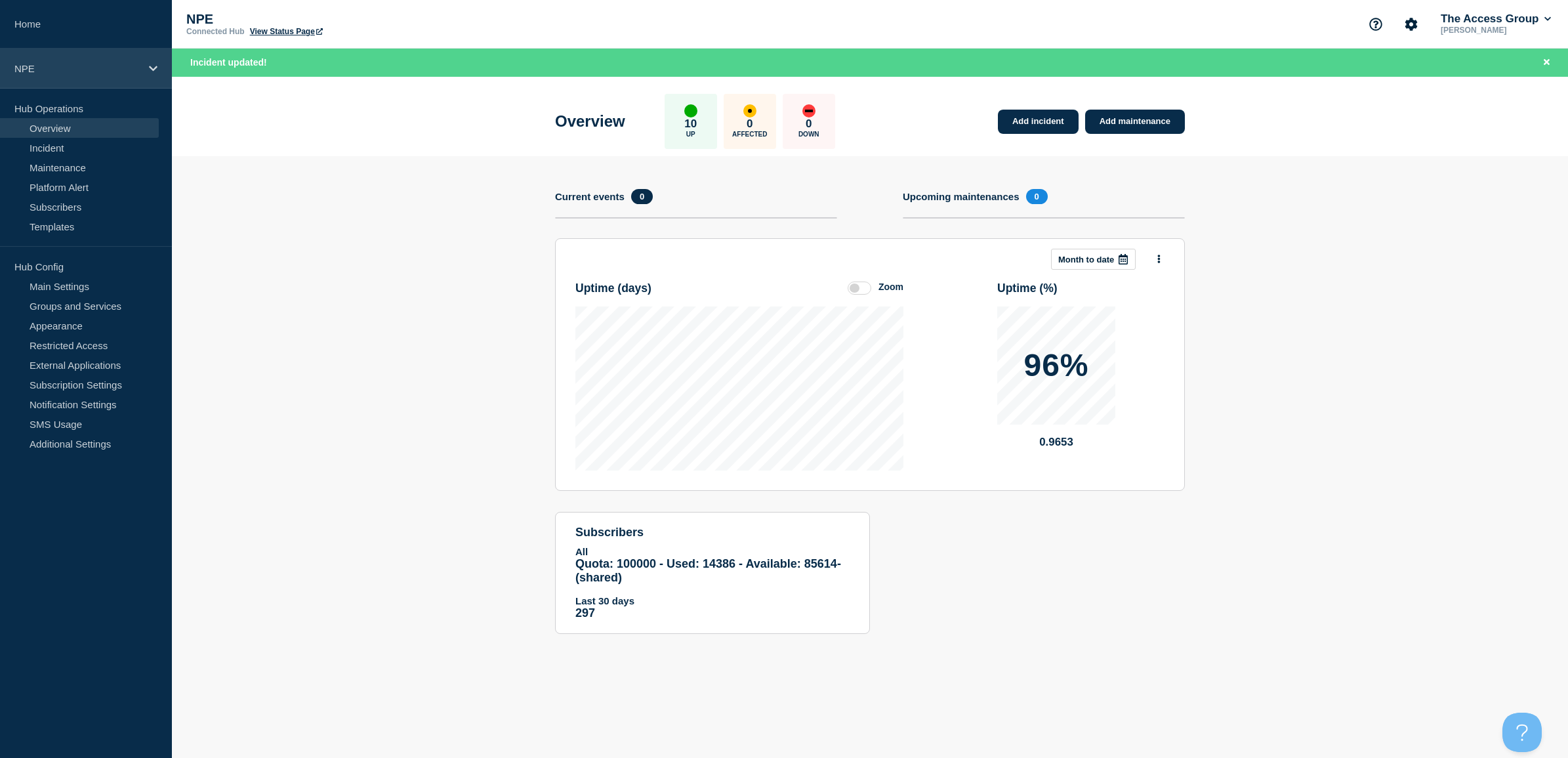
click at [93, 66] on p "NPE" at bounding box center [77, 68] width 126 height 11
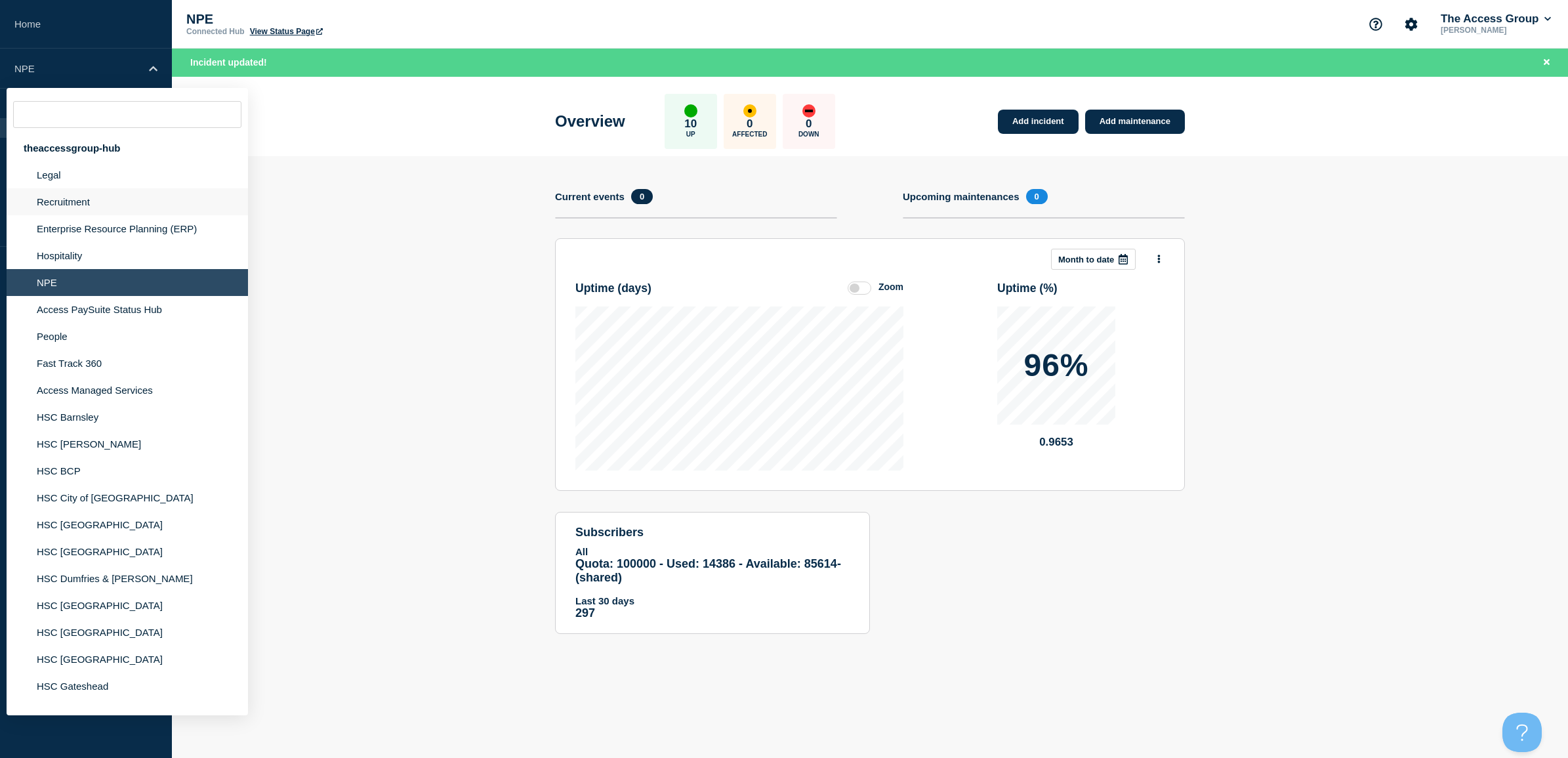
click at [67, 210] on li "Recruitment" at bounding box center [126, 202] width 241 height 27
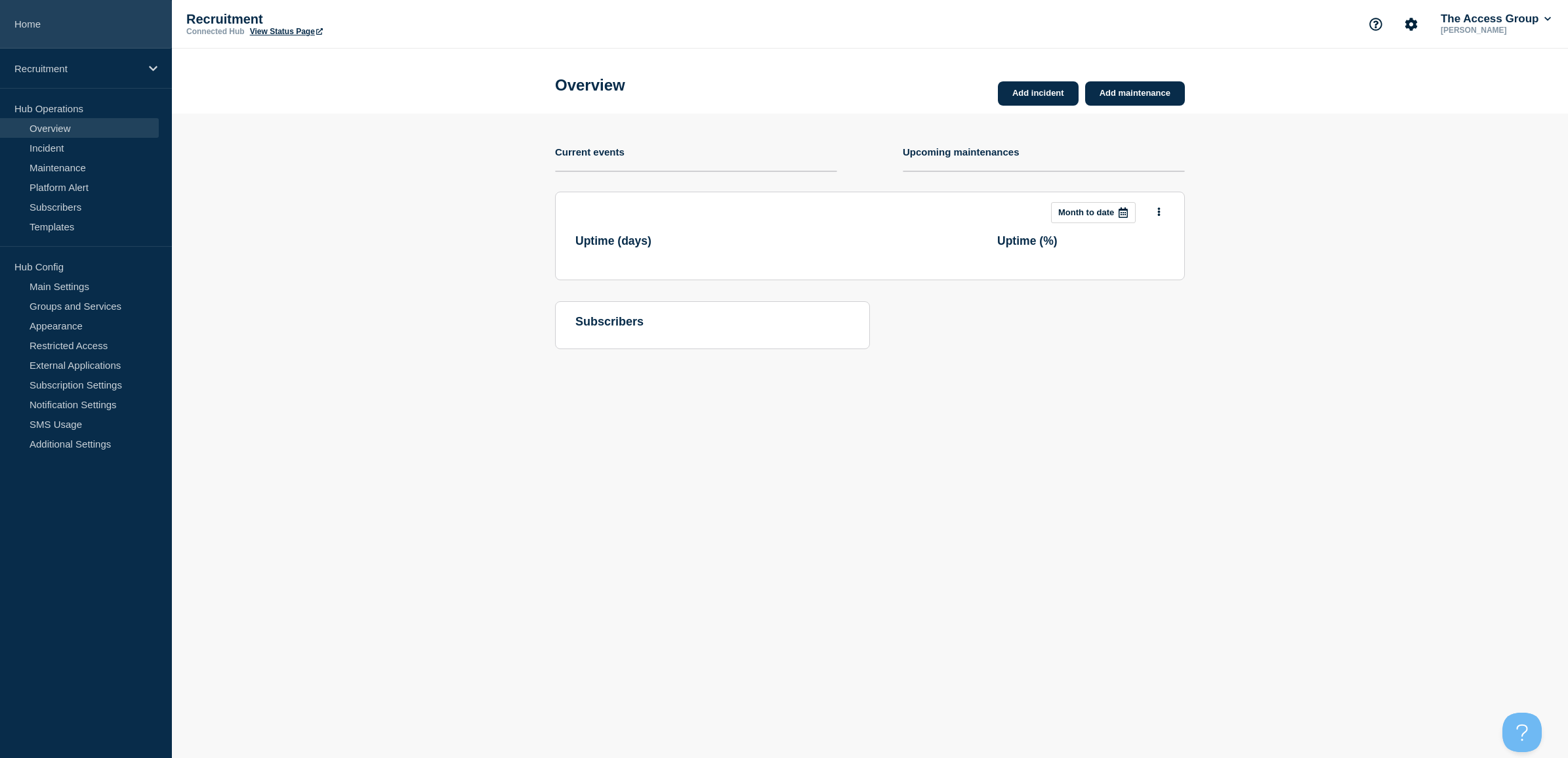
click at [44, 25] on link "Home" at bounding box center [86, 24] width 172 height 48
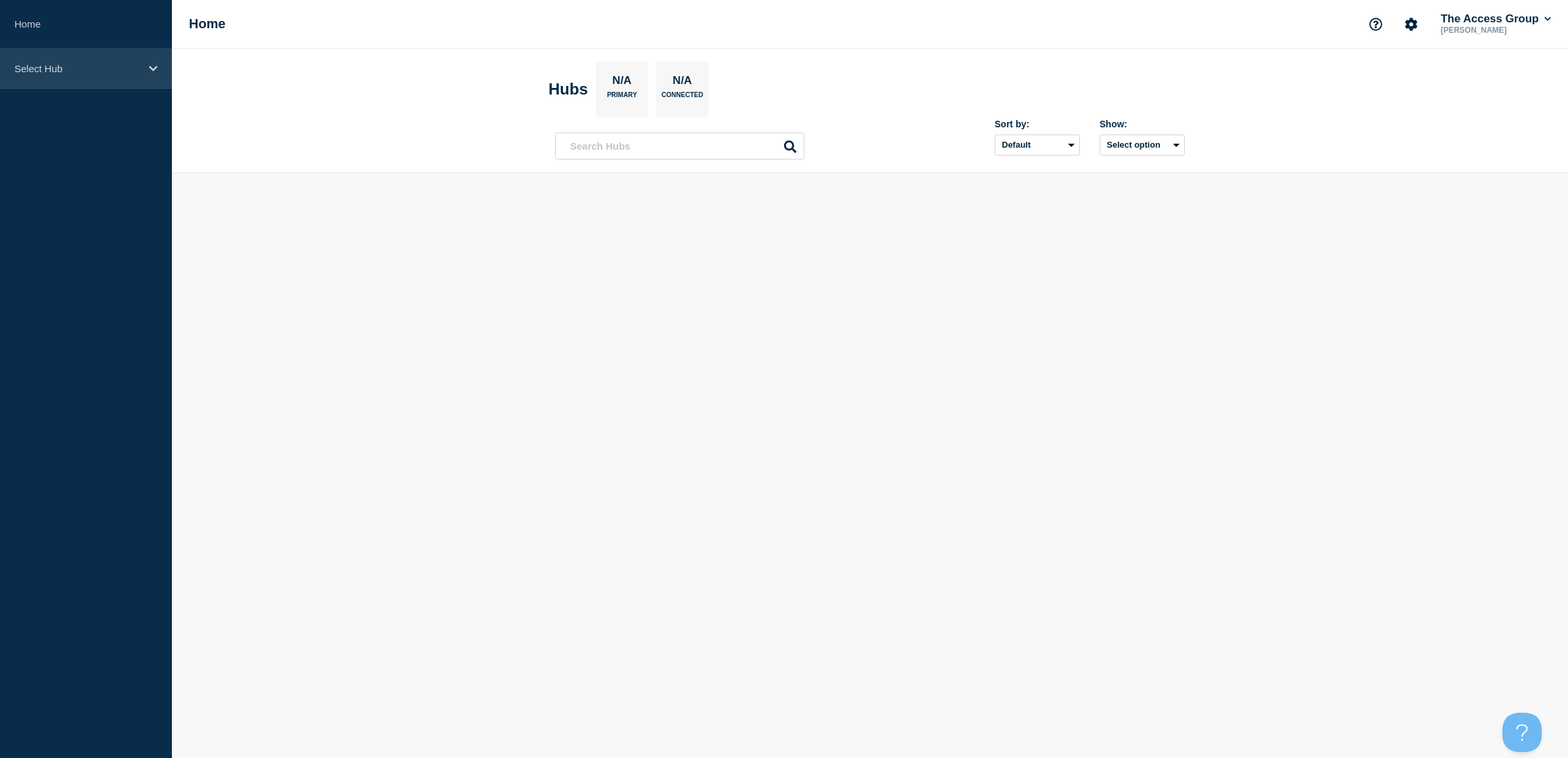
click at [53, 80] on div "Select Hub" at bounding box center [86, 68] width 172 height 40
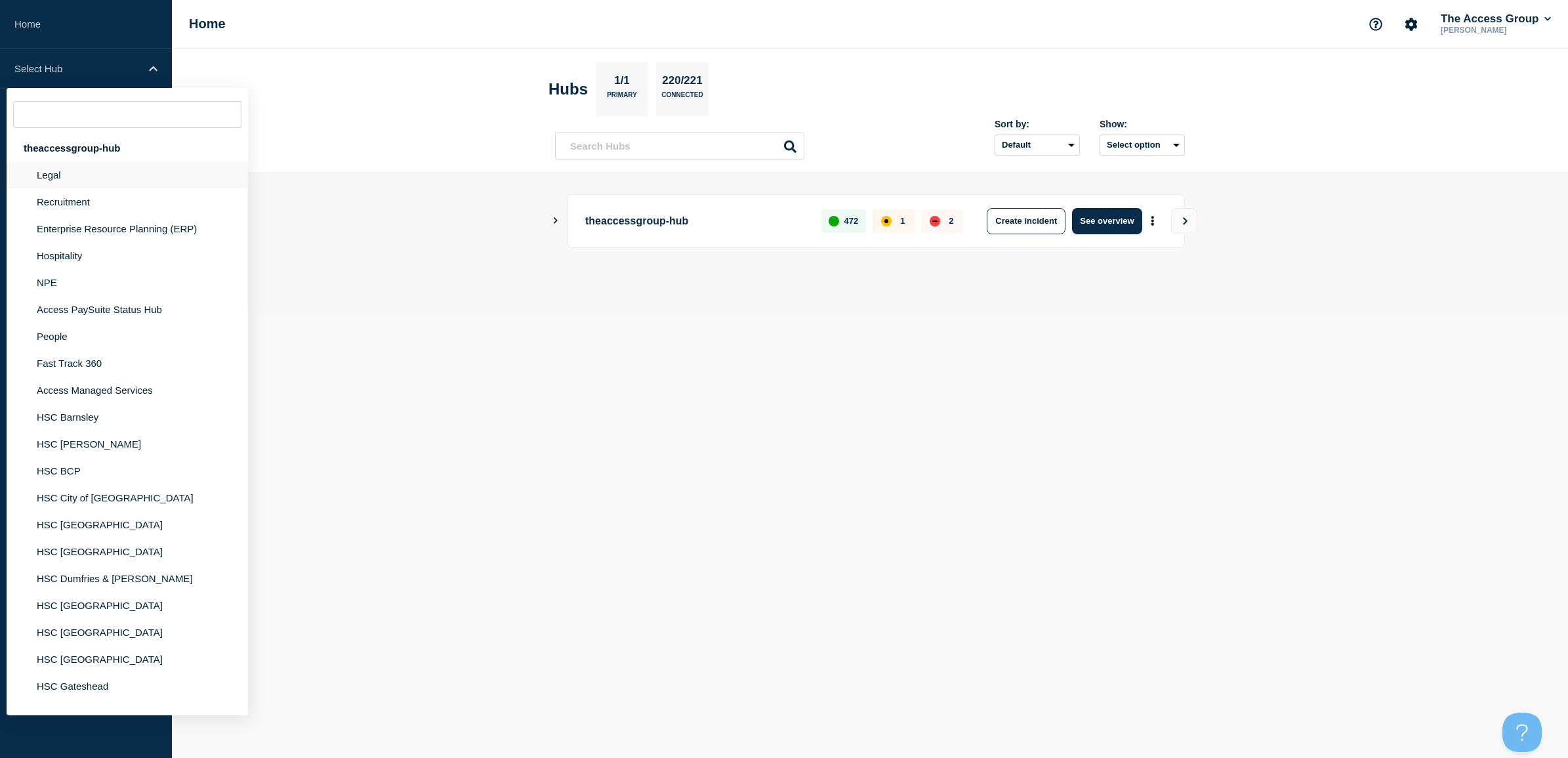
click at [53, 175] on li "Legal" at bounding box center [126, 175] width 241 height 27
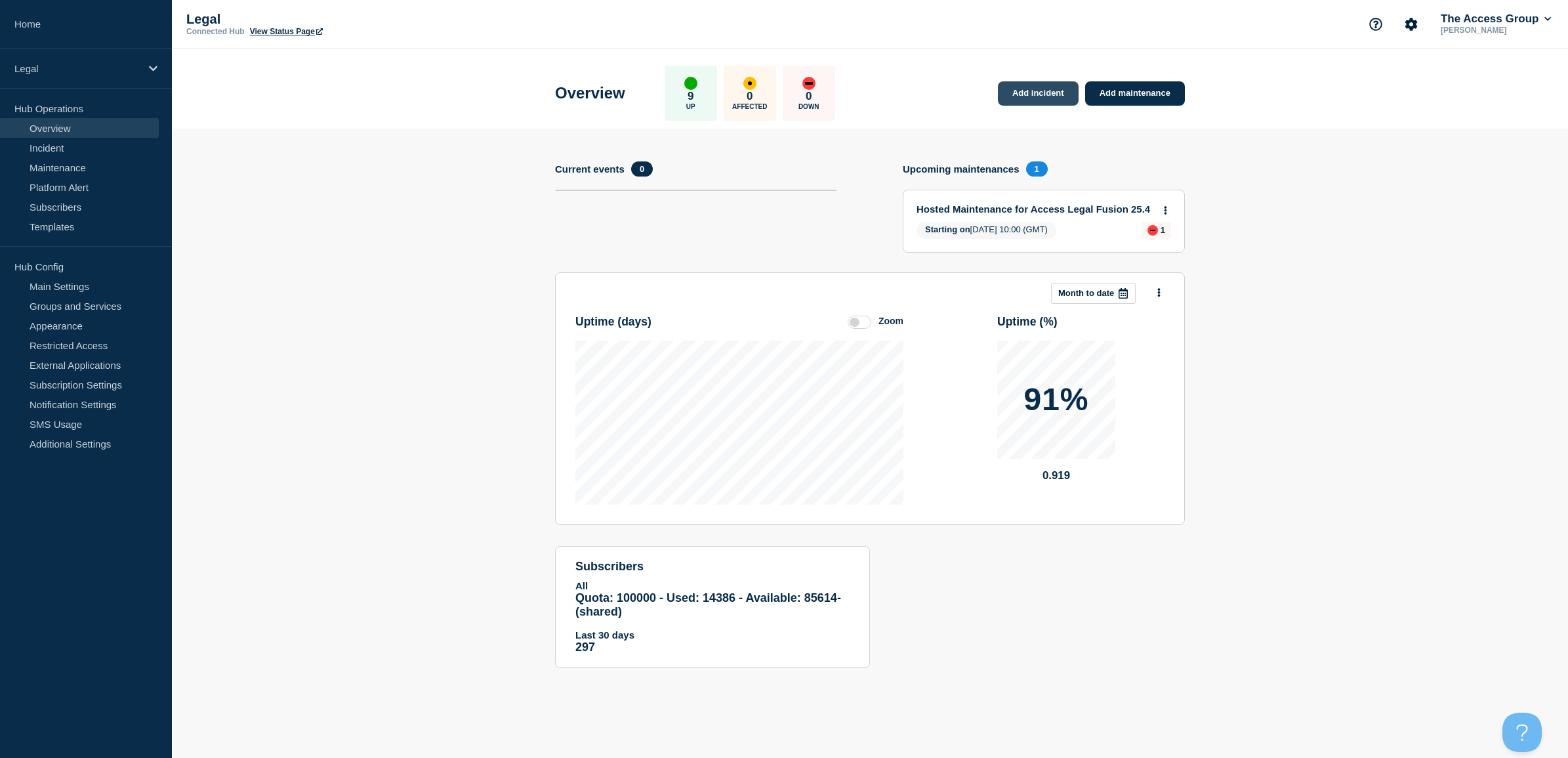
click at [1034, 89] on link "Add incident" at bounding box center [1038, 93] width 81 height 25
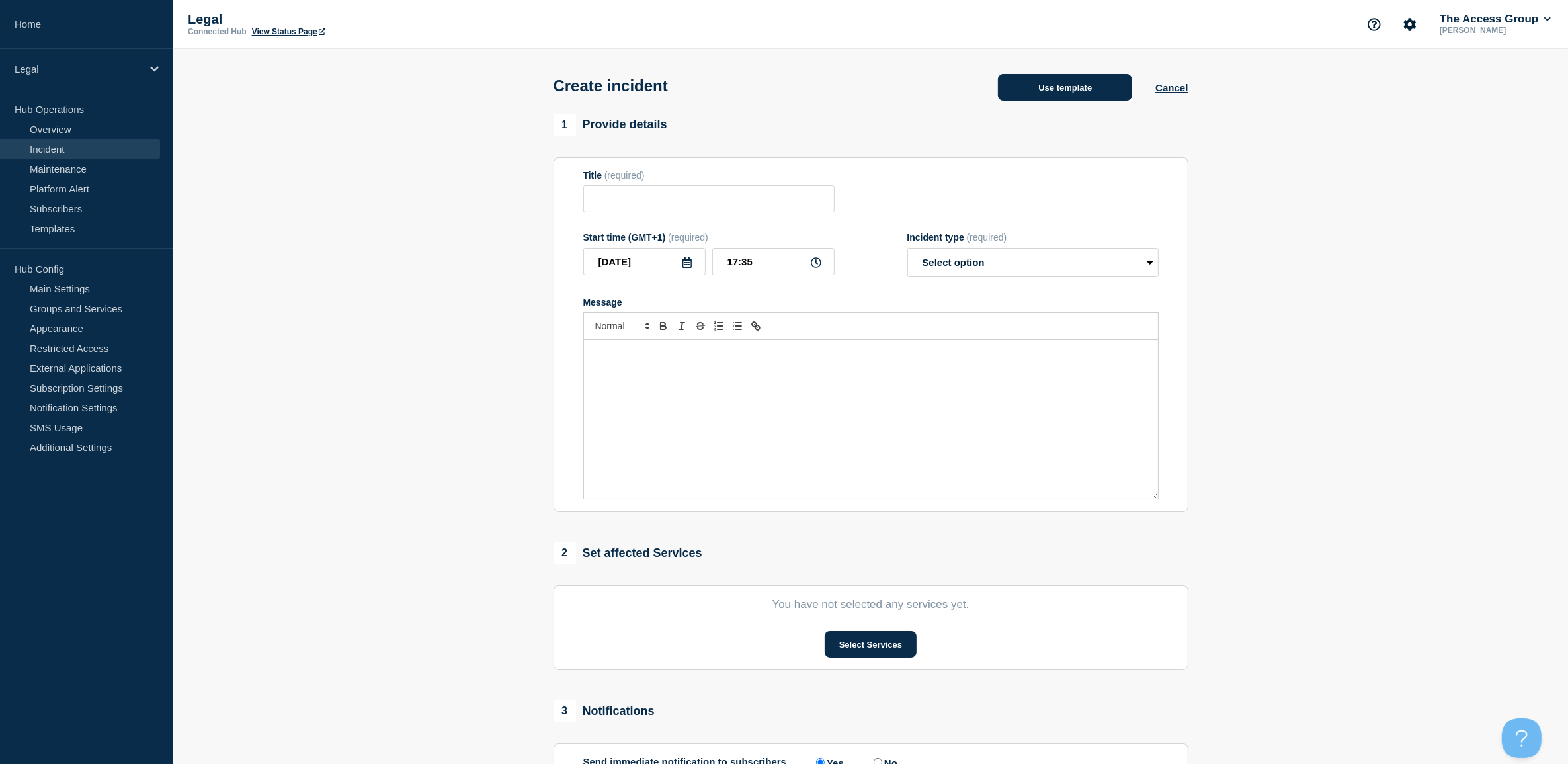
click at [1051, 87] on button "Use template" at bounding box center [1065, 87] width 134 height 27
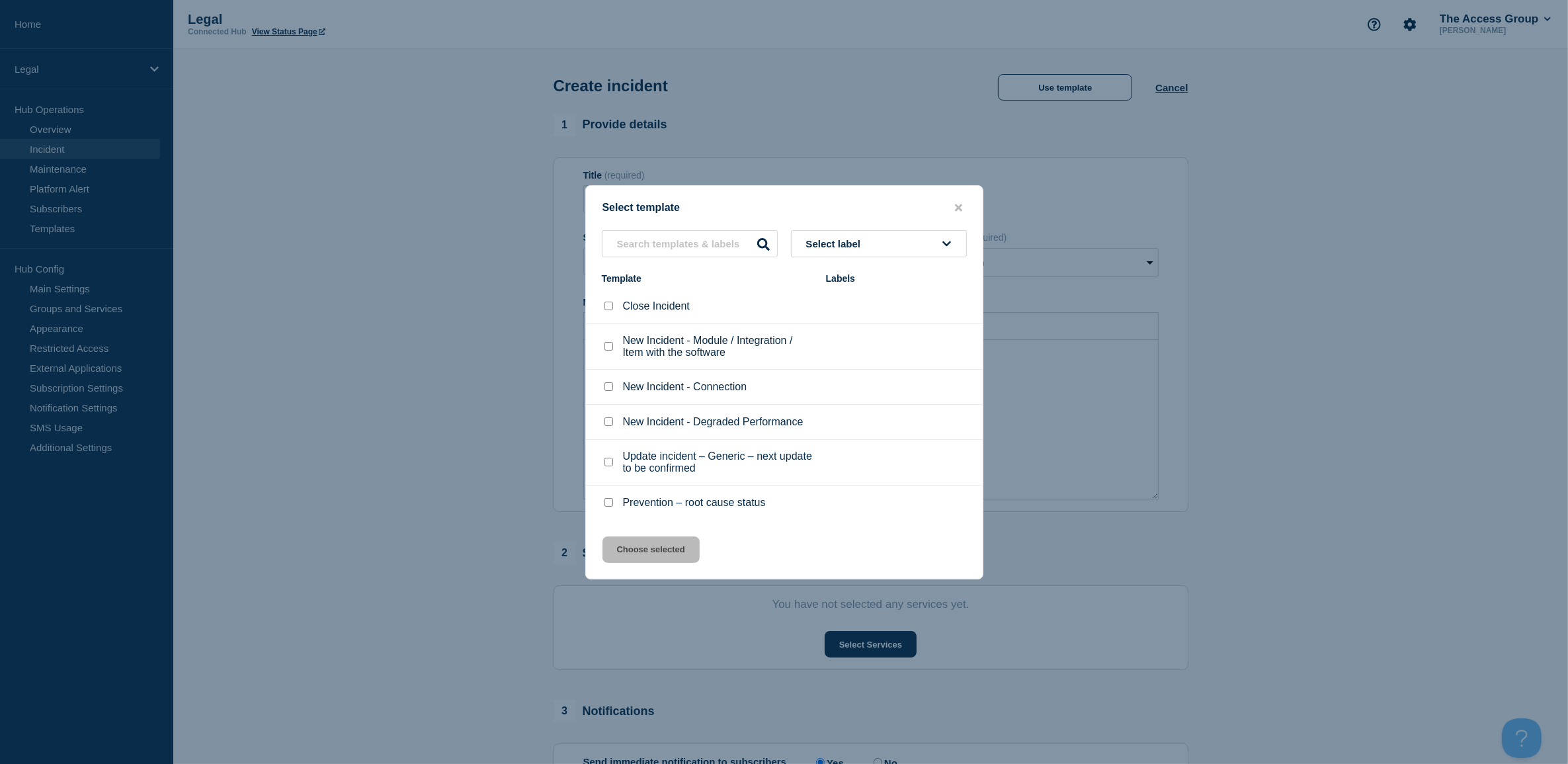
scroll to position [83, 0]
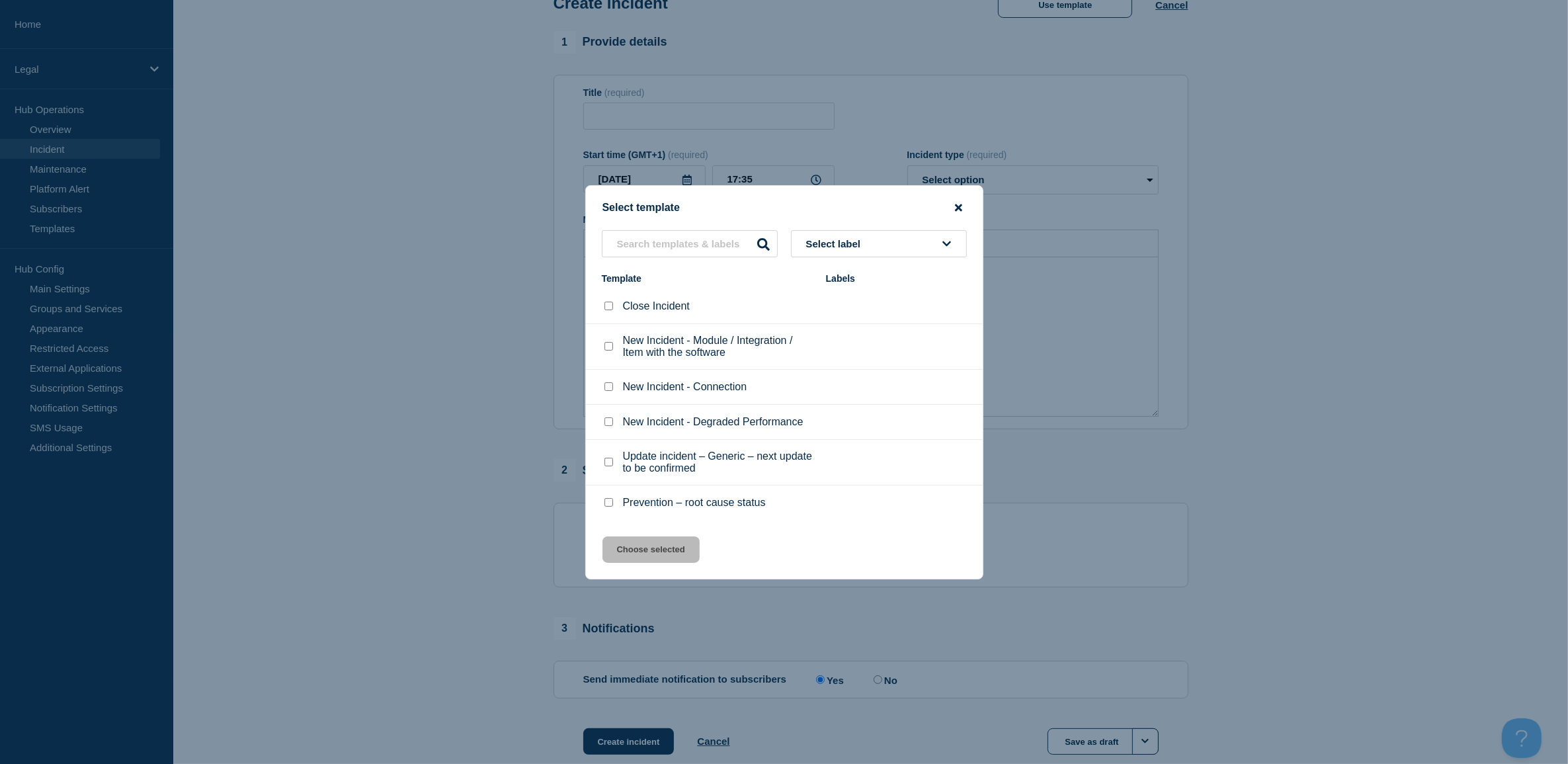
click at [962, 205] on icon "close button" at bounding box center [959, 208] width 7 height 11
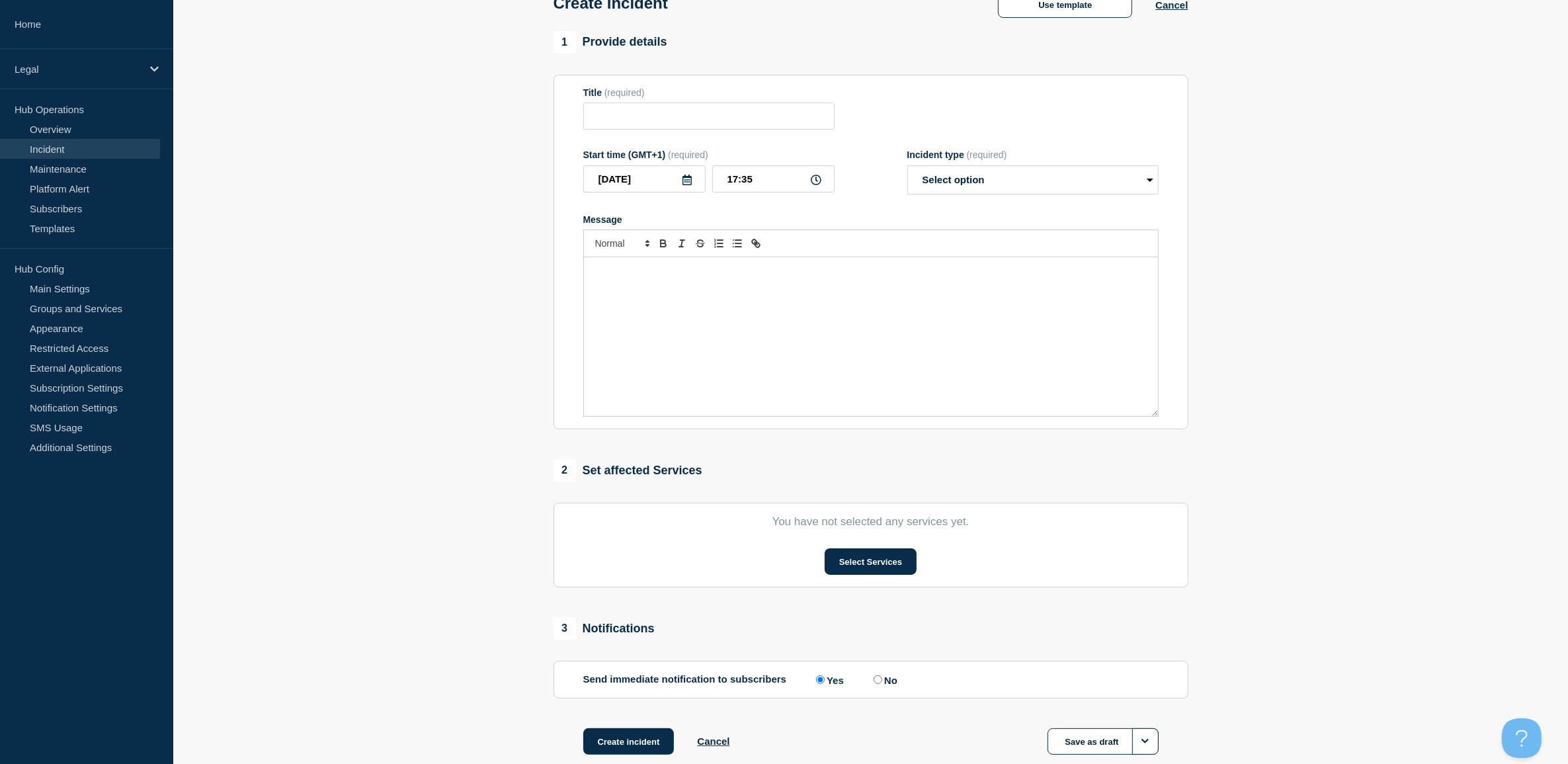
click at [336, 228] on section "1 Provide details Title (required) Start time (GMT+1) (required) [DATE] 17:35 I…" at bounding box center [871, 409] width 1395 height 757
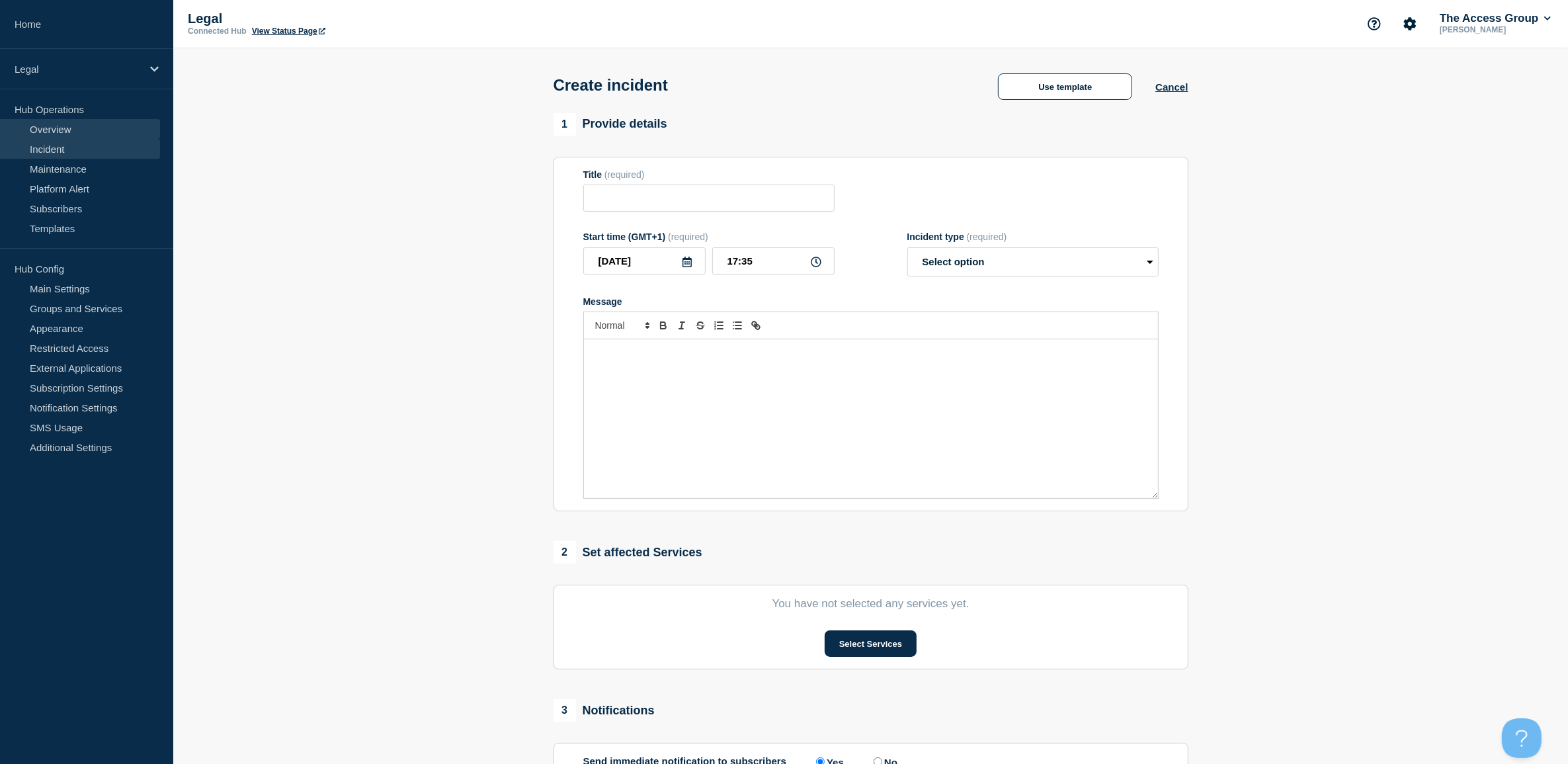
scroll to position [0, 0]
click at [58, 66] on p "Legal" at bounding box center [78, 69] width 127 height 11
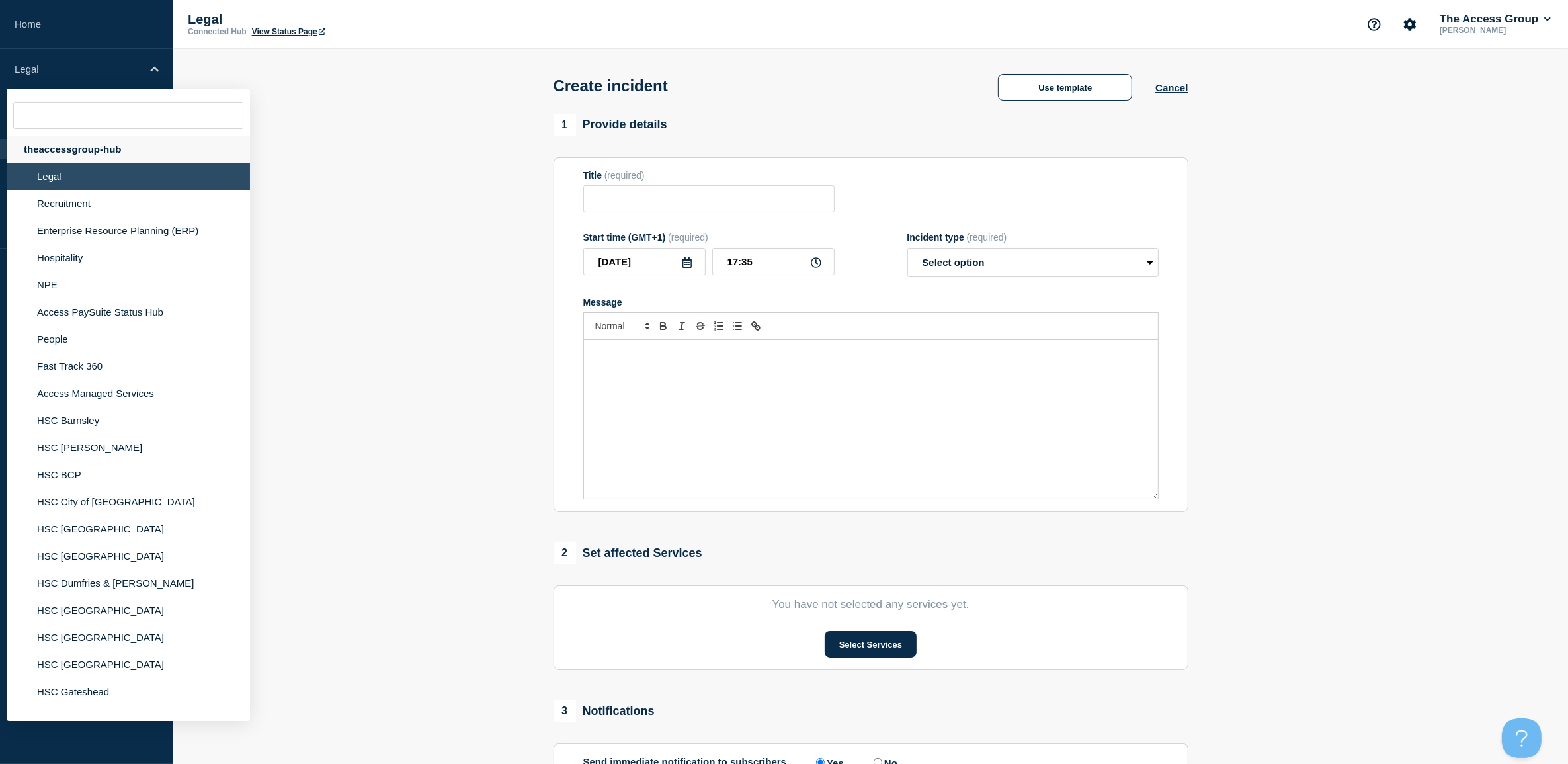
click at [72, 148] on div "theaccessgroup-hub" at bounding box center [128, 149] width 243 height 28
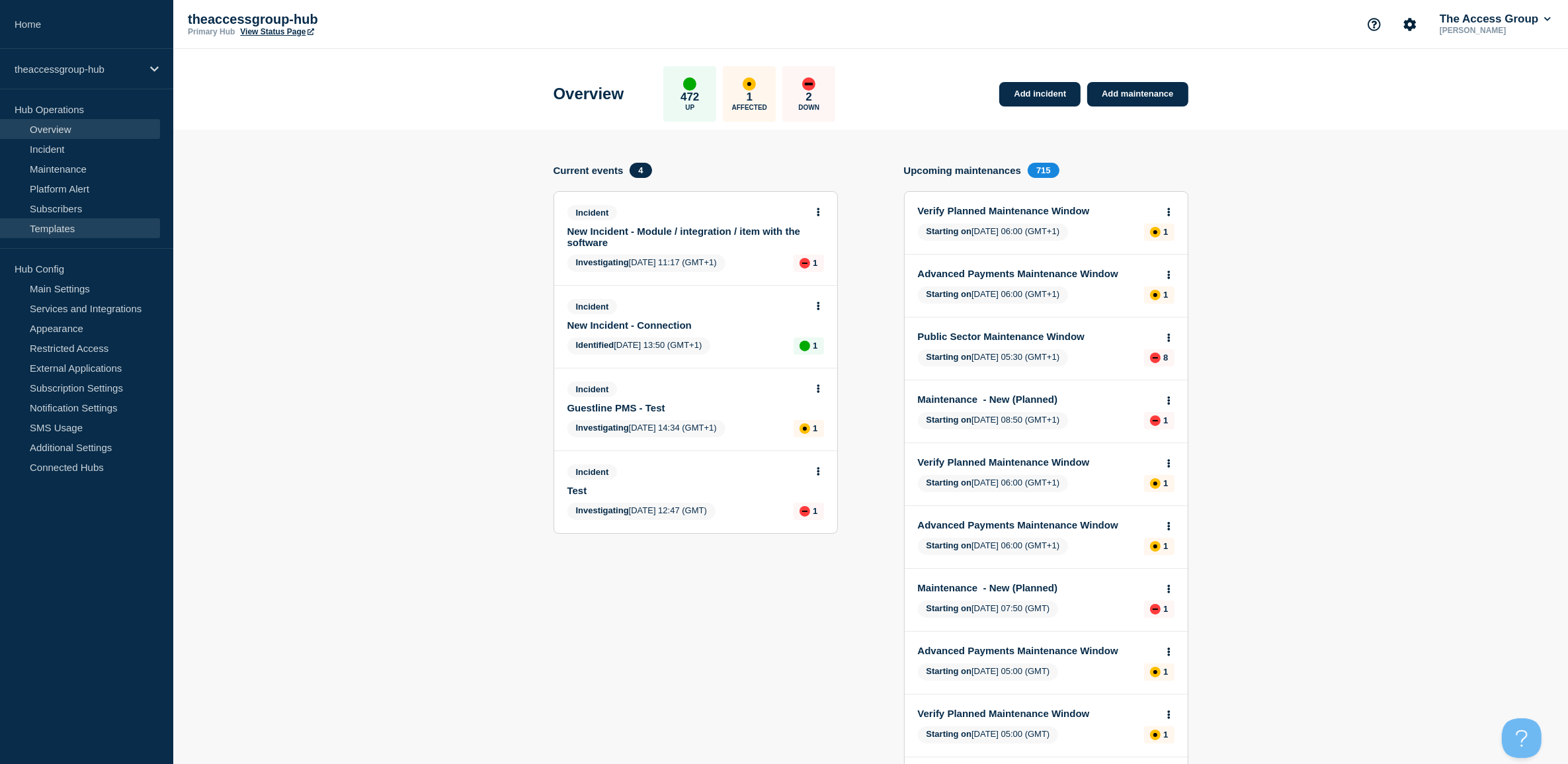
click at [57, 225] on link "Templates" at bounding box center [80, 228] width 160 height 20
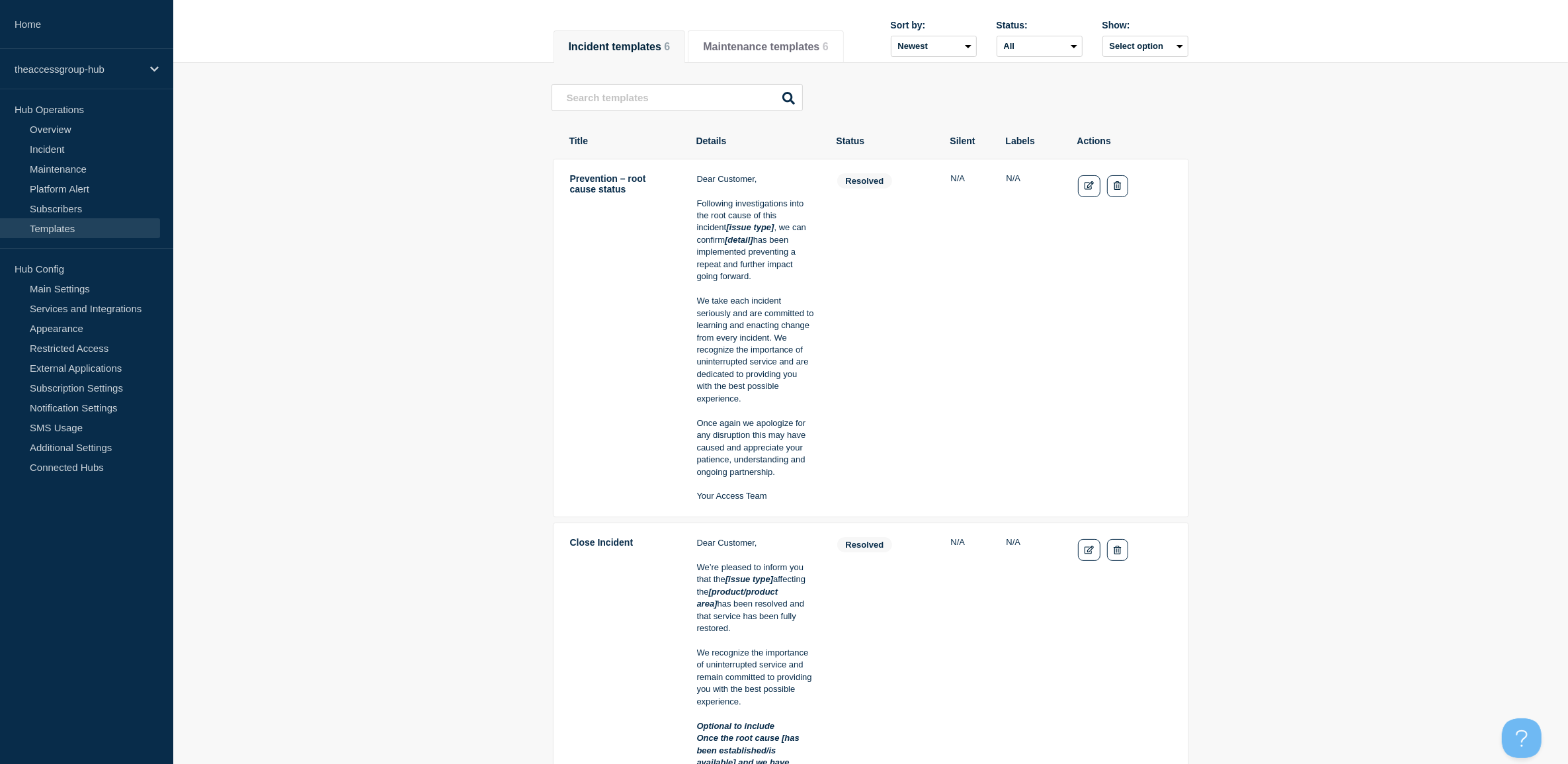
scroll to position [13, 0]
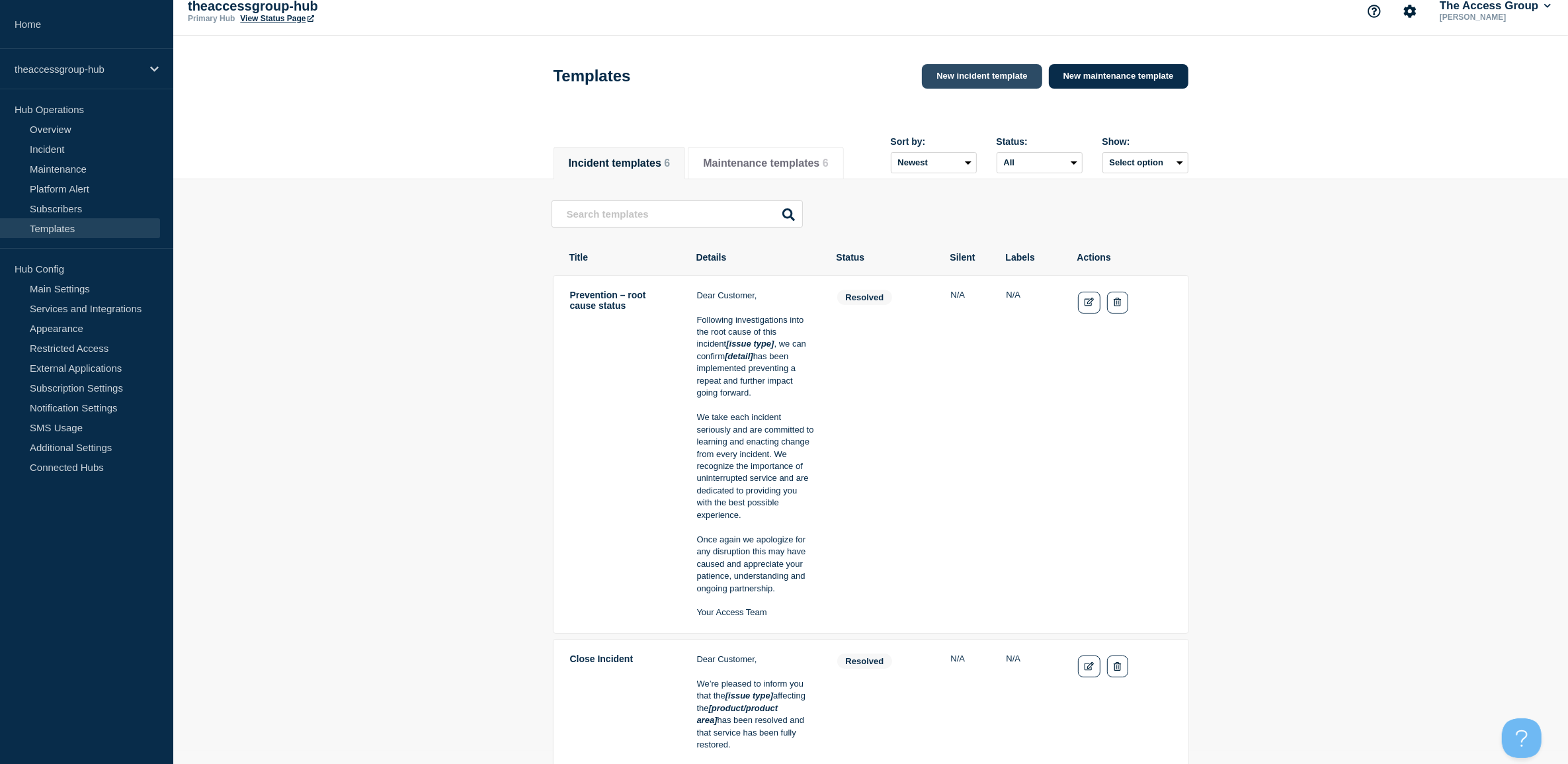
click at [986, 80] on link "New incident template" at bounding box center [982, 76] width 119 height 25
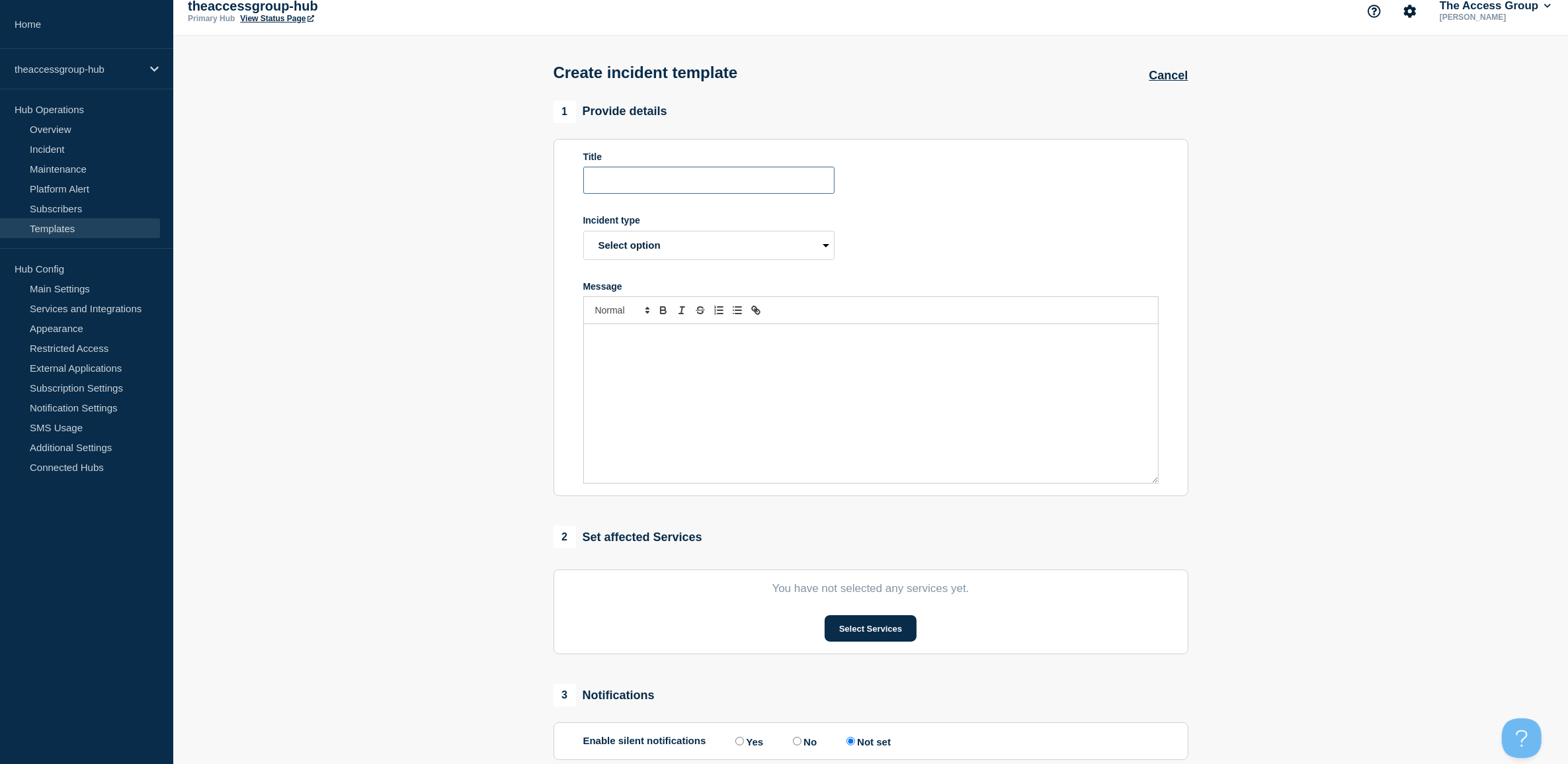
click at [668, 194] on input "Title" at bounding box center [709, 181] width 251 height 28
type input "C"
type input "W"
type input "Evo Connection Issues"
click at [669, 249] on select "Select option Investigating Identified Monitoring Resolved" at bounding box center [709, 246] width 251 height 29
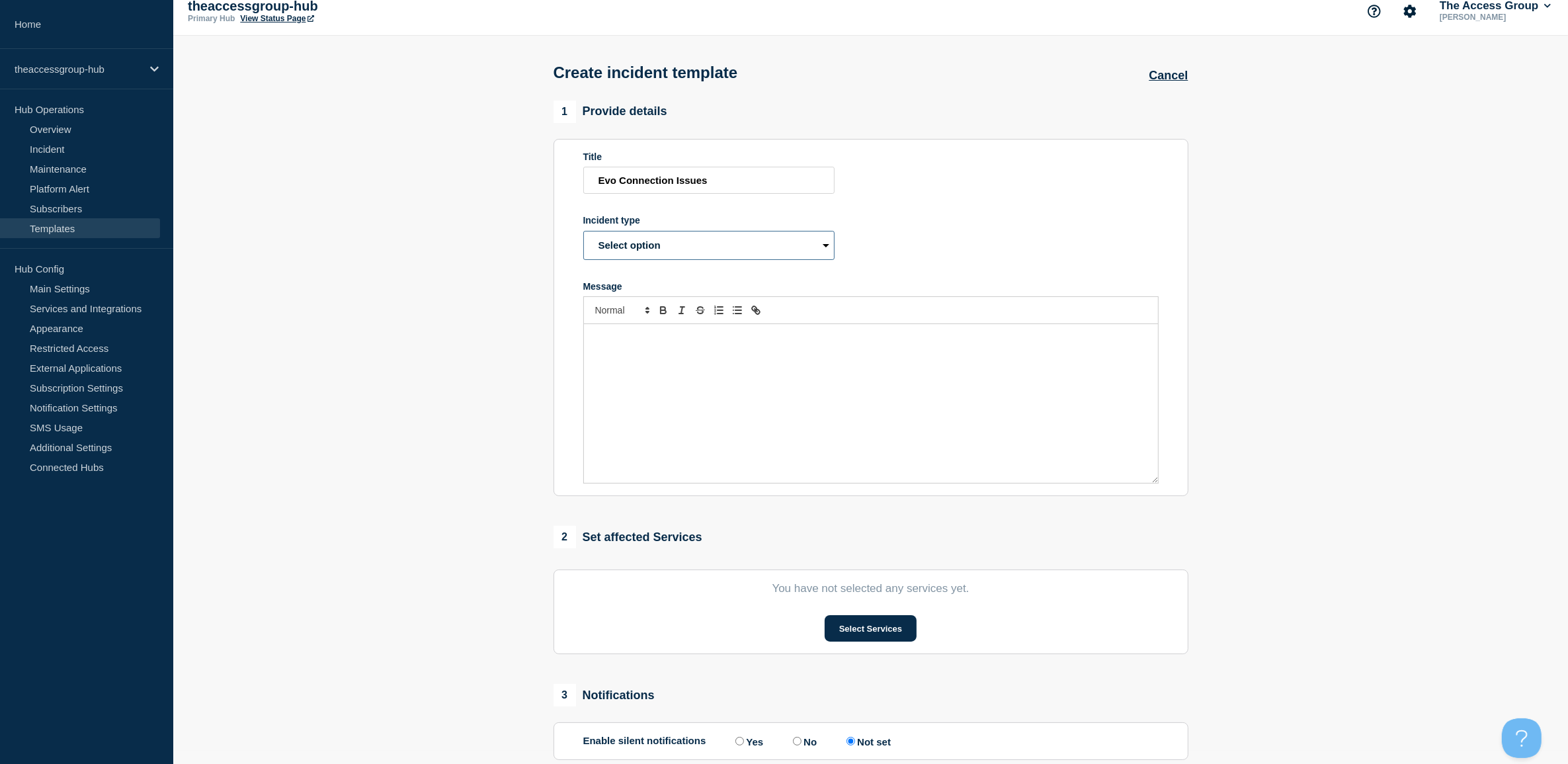
select select "identified"
click at [584, 233] on select "Select option Investigating Identified Monitoring Resolved" at bounding box center [709, 246] width 251 height 29
click at [53, 55] on div "theaccessgroup-hub" at bounding box center [86, 69] width 173 height 40
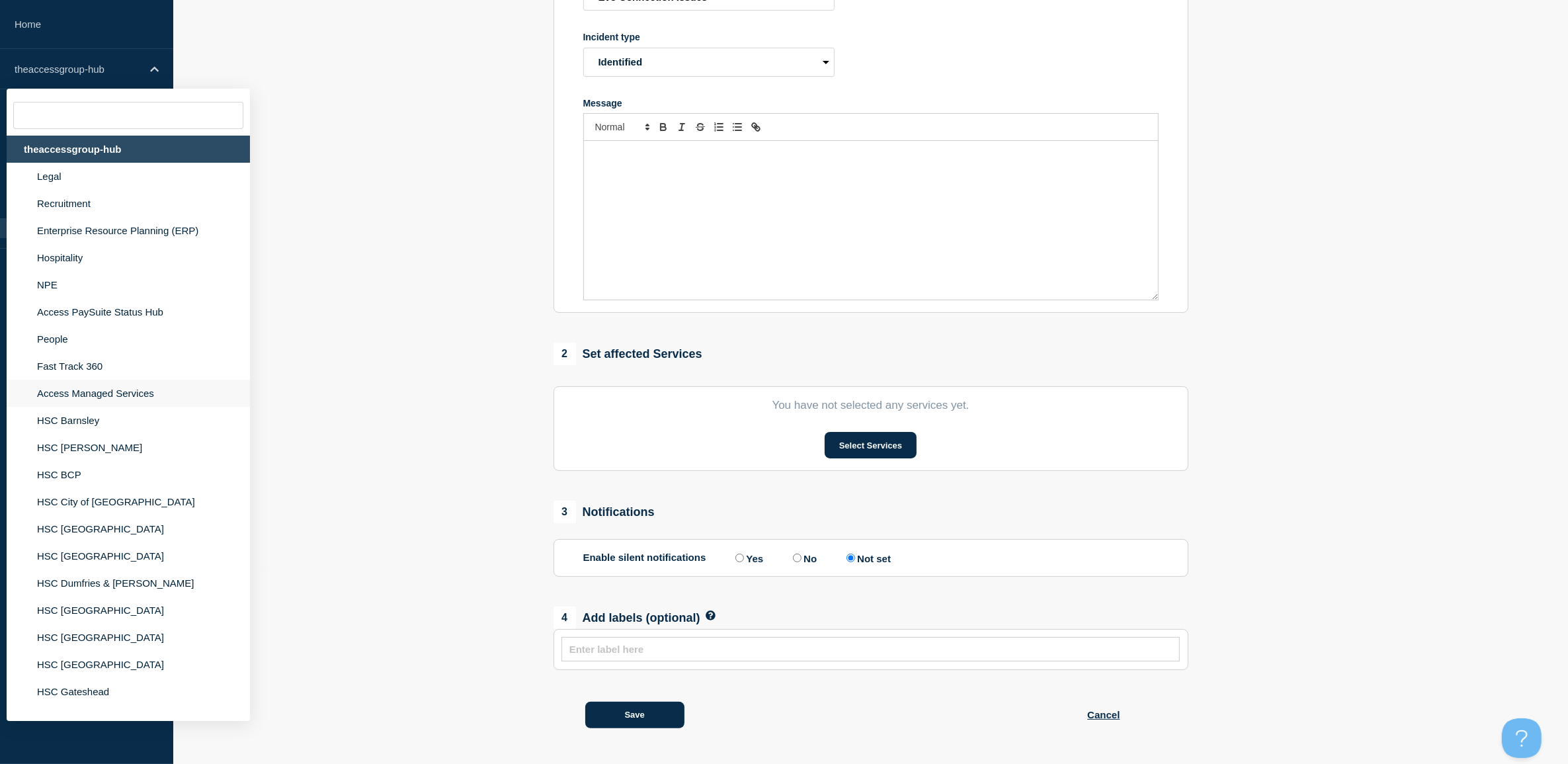
drag, startPoint x: 100, startPoint y: 397, endPoint x: 110, endPoint y: 394, distance: 10.4
click at [100, 397] on li "Access Managed Services" at bounding box center [128, 393] width 243 height 28
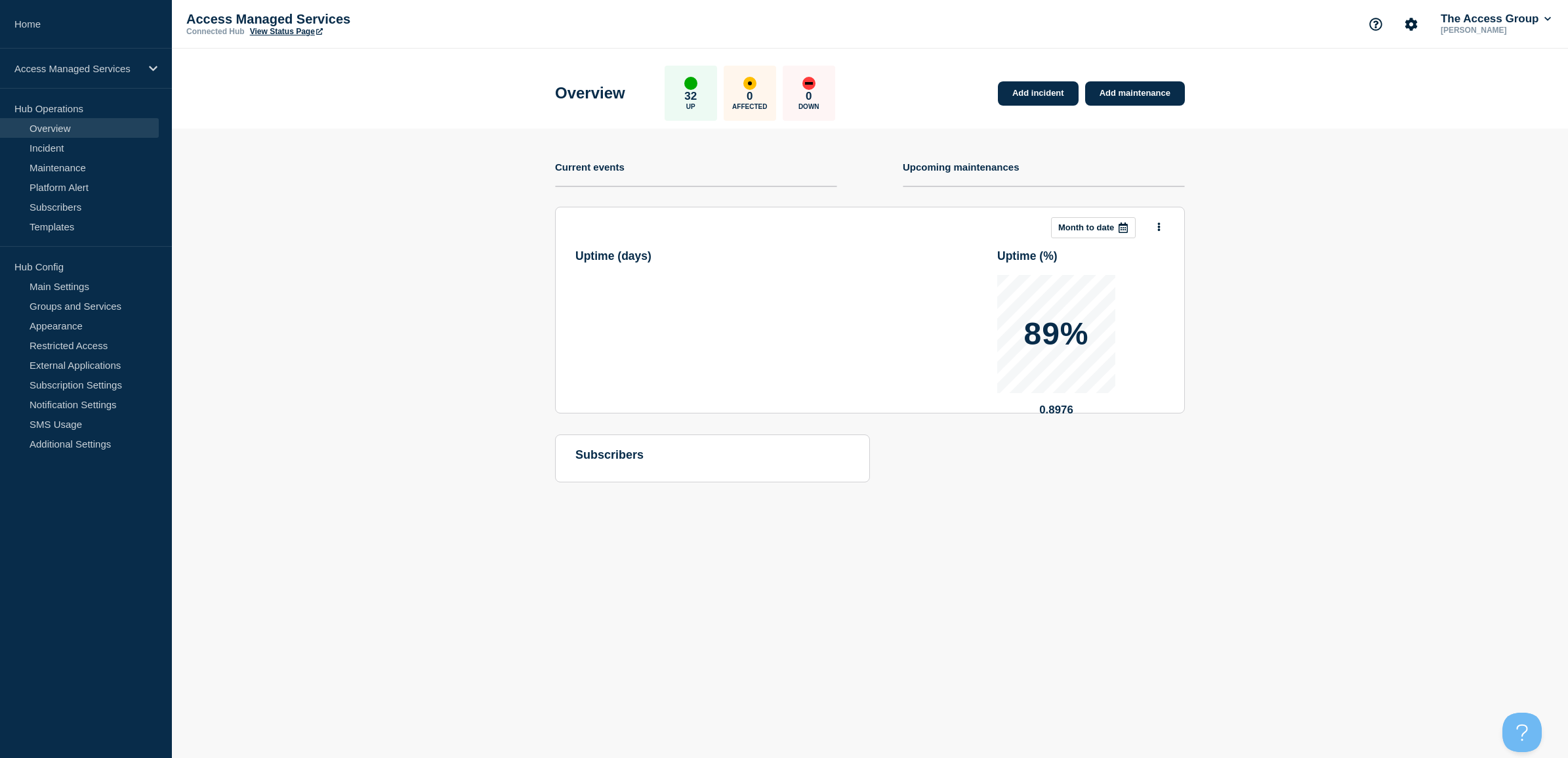
click at [290, 31] on link "View Status Page" at bounding box center [287, 32] width 73 height 9
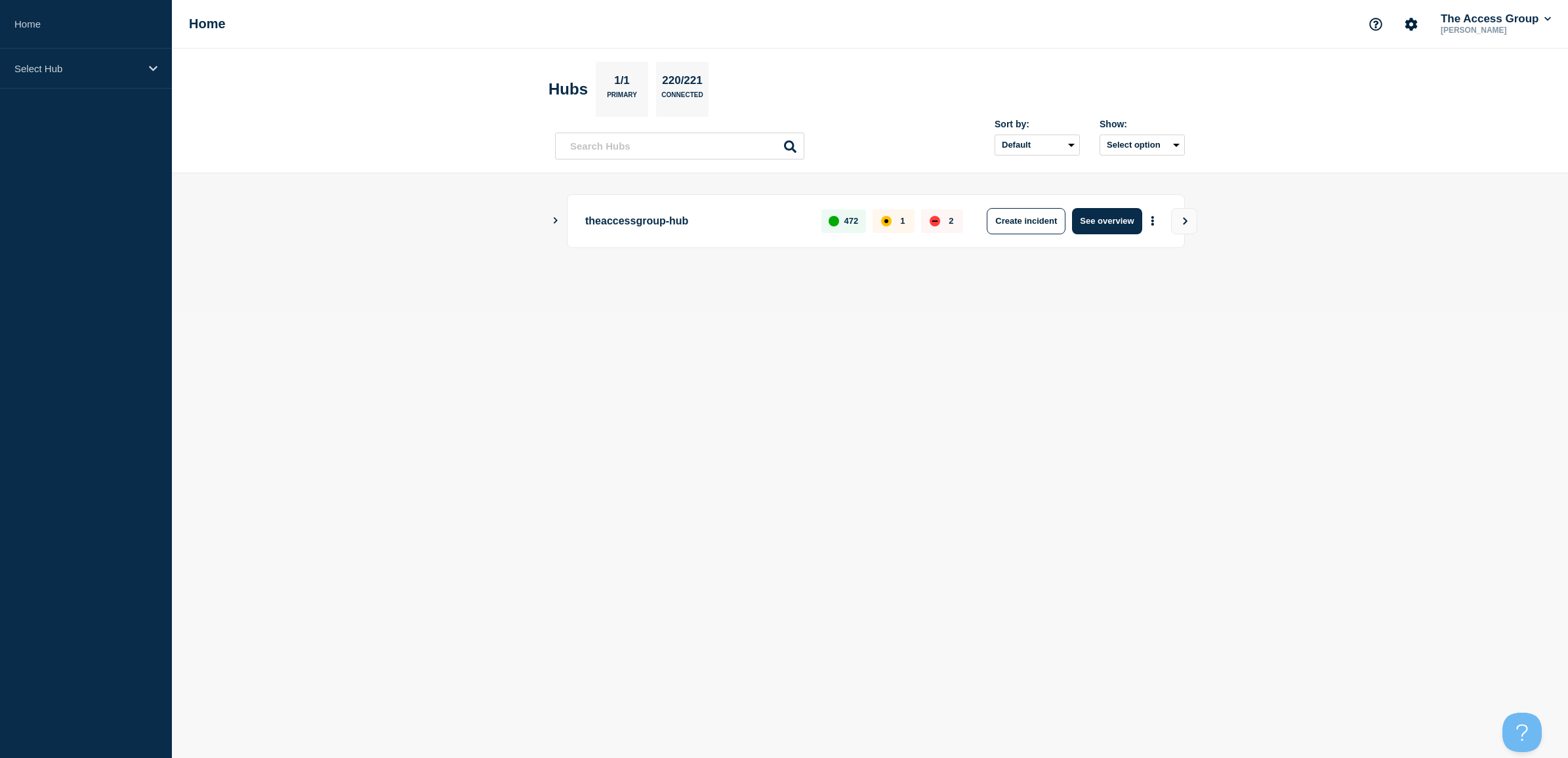
click at [554, 218] on icon "Show Connected Hubs" at bounding box center [555, 220] width 8 height 6
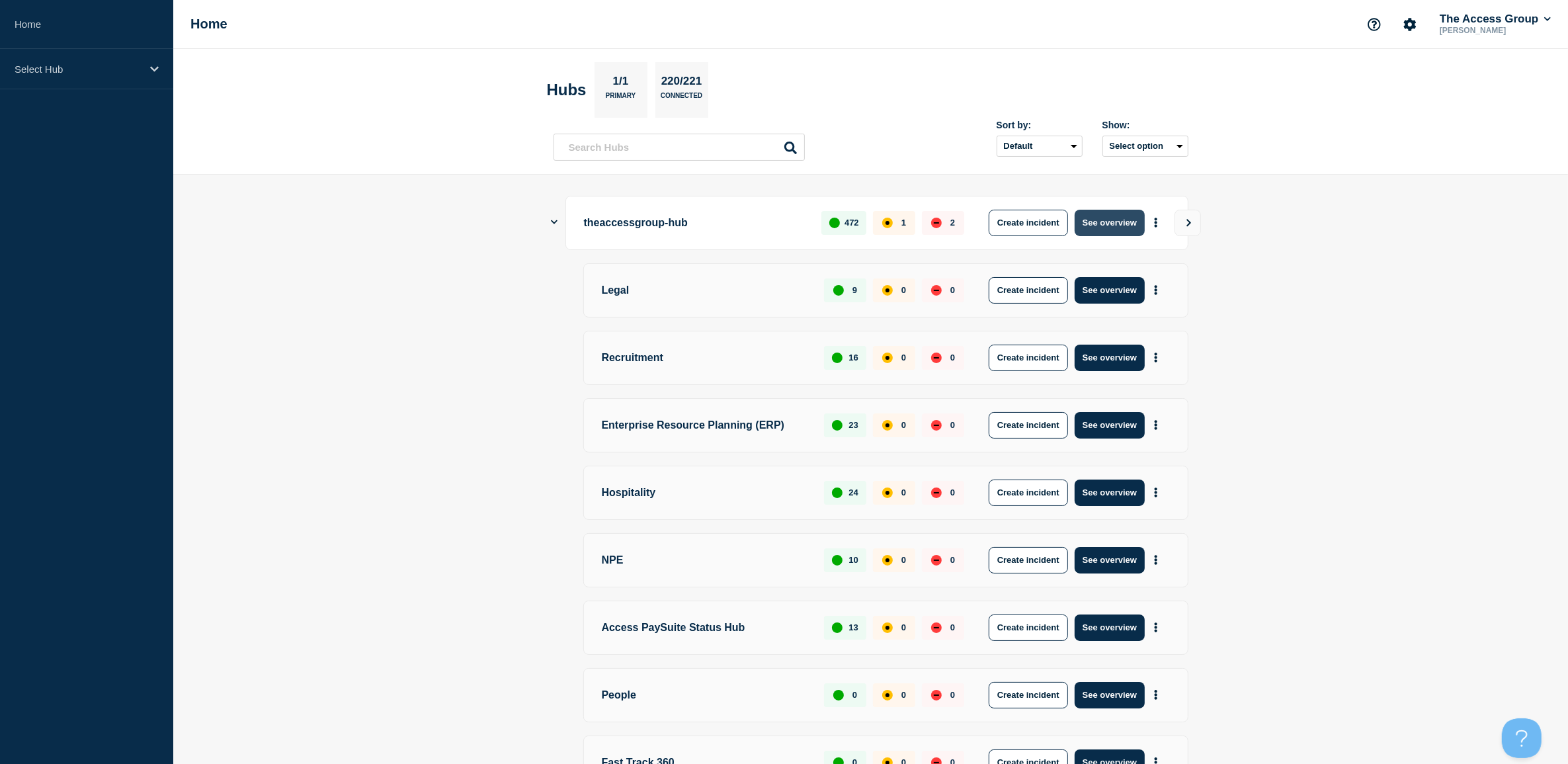
click at [1120, 219] on button "See overview" at bounding box center [1110, 223] width 70 height 27
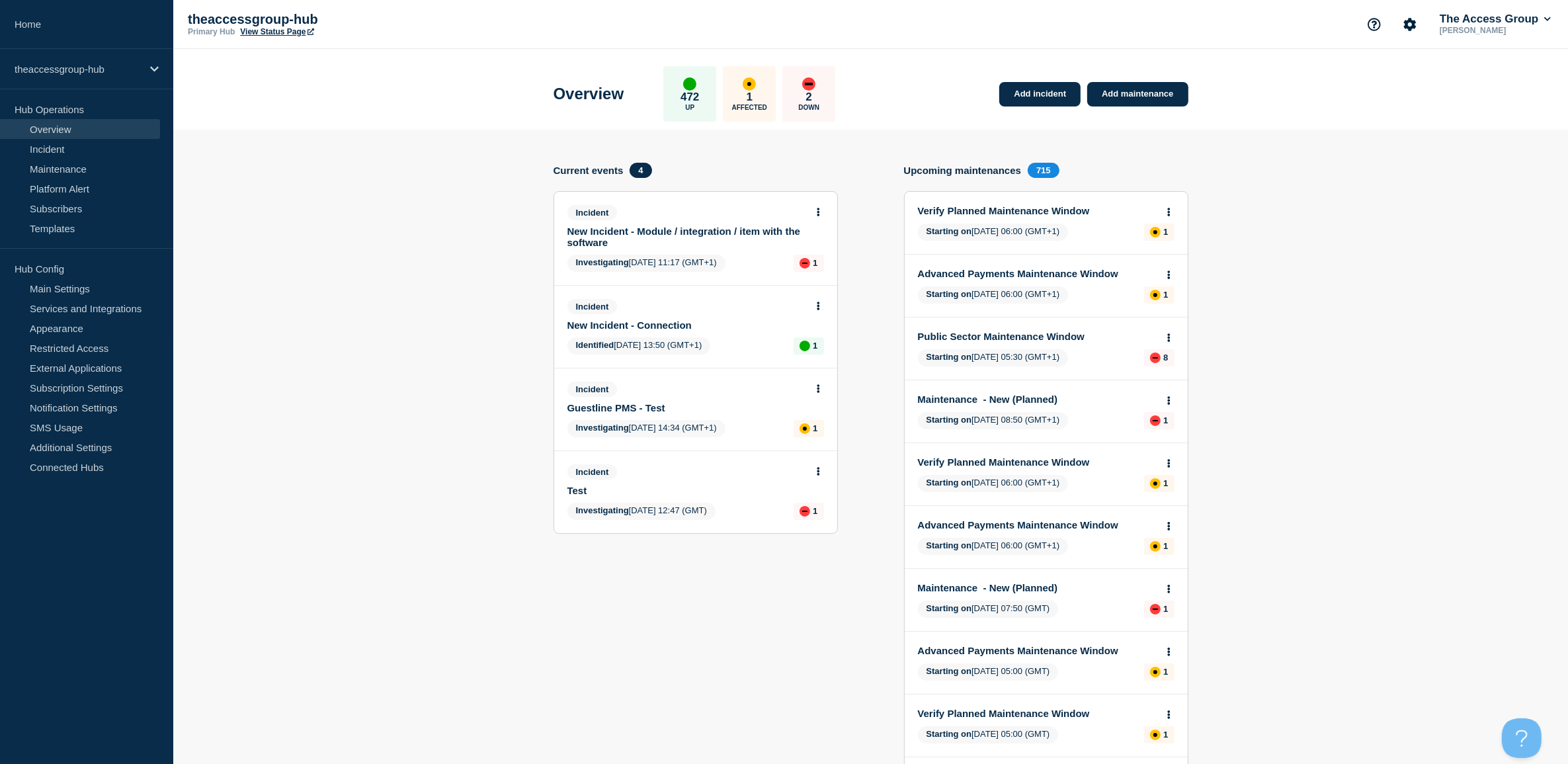
click at [637, 321] on link "New Incident - Connection" at bounding box center [687, 325] width 239 height 11
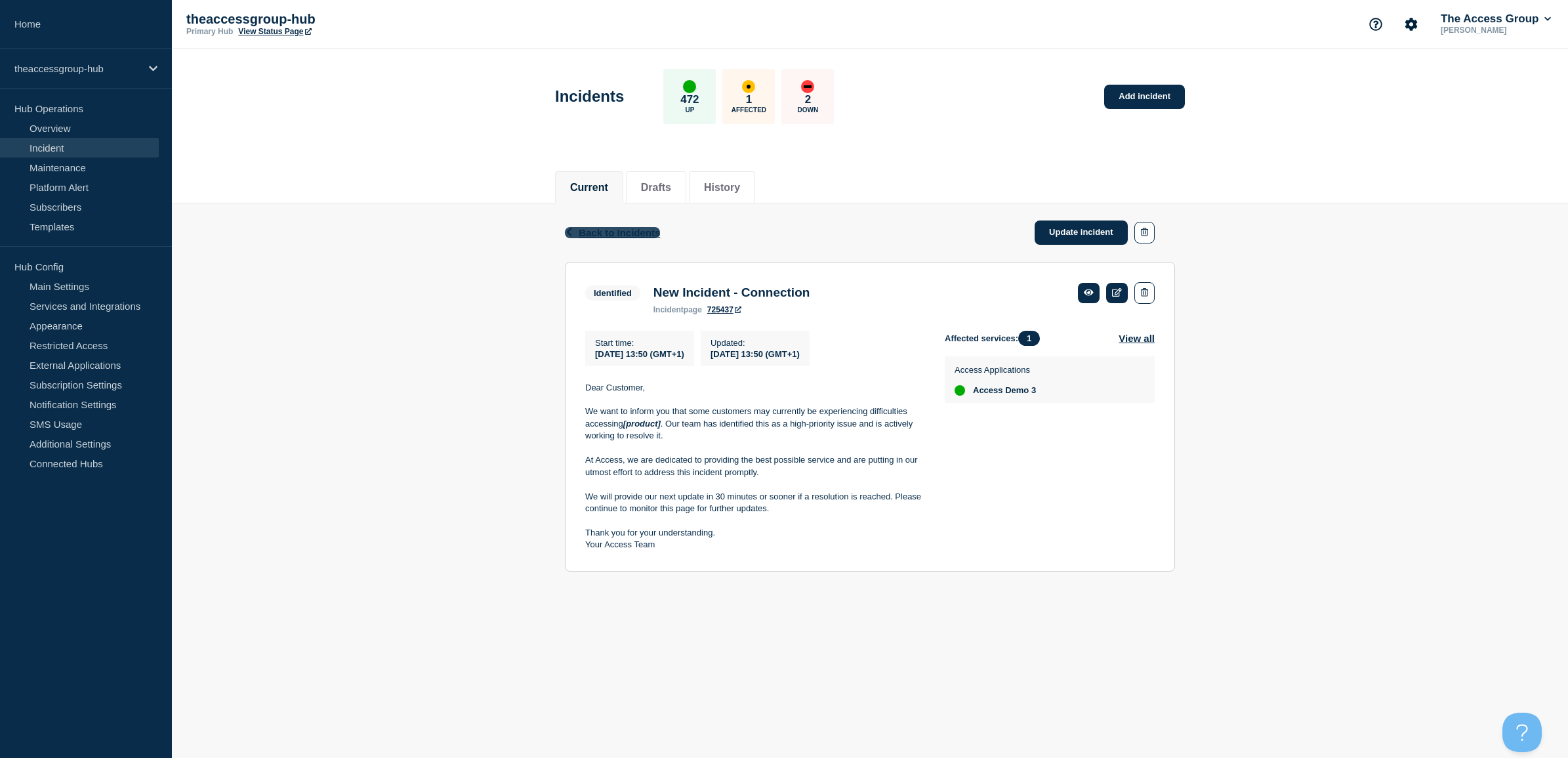
click at [592, 230] on span "Back to Incidents" at bounding box center [619, 232] width 81 height 11
